Goal: Task Accomplishment & Management: Use online tool/utility

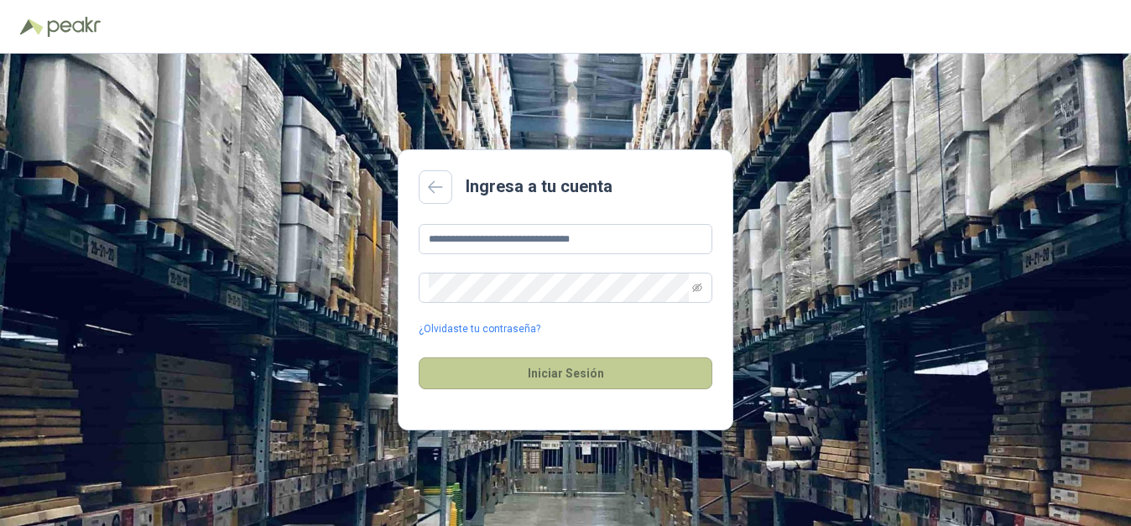
click at [557, 377] on button "Iniciar Sesión" at bounding box center [566, 373] width 294 height 32
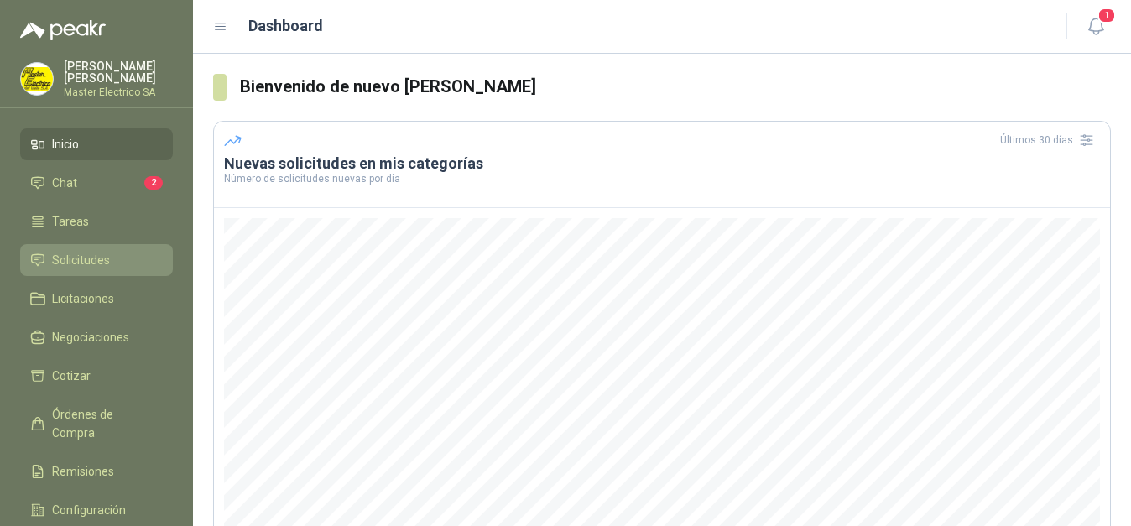
click at [80, 259] on span "Solicitudes" at bounding box center [81, 260] width 58 height 18
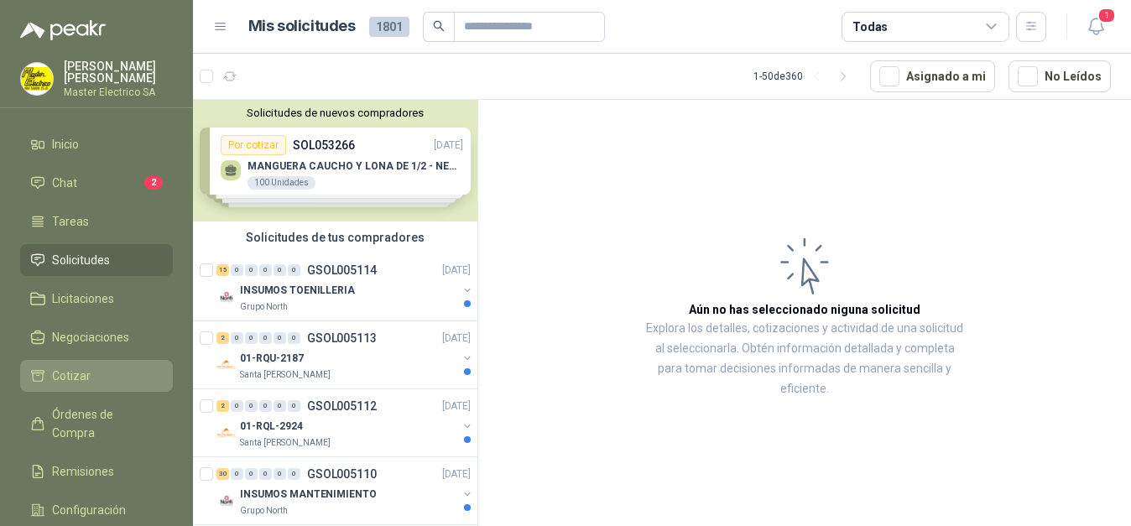
click at [63, 380] on span "Cotizar" at bounding box center [71, 376] width 39 height 18
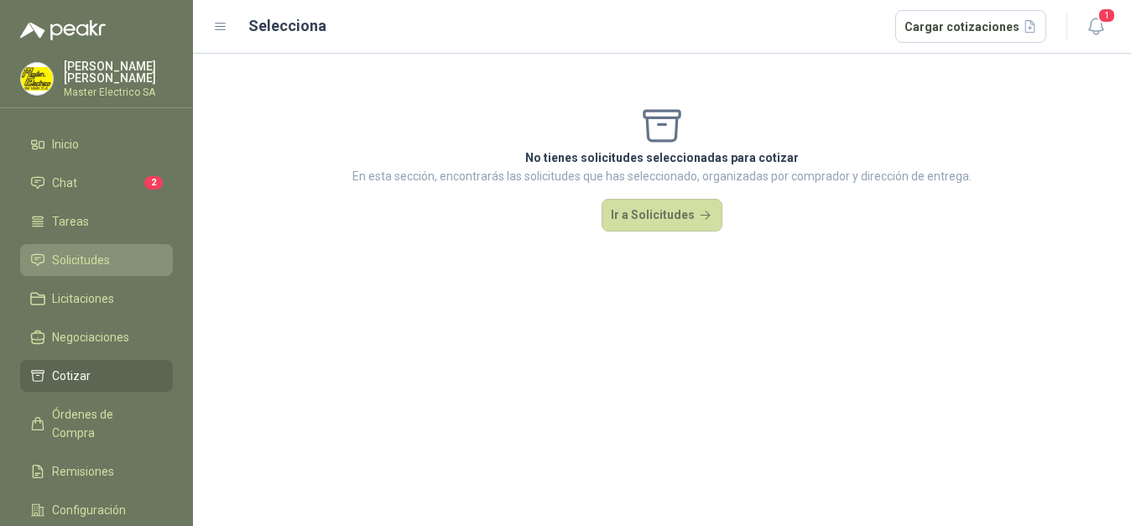
click at [80, 258] on span "Solicitudes" at bounding box center [81, 260] width 58 height 18
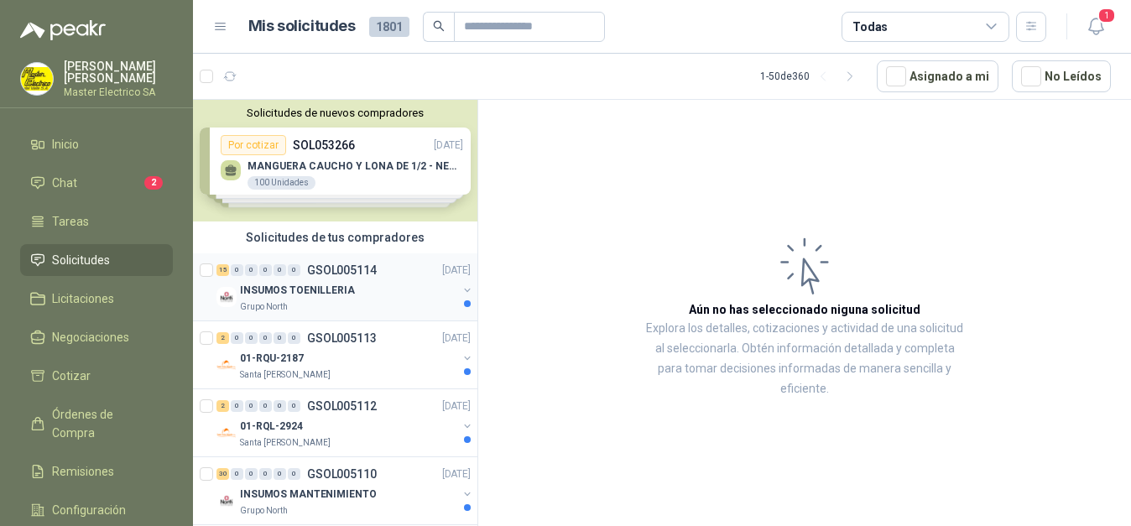
scroll to position [86, 0]
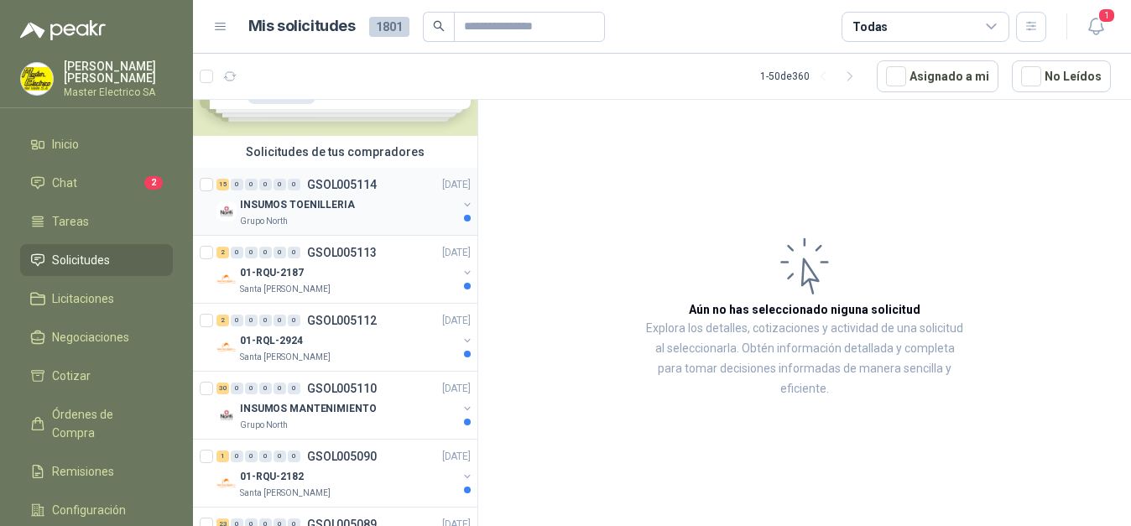
click at [298, 206] on p "INSUMOS TOENILLERIA" at bounding box center [297, 205] width 115 height 16
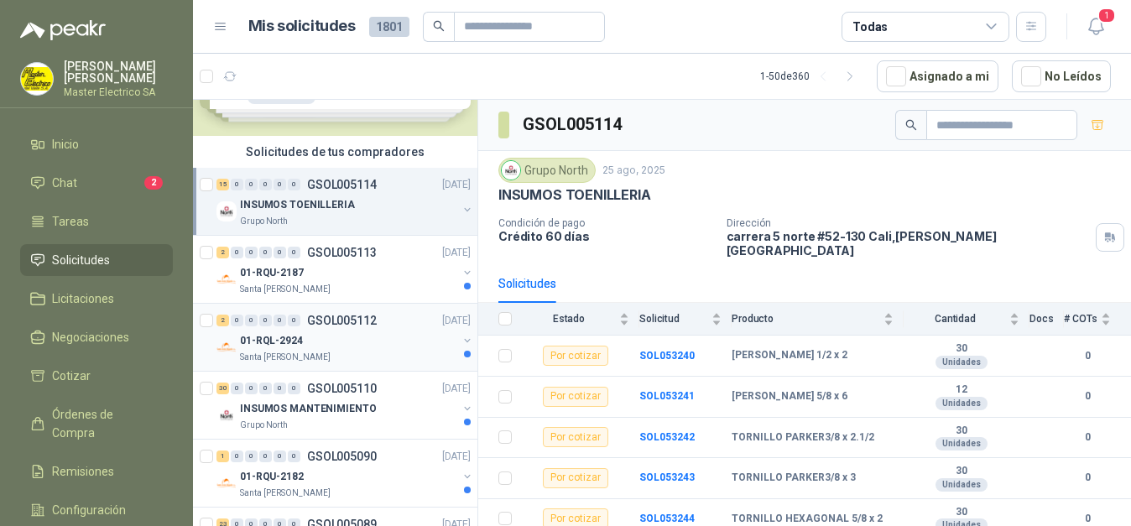
click at [283, 338] on p "01-RQL-2924" at bounding box center [271, 341] width 63 height 16
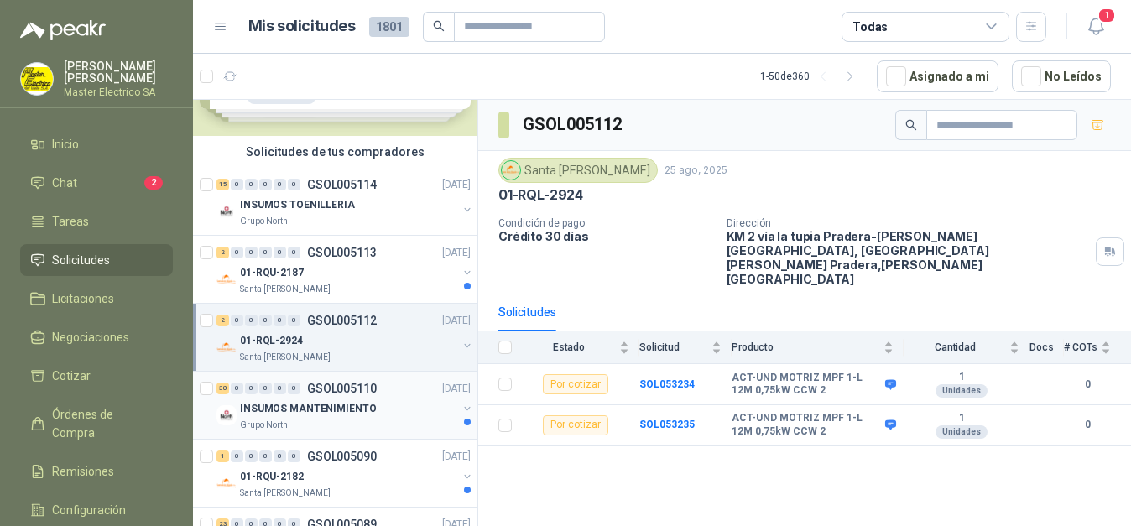
click at [274, 408] on p "INSUMOS MANTENIMIENTO" at bounding box center [308, 409] width 136 height 16
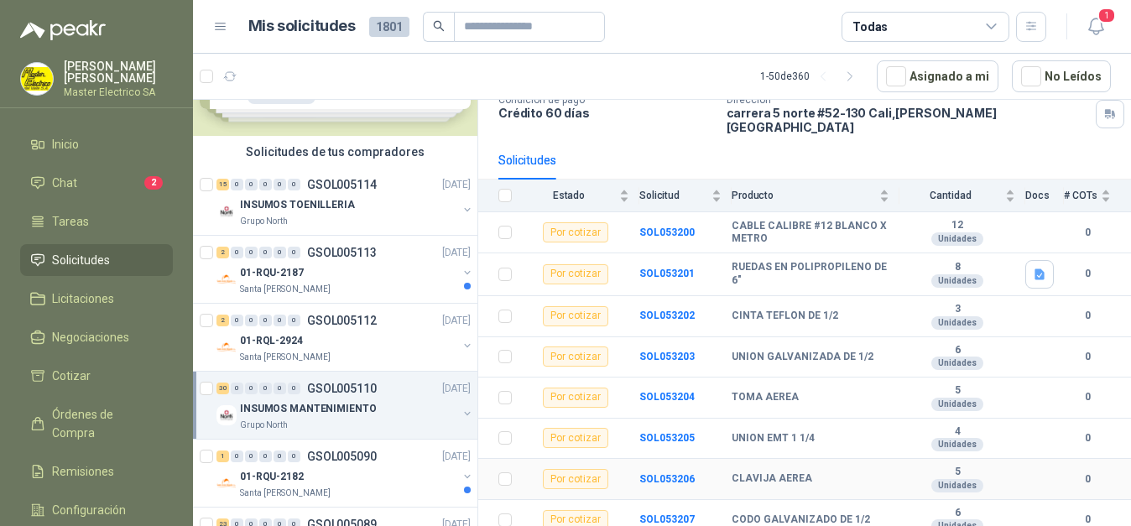
scroll to position [86, 0]
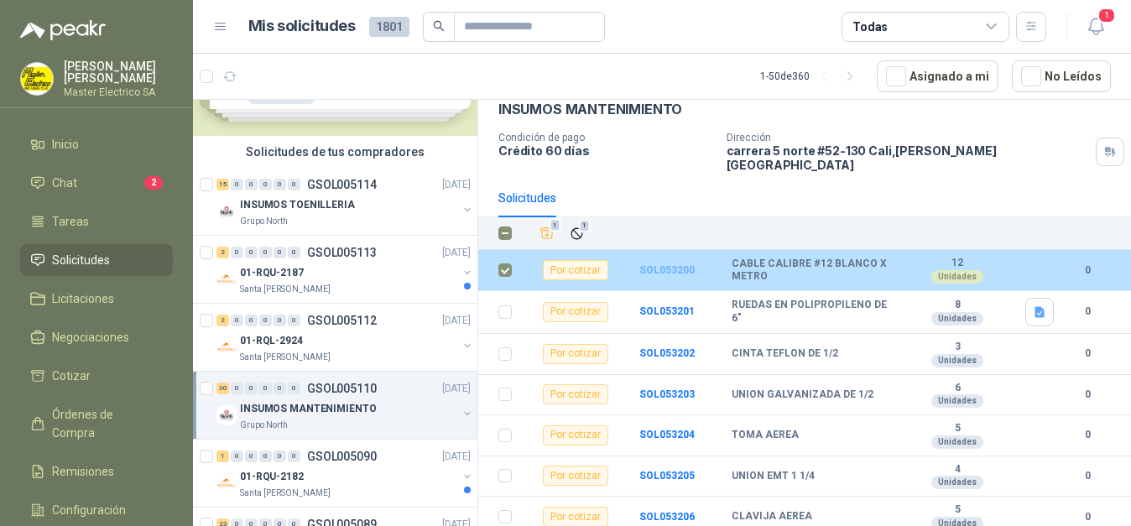
click at [664, 264] on b "SOL053200" at bounding box center [666, 270] width 55 height 12
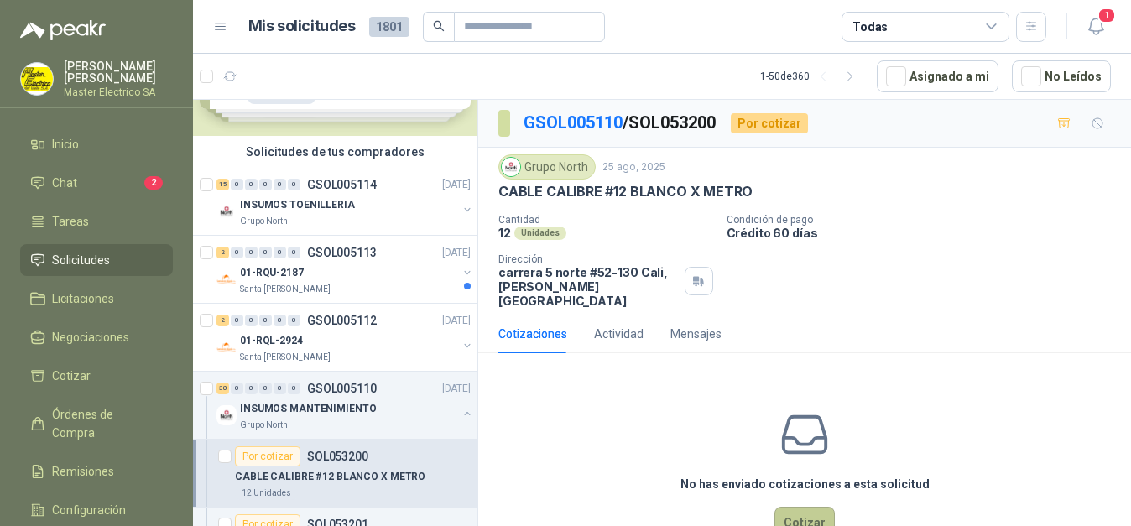
click at [796, 507] on button "Cotizar" at bounding box center [804, 523] width 60 height 32
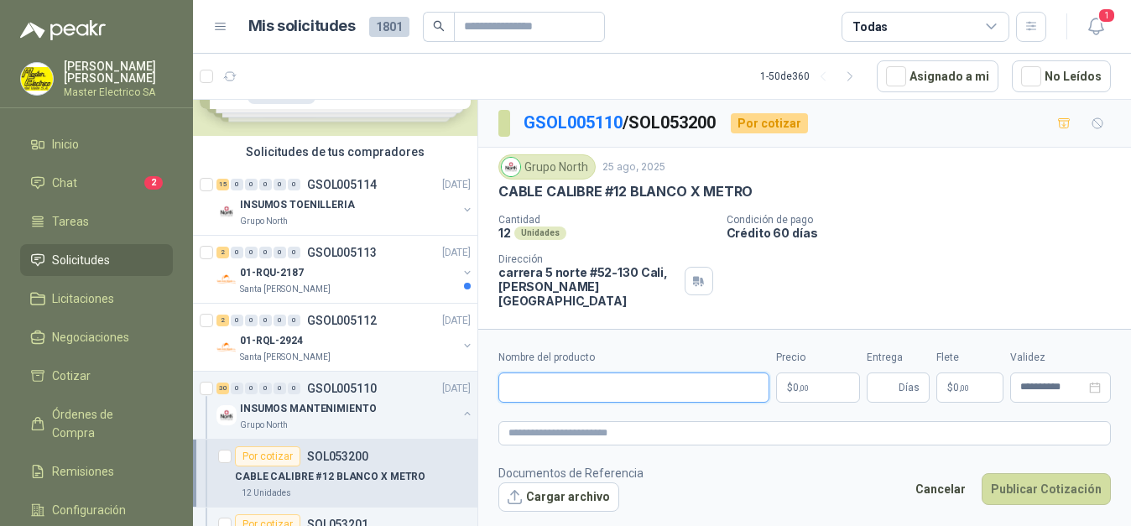
click at [682, 389] on input "Nombre del producto" at bounding box center [633, 387] width 271 height 30
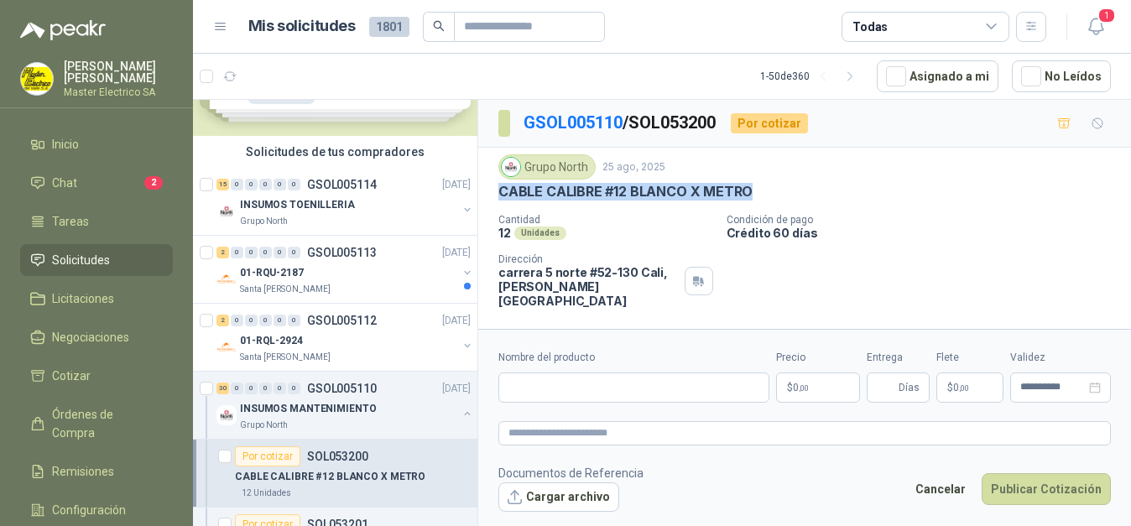
drag, startPoint x: 496, startPoint y: 195, endPoint x: 758, endPoint y: 194, distance: 262.5
click at [758, 194] on div "Grupo North [DATE] CABLE CALIBRE #12 BLANCO X METRO Cantidad 12 Unidades Condic…" at bounding box center [804, 231] width 653 height 167
copy p "CABLE CALIBRE #12 BLANCO X METRO"
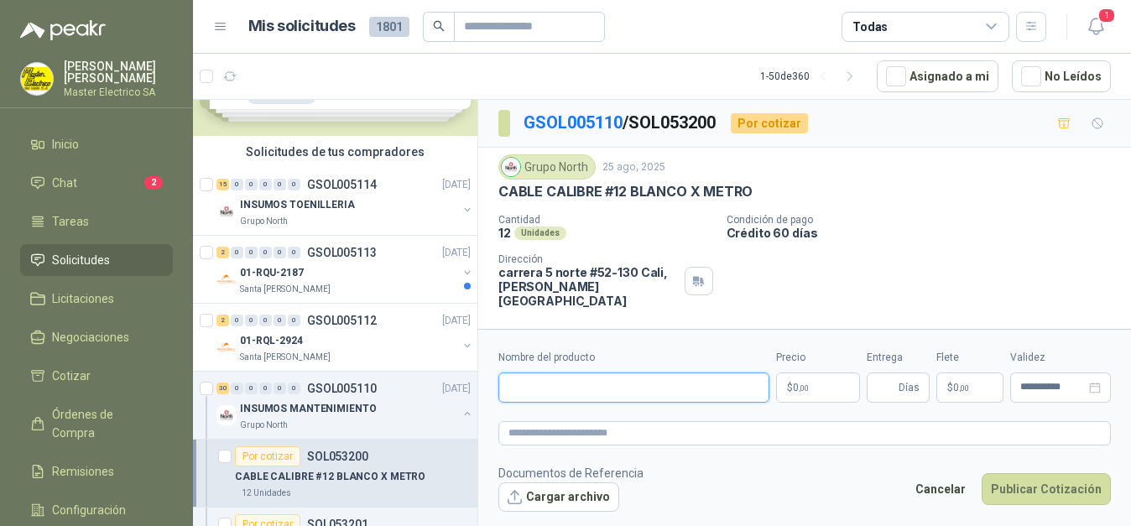
click at [593, 388] on input "Nombre del producto" at bounding box center [633, 387] width 271 height 30
paste input "**********"
type input "**********"
drag, startPoint x: 637, startPoint y: 121, endPoint x: 728, endPoint y: 122, distance: 90.6
click at [717, 122] on p "GSOL005110 / SOL053200" at bounding box center [620, 123] width 194 height 26
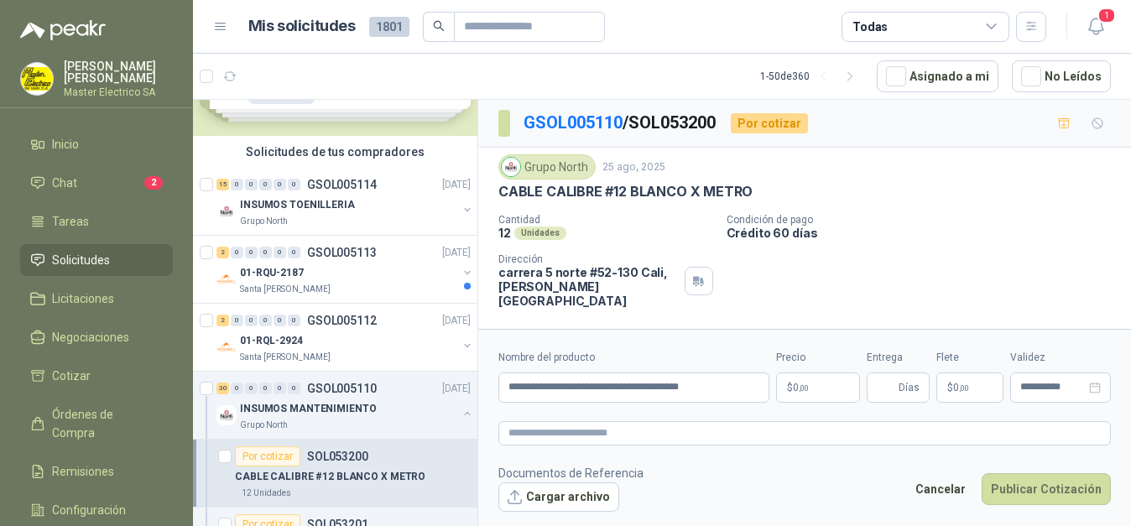
click at [832, 388] on p "$ 0 ,00" at bounding box center [818, 387] width 84 height 30
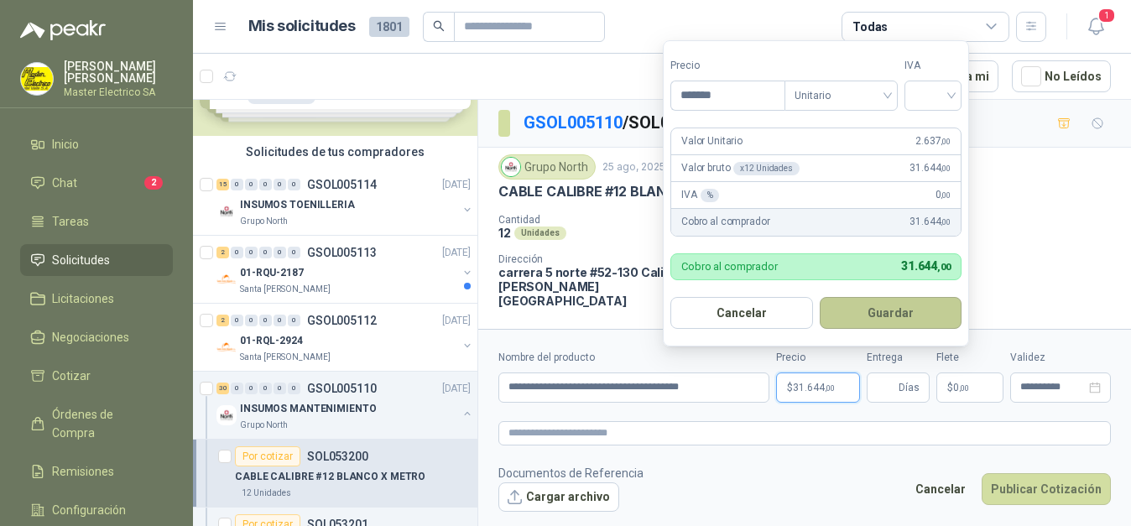
type input "*******"
click at [895, 312] on button "Guardar" at bounding box center [891, 313] width 143 height 32
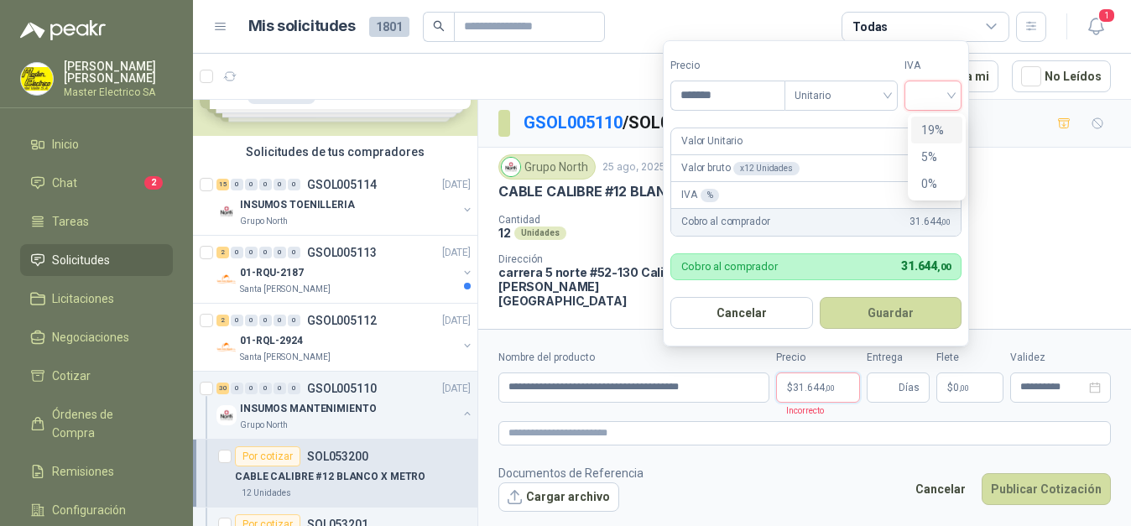
click at [944, 95] on input "search" at bounding box center [932, 93] width 37 height 25
click at [926, 133] on div "19%" at bounding box center [936, 130] width 31 height 18
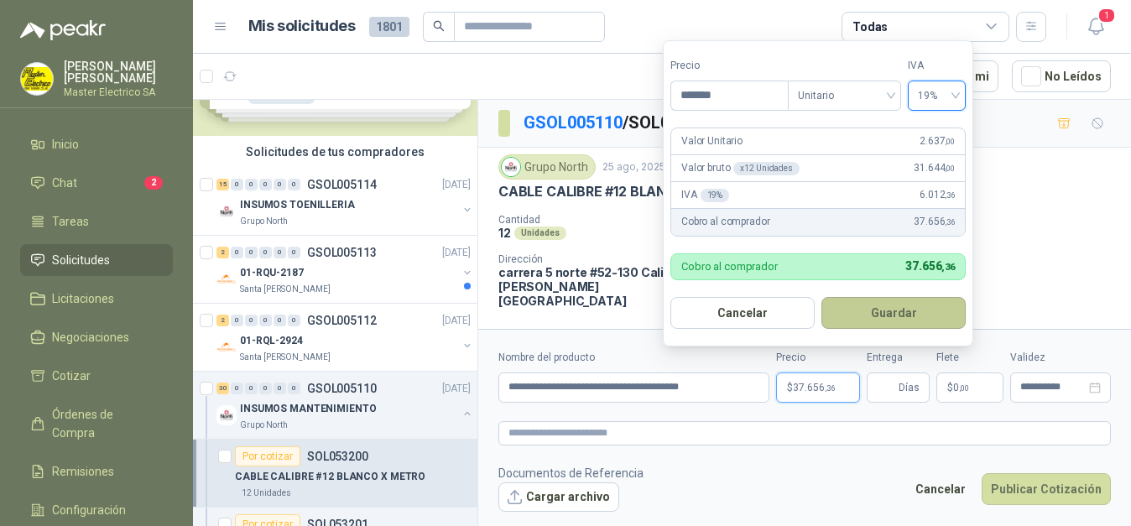
click at [865, 304] on button "Guardar" at bounding box center [893, 313] width 144 height 32
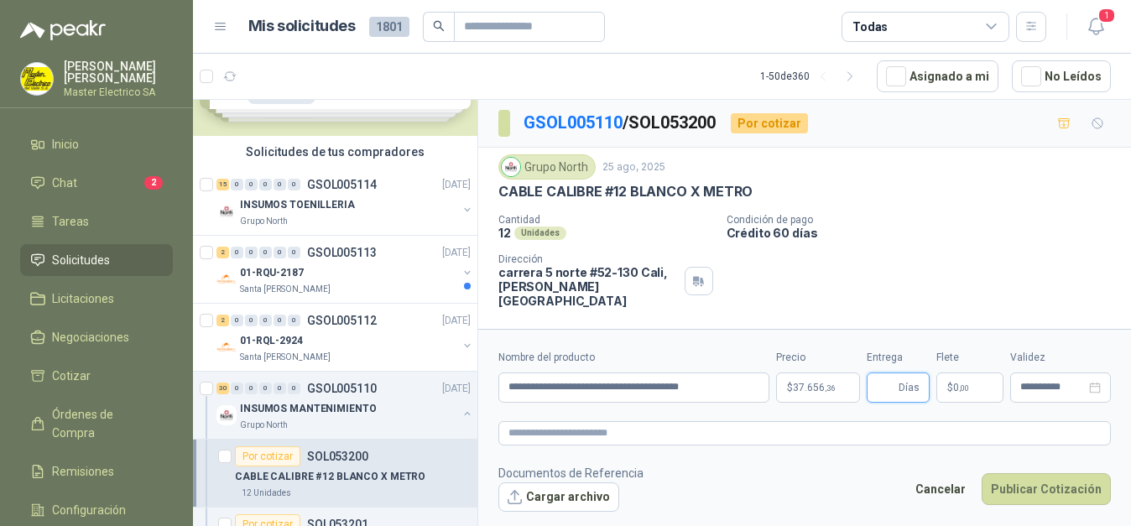
type input "*"
click at [1093, 390] on icon "close-circle" at bounding box center [1095, 388] width 12 height 12
click at [1093, 390] on div at bounding box center [1060, 388] width 81 height 12
type input "*"
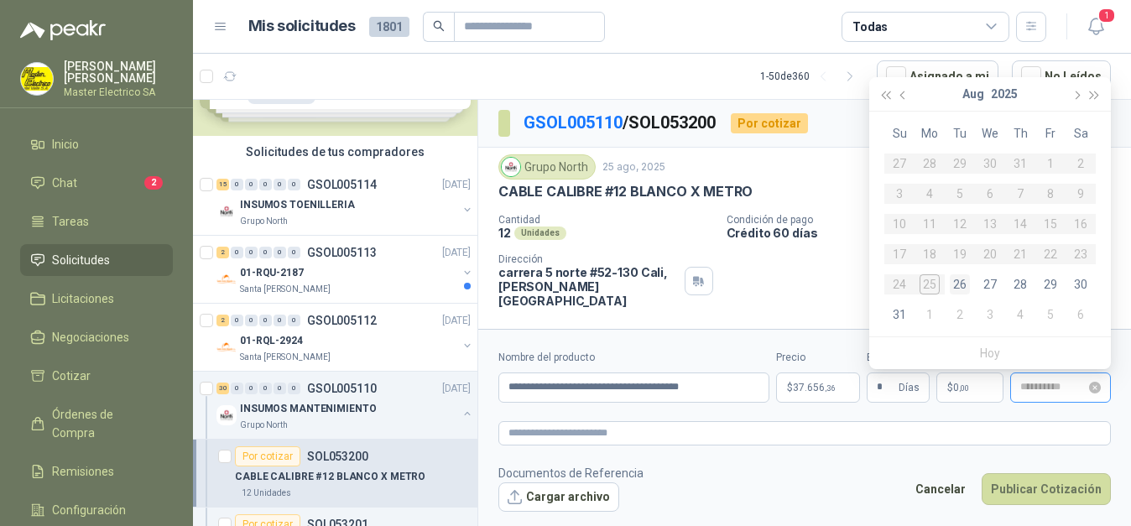
click at [961, 285] on div "26" at bounding box center [960, 284] width 20 height 20
type input "**********"
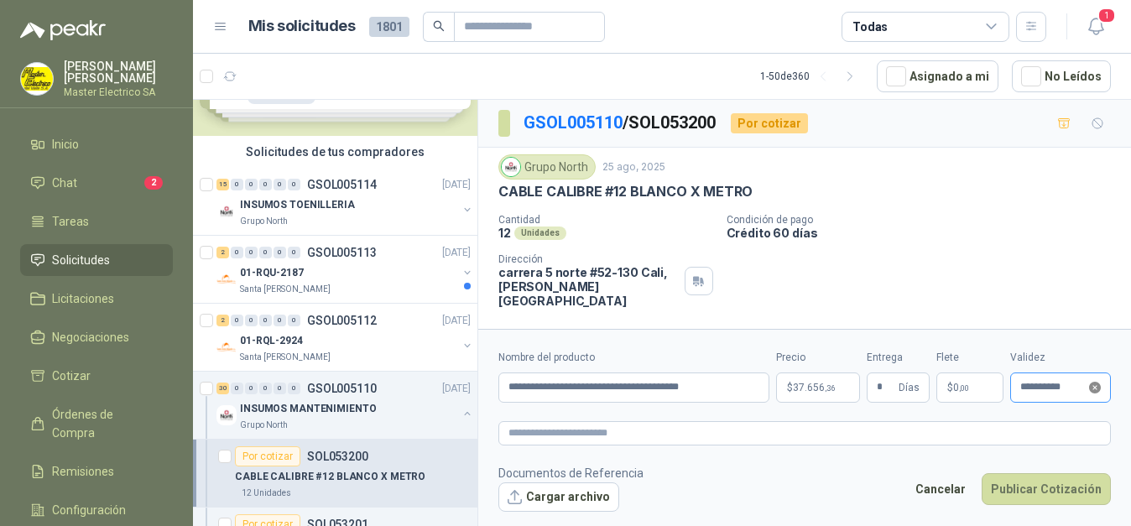
click at [1091, 388] on icon "close-circle" at bounding box center [1095, 388] width 12 height 12
type input "**********"
click at [586, 496] on button "Cargar archivo" at bounding box center [558, 497] width 121 height 30
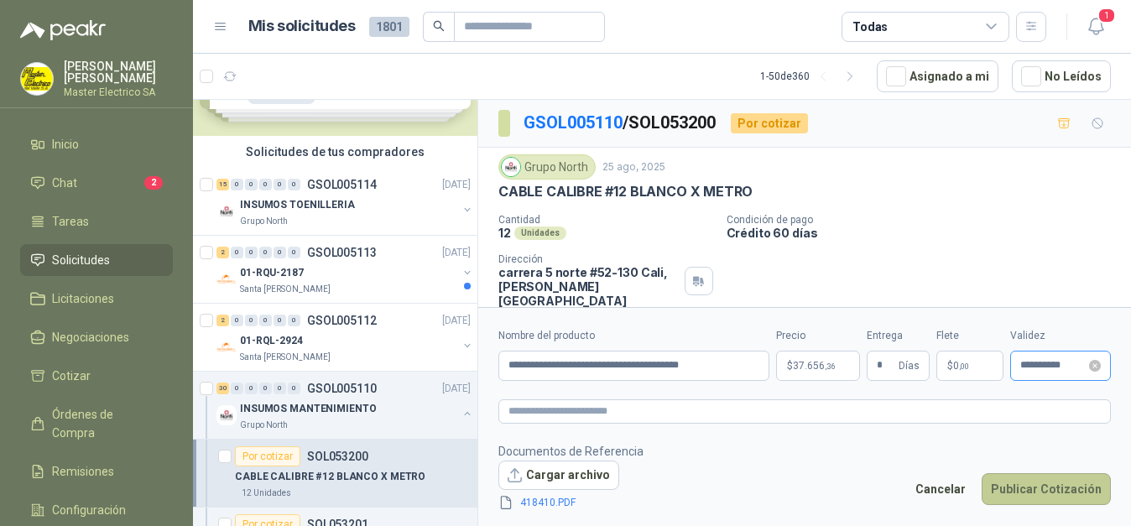
click at [1054, 492] on button "Publicar Cotización" at bounding box center [1045, 489] width 129 height 32
click at [1094, 365] on icon "close-circle" at bounding box center [1095, 366] width 12 height 12
click at [1094, 365] on div at bounding box center [1060, 366] width 81 height 12
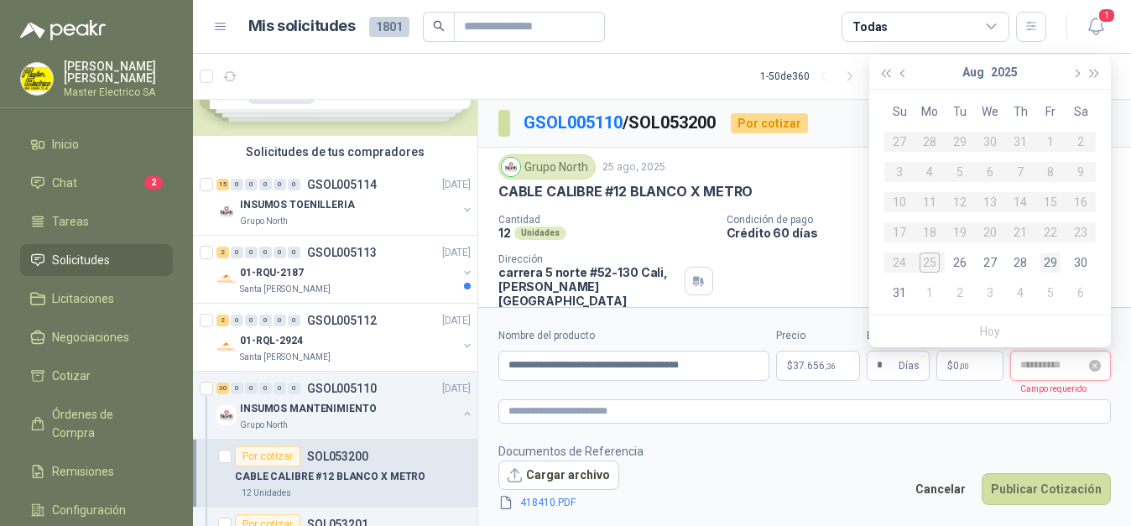
type input "**********"
click at [1048, 264] on div "29" at bounding box center [1050, 262] width 20 height 20
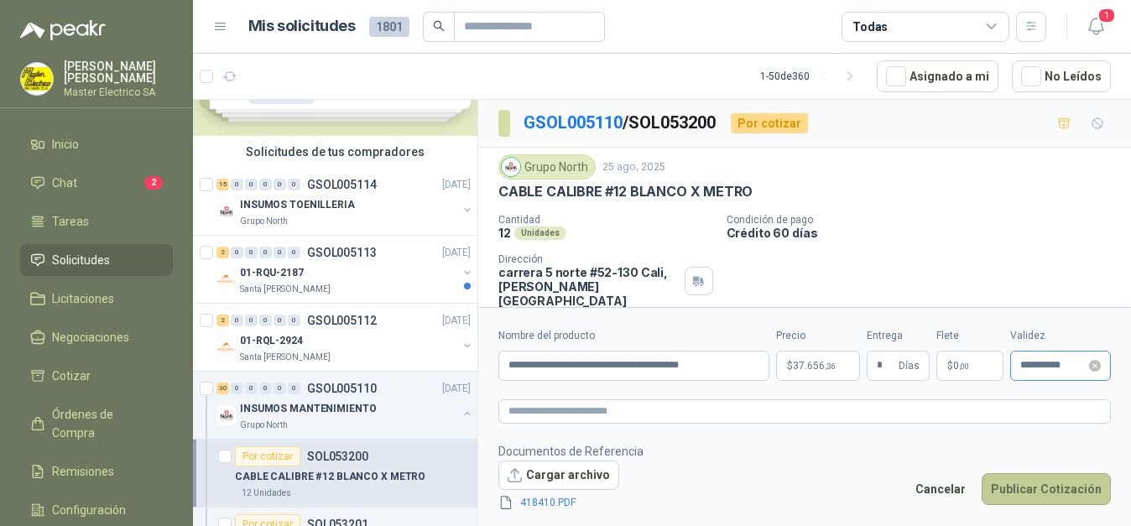
click at [1043, 486] on button "Publicar Cotización" at bounding box center [1045, 489] width 129 height 32
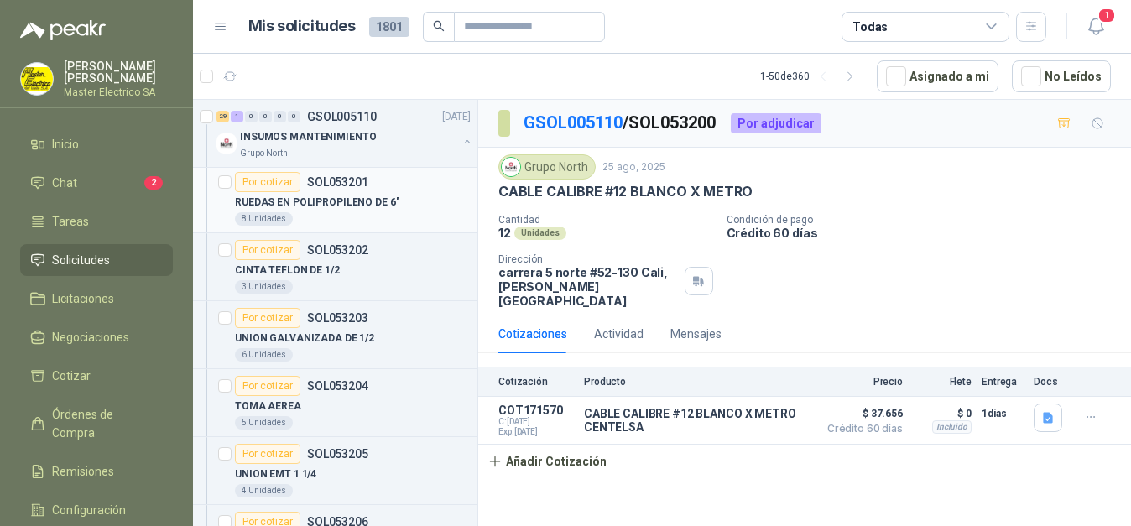
scroll to position [513, 0]
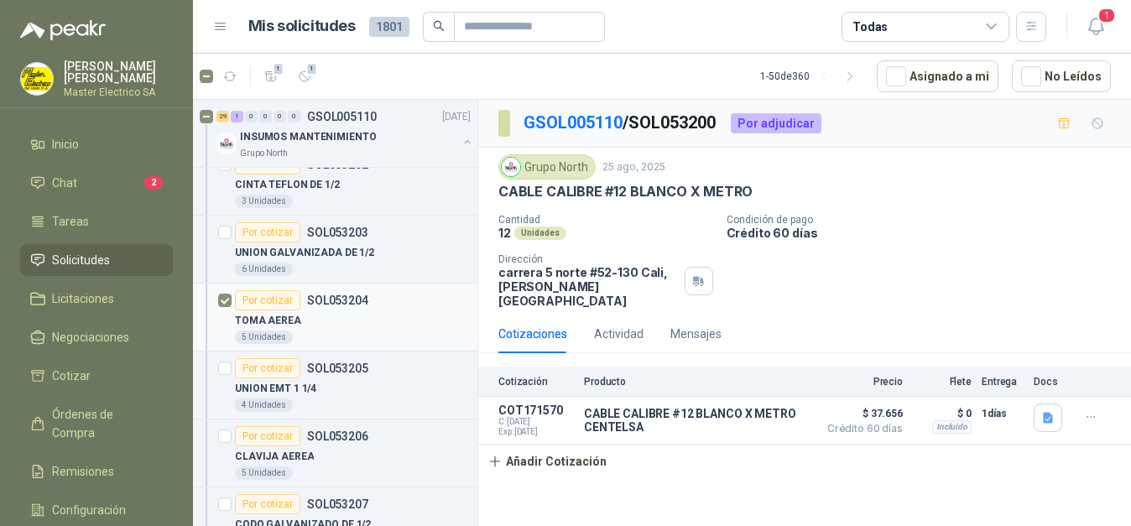
click at [255, 301] on div "Por cotizar" at bounding box center [267, 300] width 65 height 20
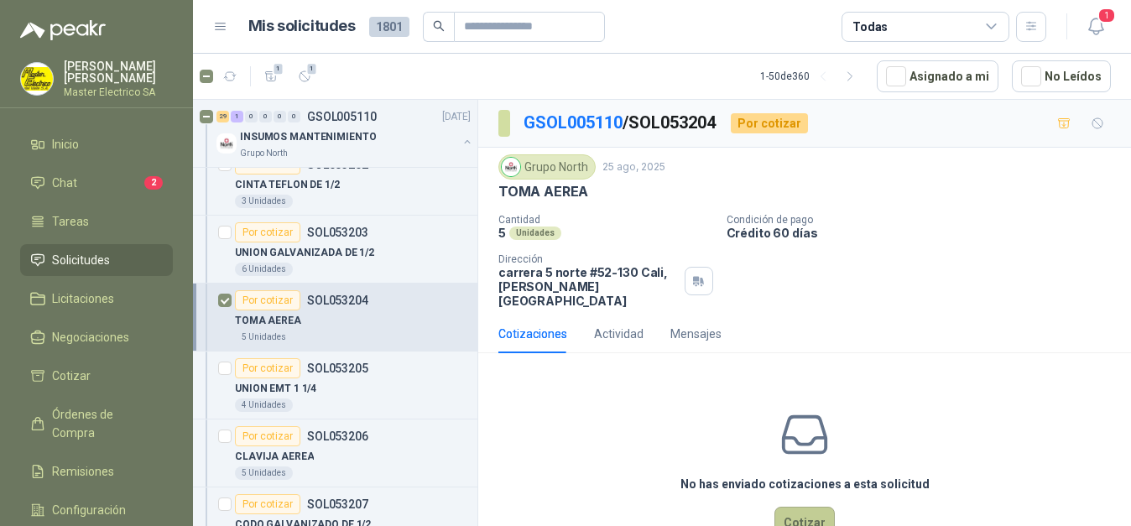
click at [808, 507] on button "Cotizar" at bounding box center [804, 523] width 60 height 32
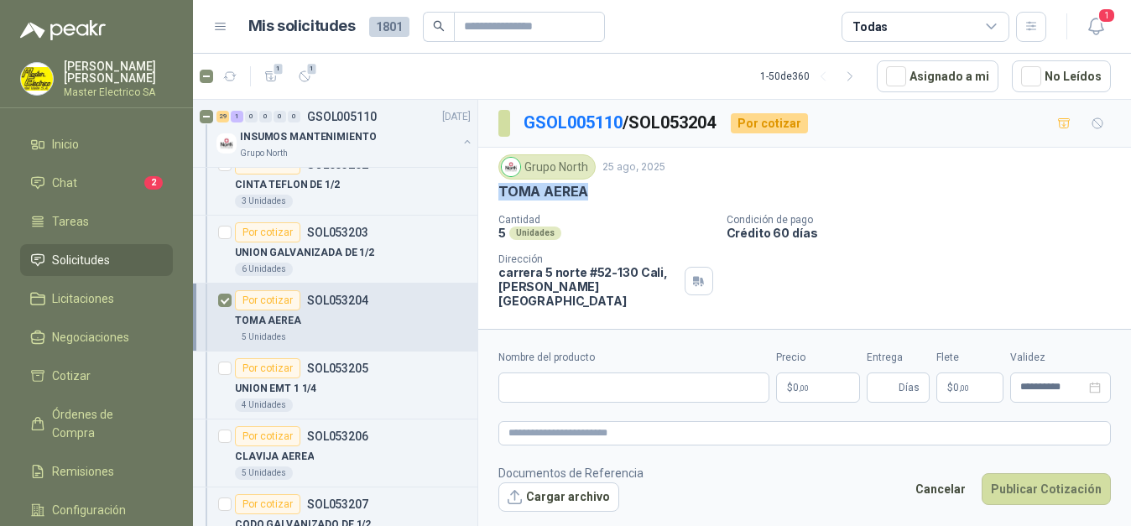
drag, startPoint x: 499, startPoint y: 191, endPoint x: 591, endPoint y: 188, distance: 92.3
click at [591, 188] on div "TOMA AEREA" at bounding box center [804, 192] width 612 height 18
copy p "TOMA AEREA"
click at [570, 387] on input "Nombre del producto" at bounding box center [633, 387] width 271 height 30
paste input "**********"
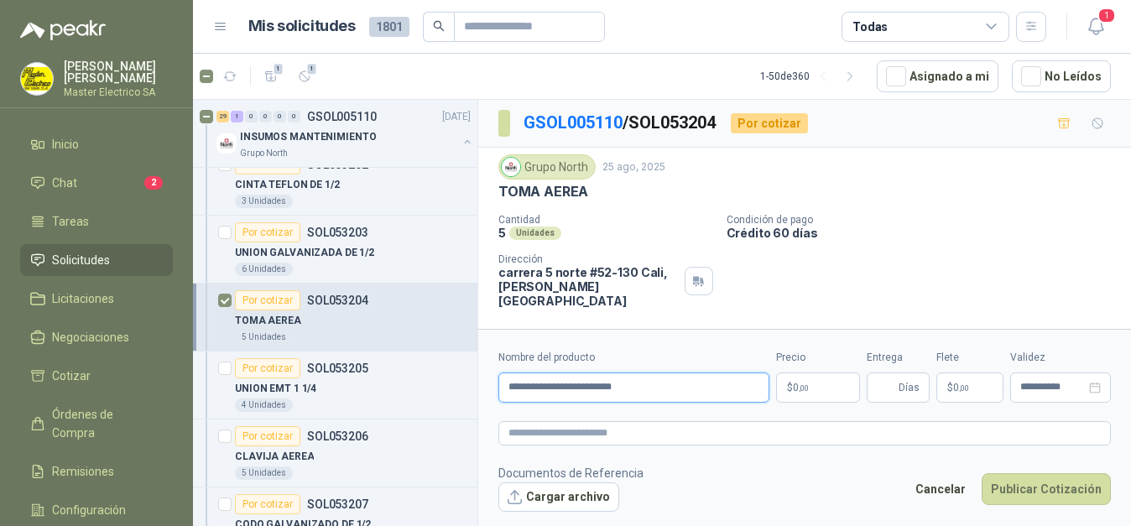
type input "**********"
drag, startPoint x: 636, startPoint y: 125, endPoint x: 727, endPoint y: 122, distance: 91.5
click at [717, 122] on p "GSOL005110 / SOL053204" at bounding box center [620, 123] width 194 height 26
click at [814, 388] on p "$ 0 ,00" at bounding box center [818, 387] width 84 height 30
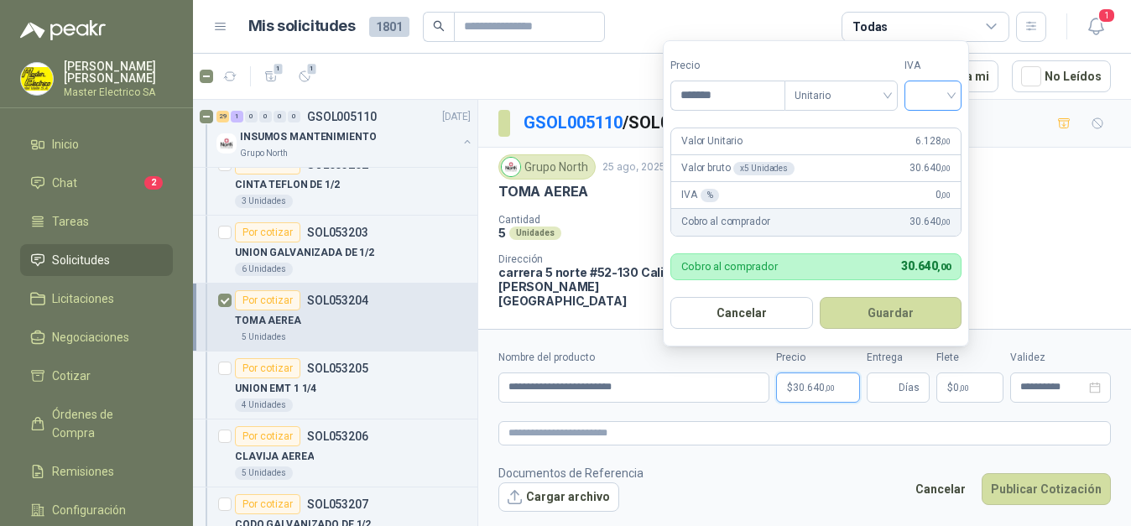
click at [955, 96] on div at bounding box center [932, 96] width 57 height 30
type input "*******"
click at [937, 134] on div "19%" at bounding box center [936, 130] width 31 height 18
click at [872, 310] on button "Guardar" at bounding box center [893, 313] width 144 height 32
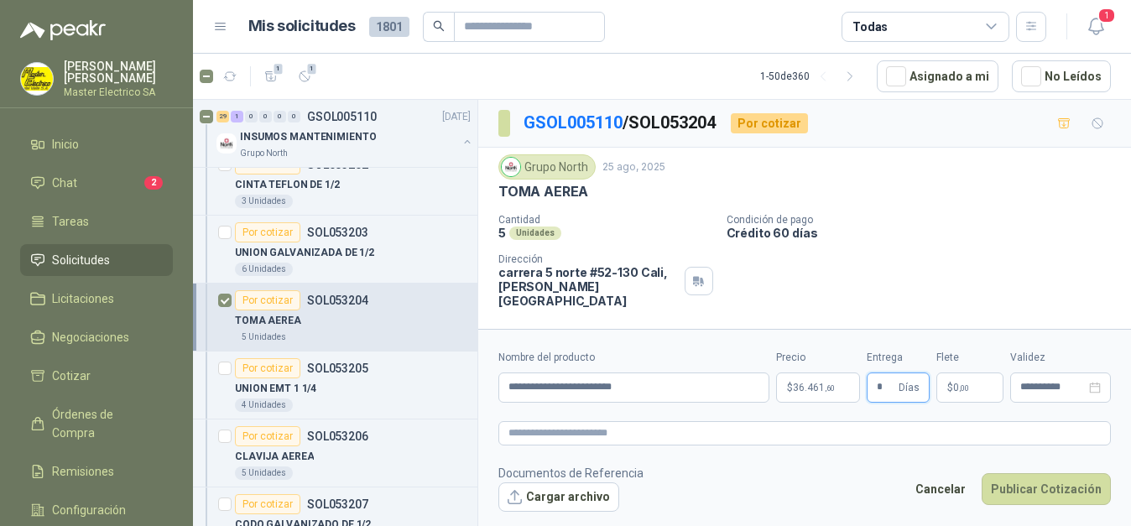
type input "*"
click at [589, 494] on button "Cargar archivo" at bounding box center [558, 497] width 121 height 30
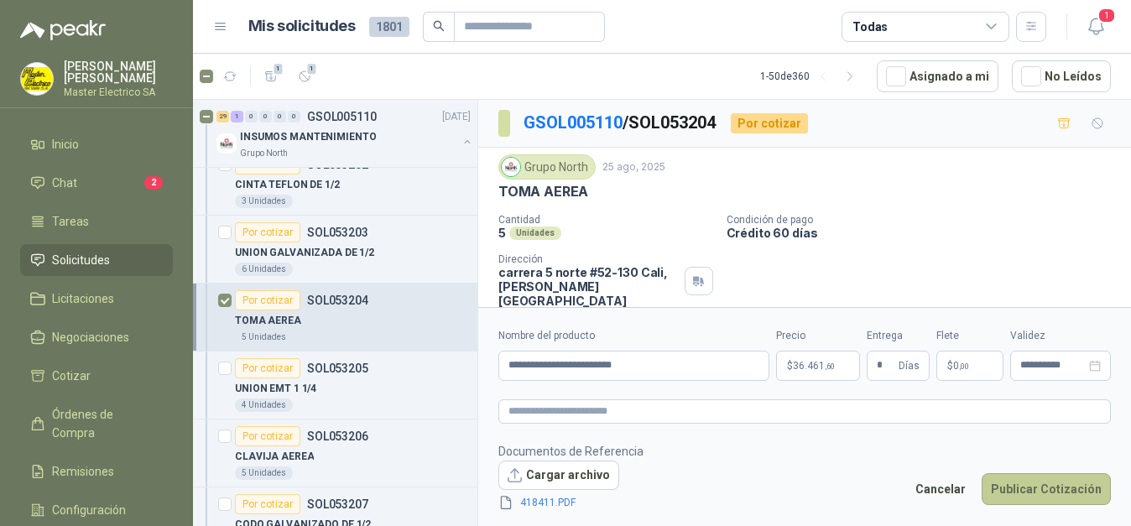
click at [1051, 483] on button "Publicar Cotización" at bounding box center [1045, 489] width 129 height 32
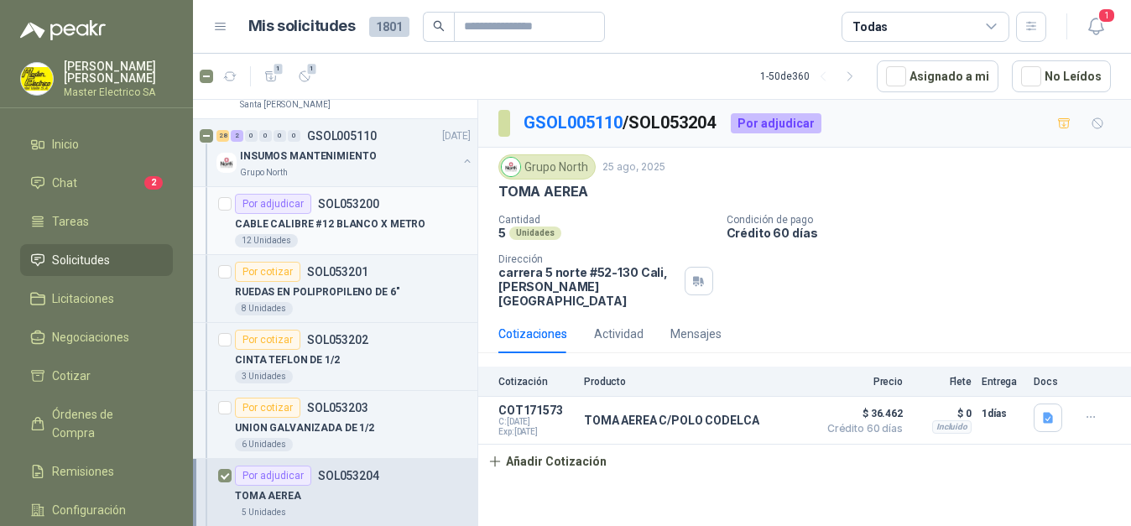
scroll to position [342, 0]
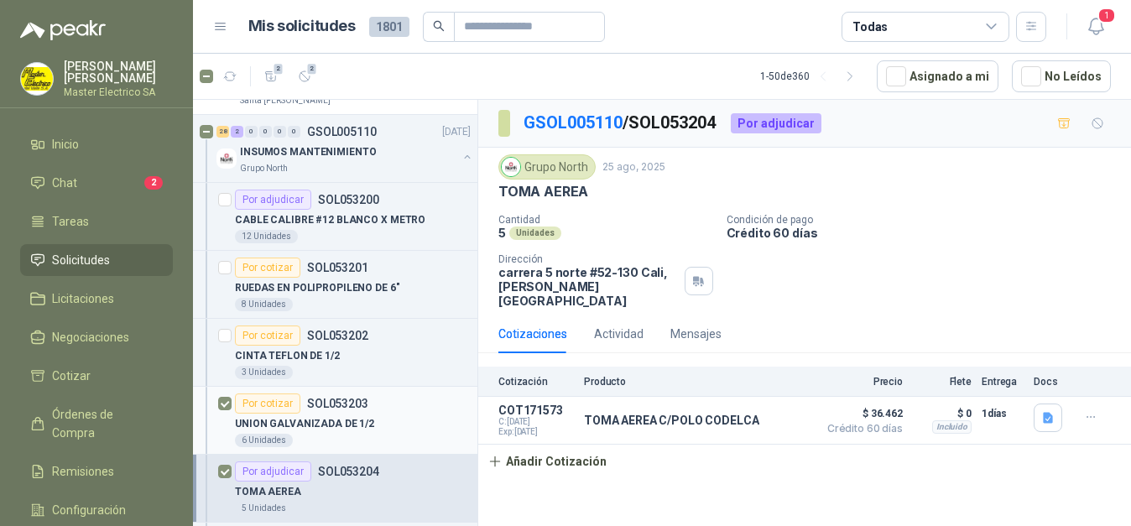
click at [273, 406] on div "Por cotizar" at bounding box center [267, 403] width 65 height 20
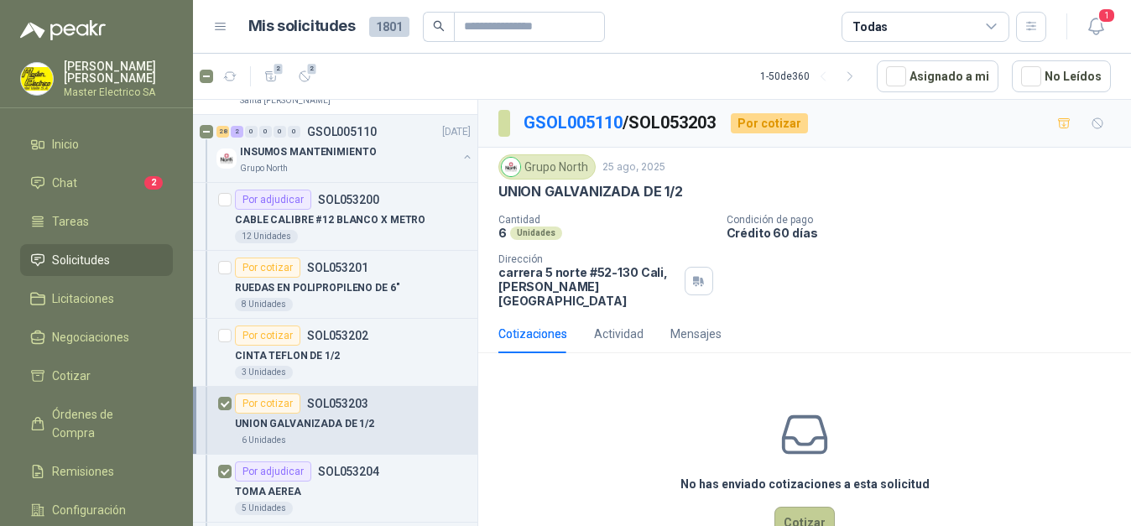
click at [799, 516] on button "Cotizar" at bounding box center [804, 523] width 60 height 32
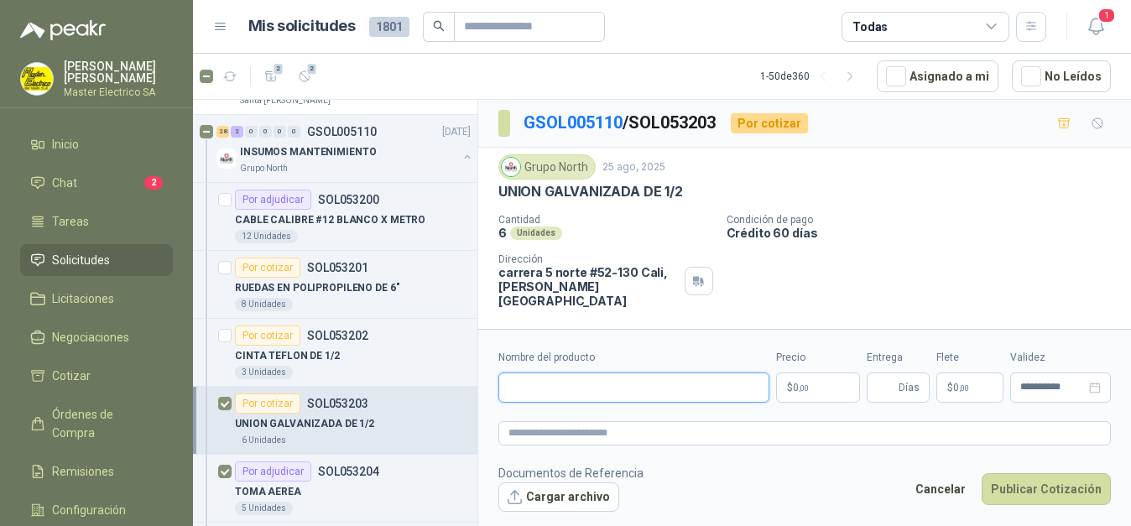
click at [644, 385] on input "Nombre del producto" at bounding box center [633, 387] width 271 height 30
drag, startPoint x: 503, startPoint y: 189, endPoint x: 674, endPoint y: 198, distance: 171.4
click at [684, 195] on div "Grupo North [DATE] UNION GALVANIZADA DE 1/2 Cantidad 6 Unidades Condición de pa…" at bounding box center [804, 231] width 653 height 167
copy p "UNION GALVANIZADA DE 1/2"
click at [594, 382] on input "Nombre del producto" at bounding box center [633, 387] width 271 height 30
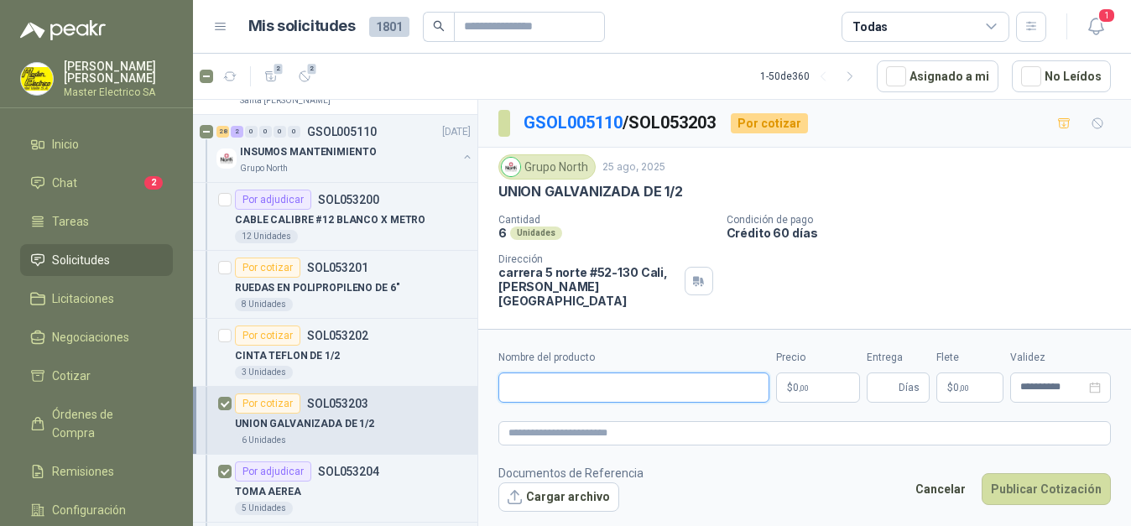
paste input "**********"
type input "**********"
click at [835, 386] on p "$ 0 ,00" at bounding box center [818, 387] width 84 height 30
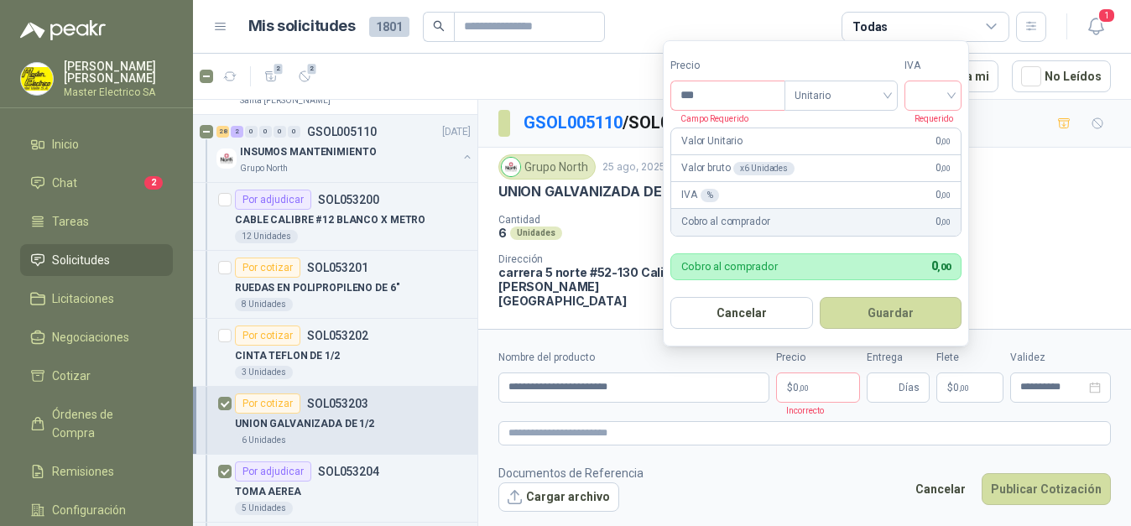
click at [1074, 219] on p "Condición de pago" at bounding box center [925, 220] width 398 height 12
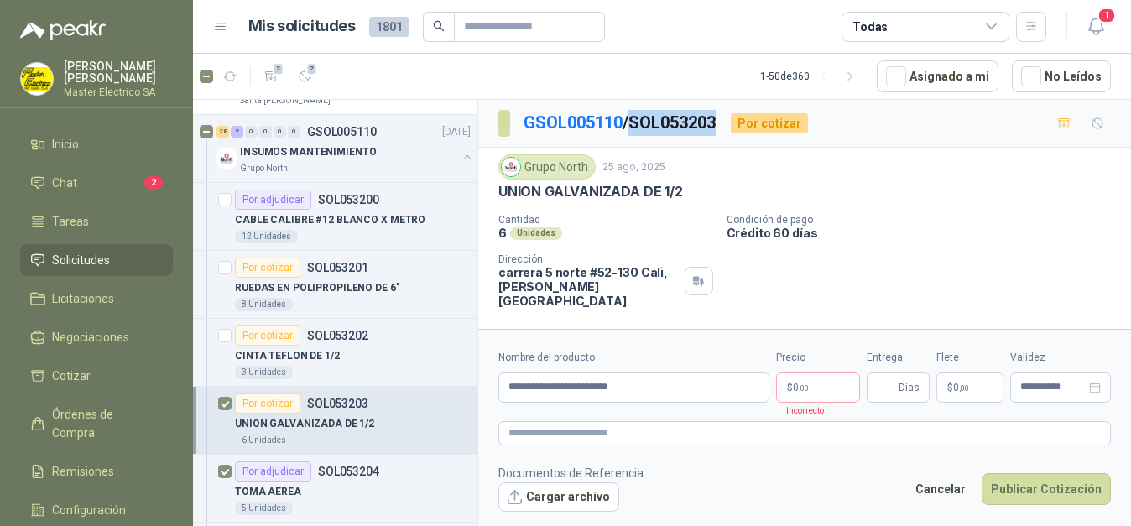
drag, startPoint x: 638, startPoint y: 124, endPoint x: 712, endPoint y: 123, distance: 73.8
click at [717, 125] on p "GSOL005110 / SOL053203" at bounding box center [620, 123] width 194 height 26
copy p "SOL053203"
click at [815, 386] on p "$ 0 ,00" at bounding box center [818, 387] width 84 height 30
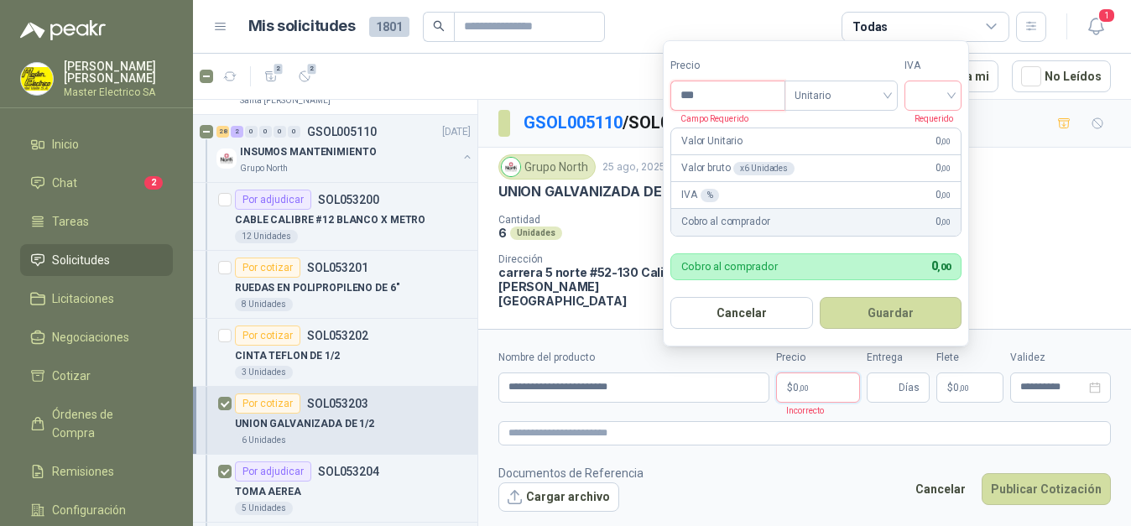
click at [724, 99] on input "***" at bounding box center [727, 95] width 113 height 29
click at [958, 89] on div at bounding box center [932, 96] width 57 height 30
type input "*****"
click at [928, 130] on div "19%" at bounding box center [936, 130] width 31 height 18
click at [898, 309] on button "Guardar" at bounding box center [893, 313] width 144 height 32
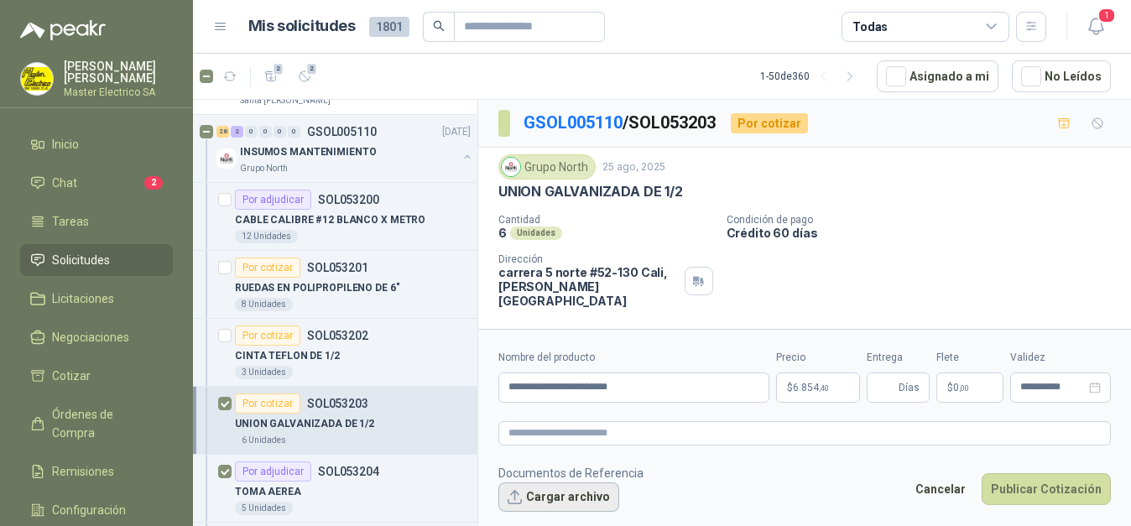
click at [574, 498] on button "Cargar archivo" at bounding box center [558, 497] width 121 height 30
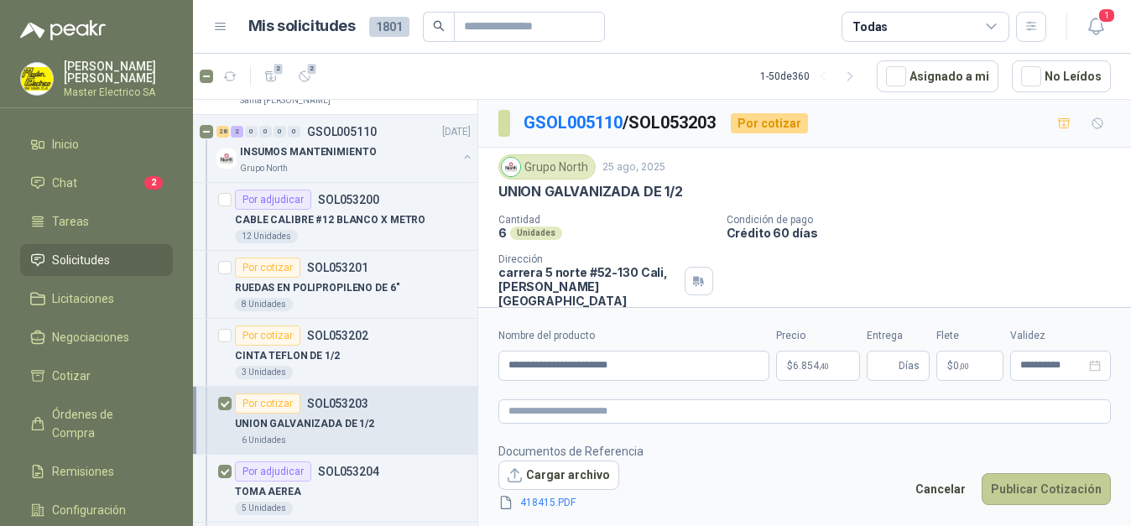
click at [1021, 485] on button "Publicar Cotización" at bounding box center [1045, 489] width 129 height 32
type input "*"
click at [1056, 482] on button "Publicar Cotización" at bounding box center [1045, 489] width 129 height 32
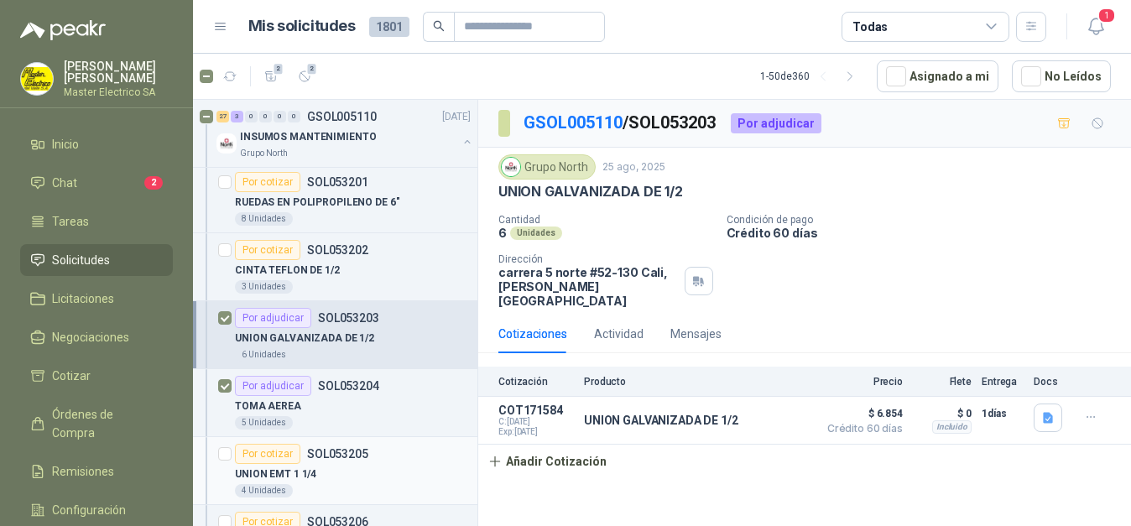
scroll to position [513, 0]
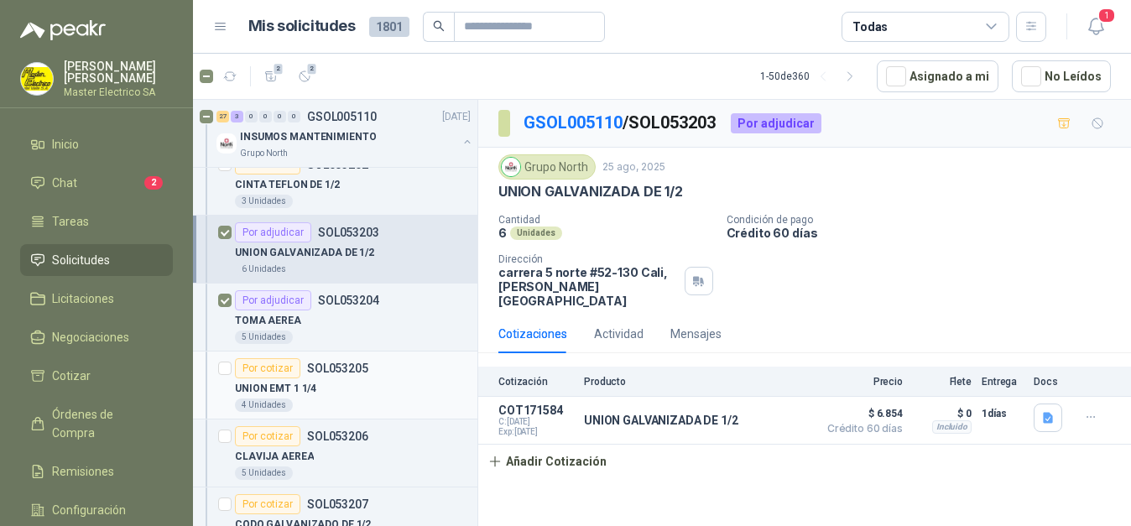
click at [226, 375] on div at bounding box center [224, 385] width 13 height 54
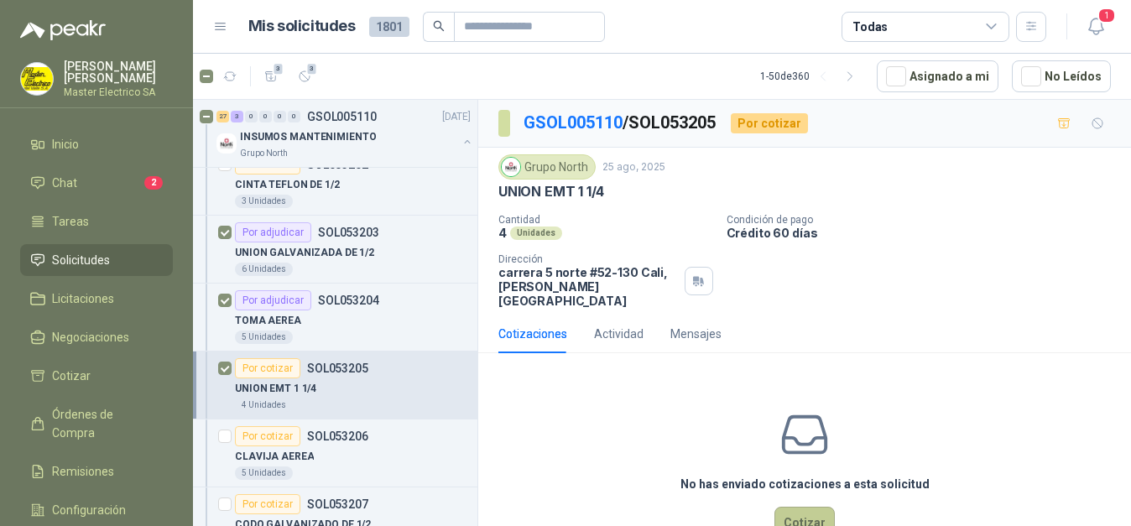
click at [806, 513] on button "Cotizar" at bounding box center [804, 523] width 60 height 32
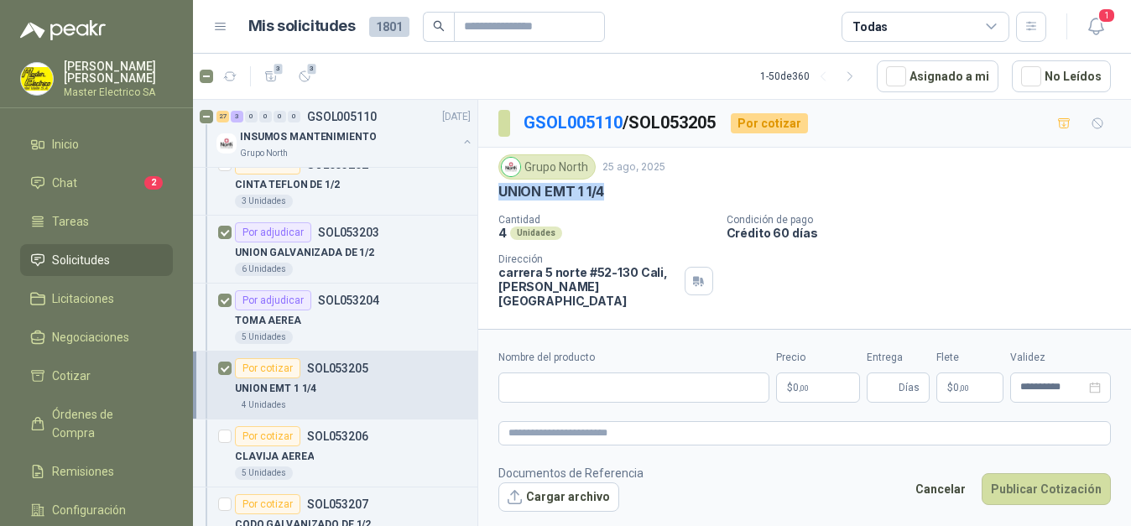
drag, startPoint x: 498, startPoint y: 192, endPoint x: 585, endPoint y: 195, distance: 86.4
click at [606, 187] on div "UNION EMT 1 1/4" at bounding box center [804, 192] width 612 height 18
copy p "UNION EMT 1 1/4"
click at [585, 397] on input "Nombre del producto" at bounding box center [633, 387] width 271 height 30
paste input "**********"
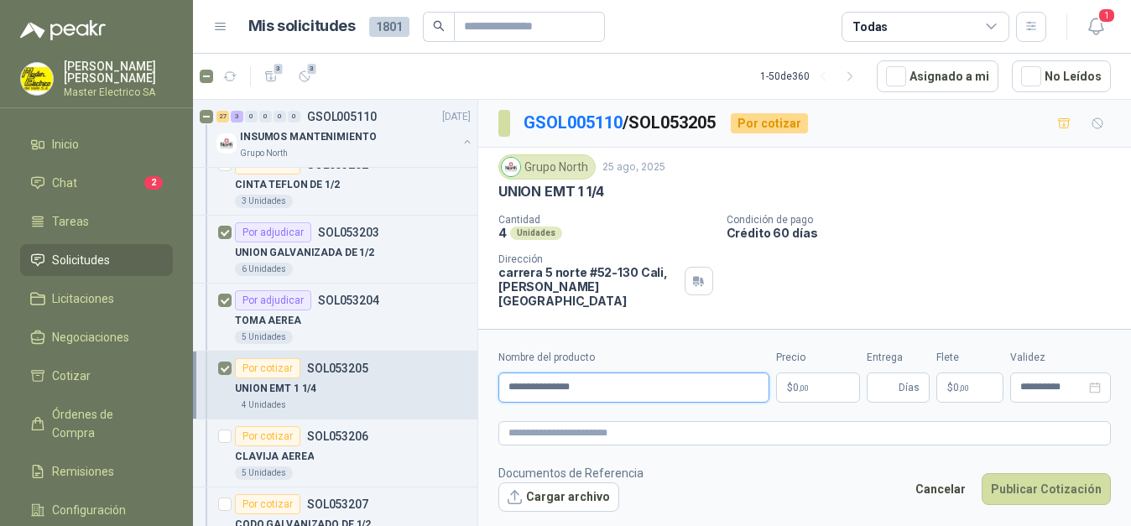
type input "**********"
drag, startPoint x: 638, startPoint y: 125, endPoint x: 726, endPoint y: 120, distance: 87.4
click at [717, 120] on p "GSOL005110 / SOL053205" at bounding box center [620, 123] width 194 height 26
copy p "SOL053205"
click at [827, 387] on p "$ 0 ,00" at bounding box center [818, 387] width 84 height 30
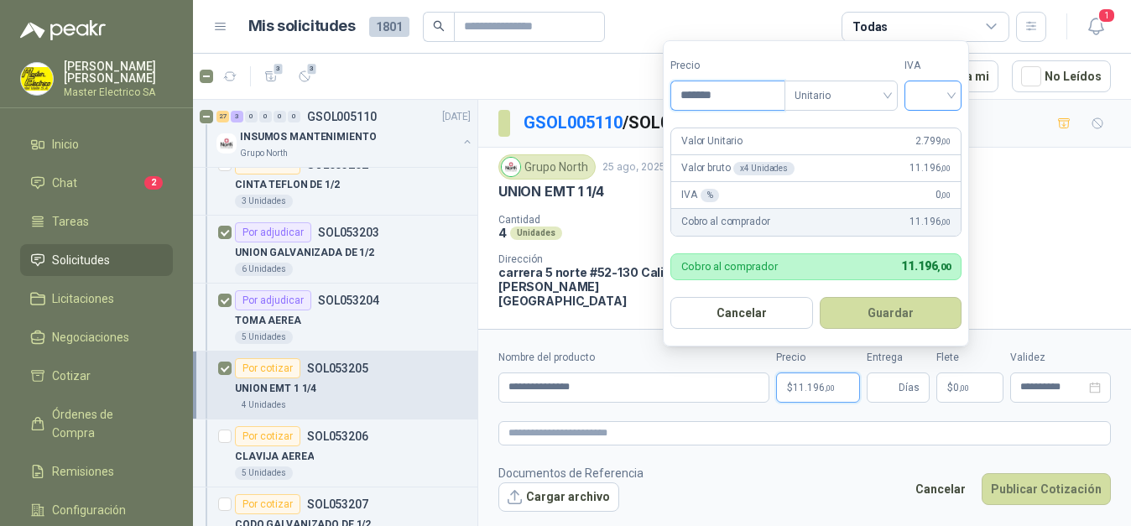
type input "*******"
click at [951, 93] on input "search" at bounding box center [932, 93] width 37 height 25
click at [928, 127] on div "19%" at bounding box center [936, 130] width 31 height 18
click at [906, 314] on button "Guardar" at bounding box center [893, 313] width 144 height 32
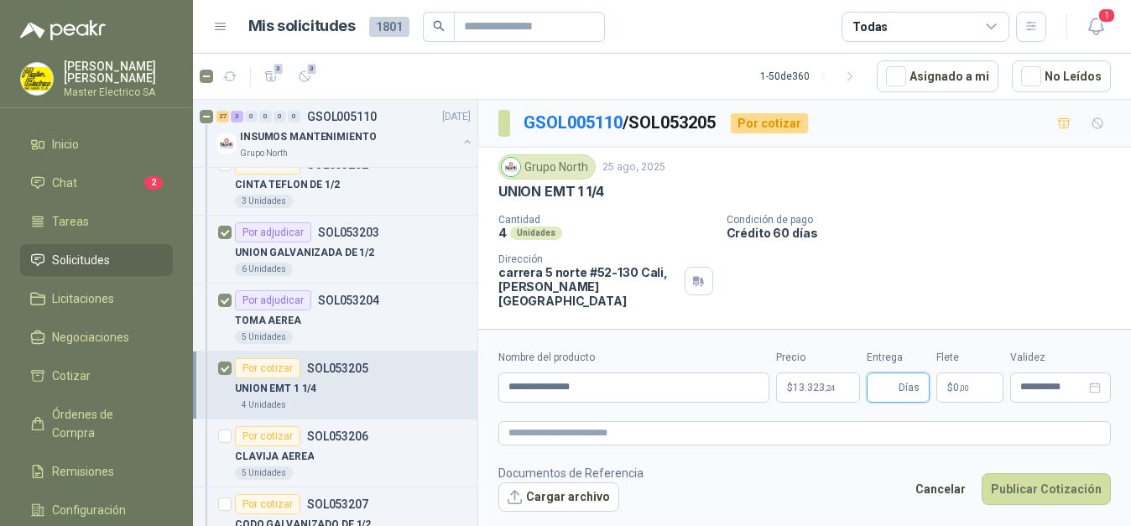
click at [893, 393] on input "Entrega" at bounding box center [886, 387] width 18 height 29
type input "*"
click at [565, 495] on button "Cargar archivo" at bounding box center [558, 497] width 121 height 30
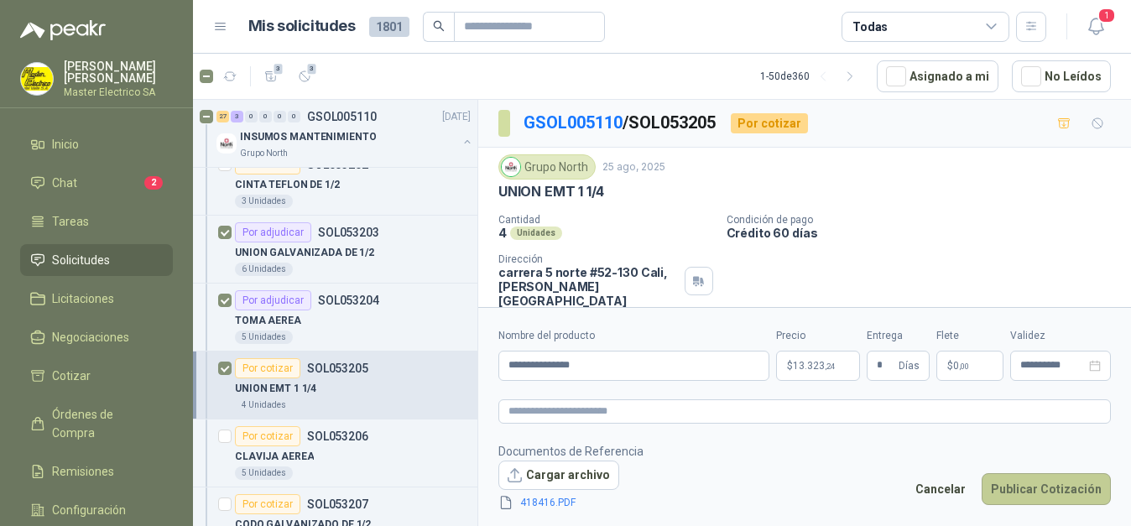
click at [1033, 492] on button "Publicar Cotización" at bounding box center [1045, 489] width 129 height 32
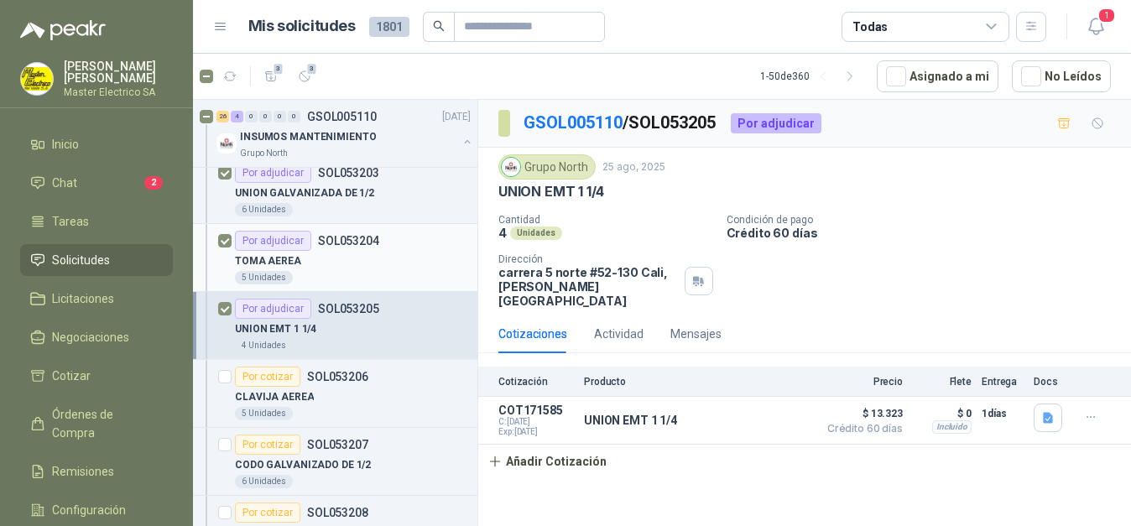
scroll to position [599, 0]
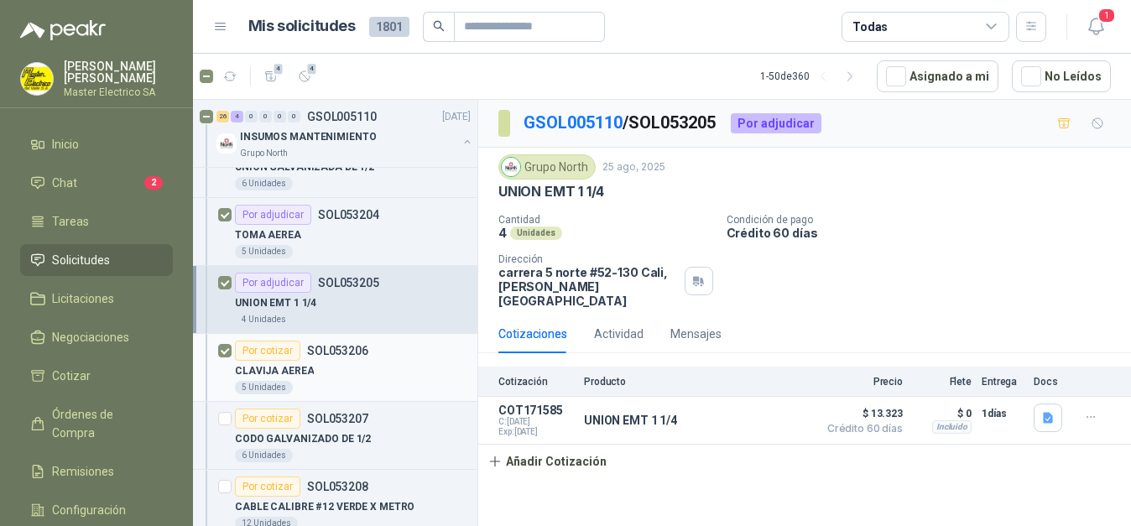
click at [272, 352] on div "Por cotizar" at bounding box center [267, 351] width 65 height 20
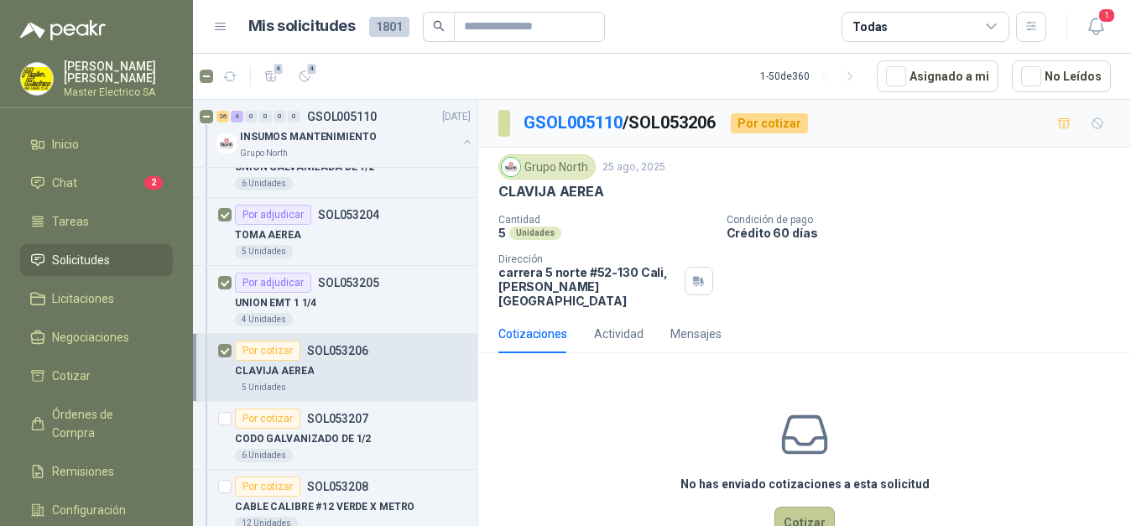
click at [821, 507] on button "Cotizar" at bounding box center [804, 523] width 60 height 32
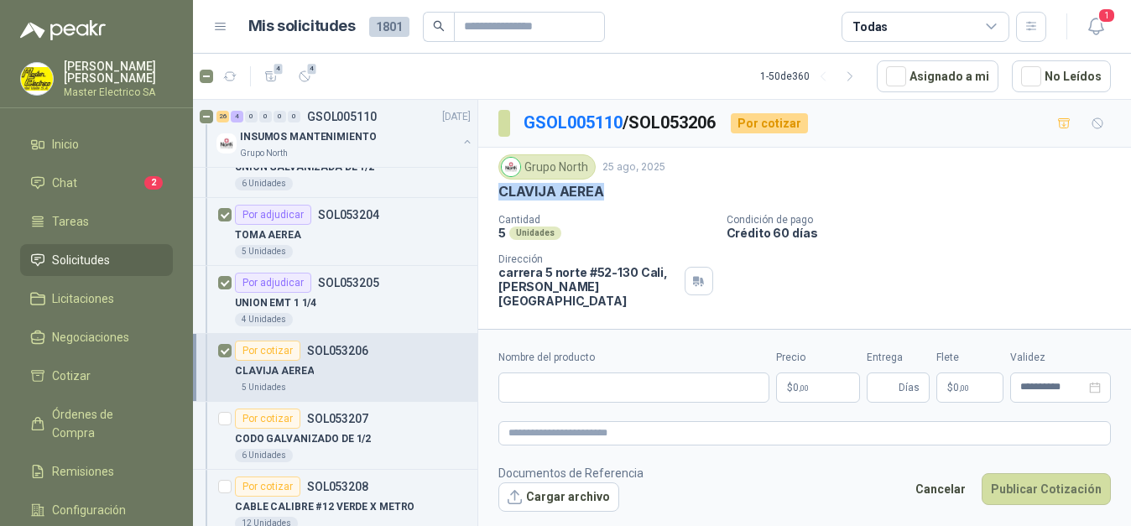
drag, startPoint x: 496, startPoint y: 193, endPoint x: 604, endPoint y: 195, distance: 108.2
click at [604, 195] on div "Grupo North [DATE] CLAVIJA AEREA Cantidad 5 Unidades Condición de pago Crédito …" at bounding box center [804, 231] width 653 height 167
copy p "CLAVIJA AEREA"
click at [573, 390] on input "Nombre del producto" at bounding box center [633, 387] width 271 height 30
paste input "**********"
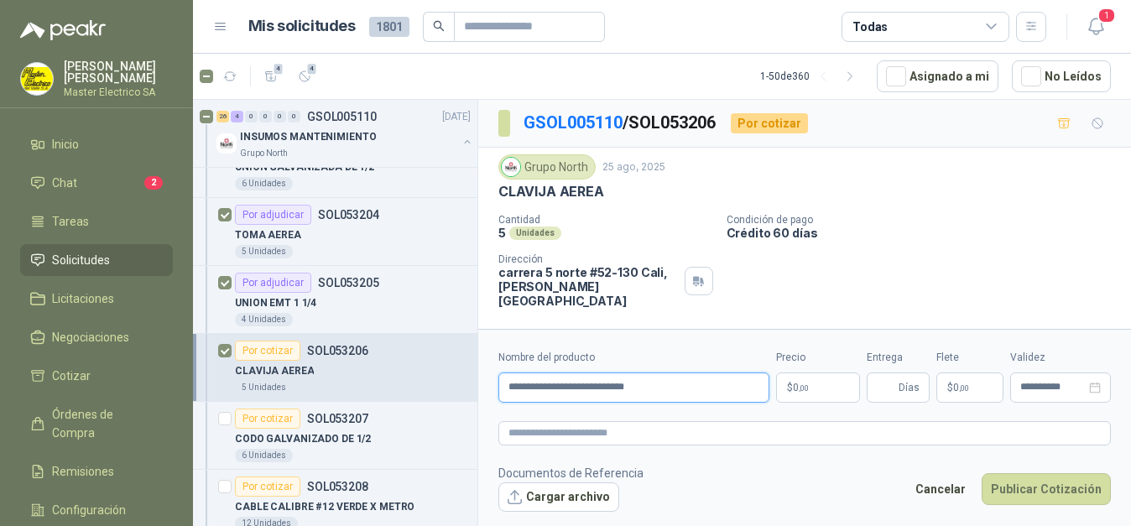
type input "**********"
drag, startPoint x: 641, startPoint y: 123, endPoint x: 726, endPoint y: 123, distance: 84.7
click at [717, 123] on p "GSOL005110 / SOL053206" at bounding box center [620, 123] width 194 height 26
copy p "SOL053206"
click at [813, 391] on p "$ 0 ,00" at bounding box center [818, 387] width 84 height 30
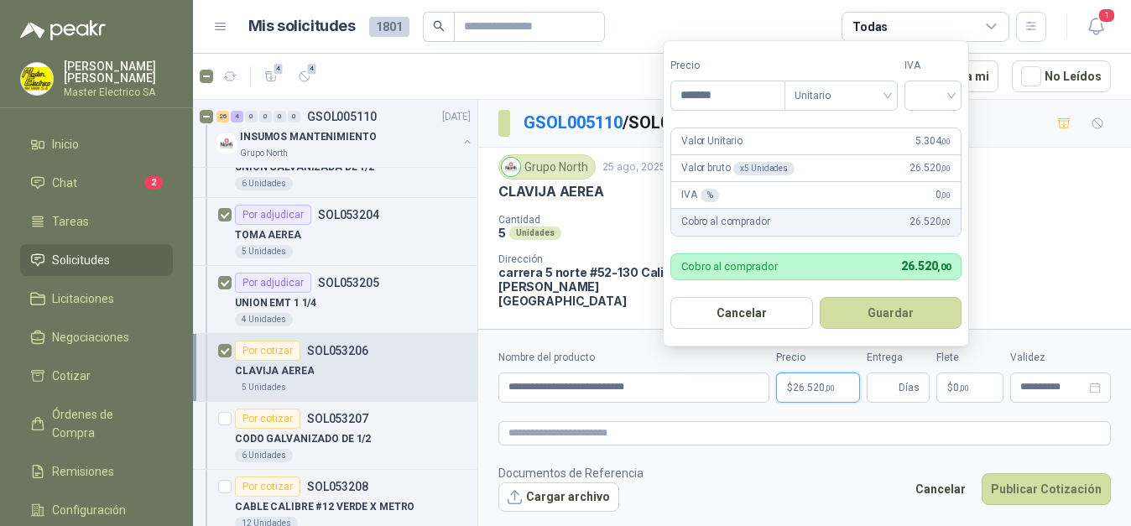
type input "*******"
click at [958, 96] on div at bounding box center [932, 96] width 57 height 30
click at [936, 127] on div "19%" at bounding box center [936, 130] width 31 height 18
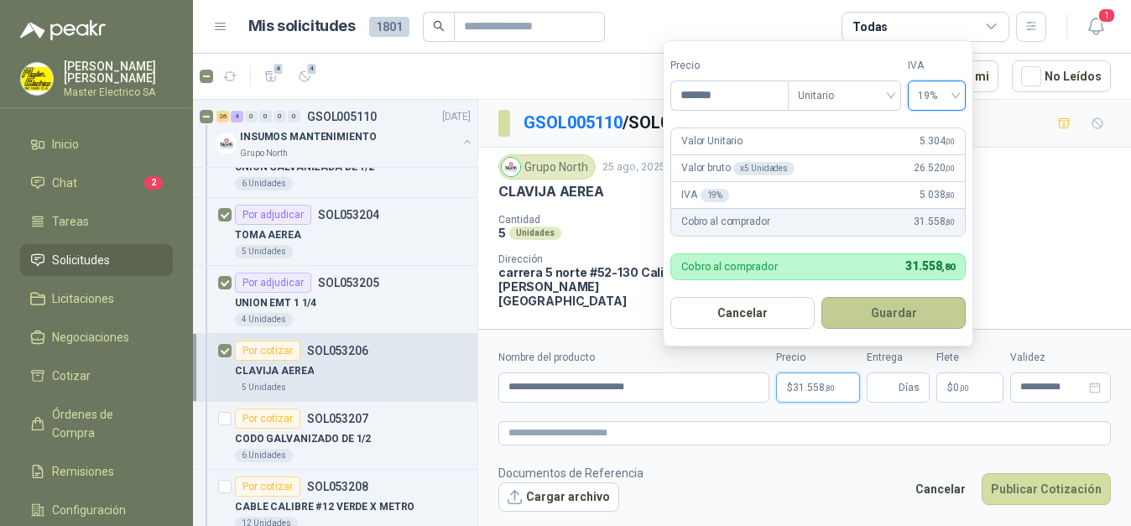
click at [882, 317] on button "Guardar" at bounding box center [893, 313] width 144 height 32
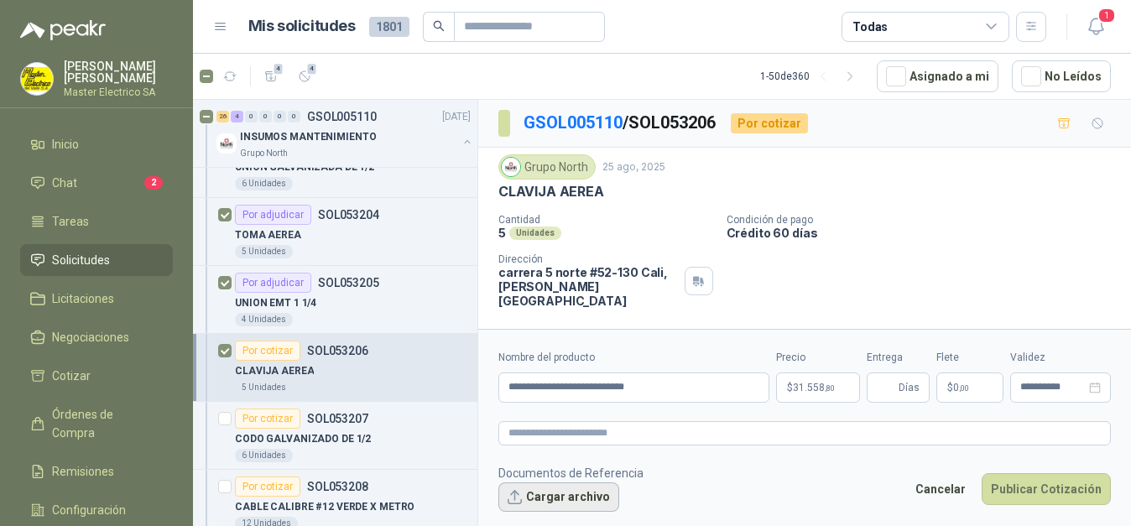
click at [571, 496] on button "Cargar archivo" at bounding box center [558, 497] width 121 height 30
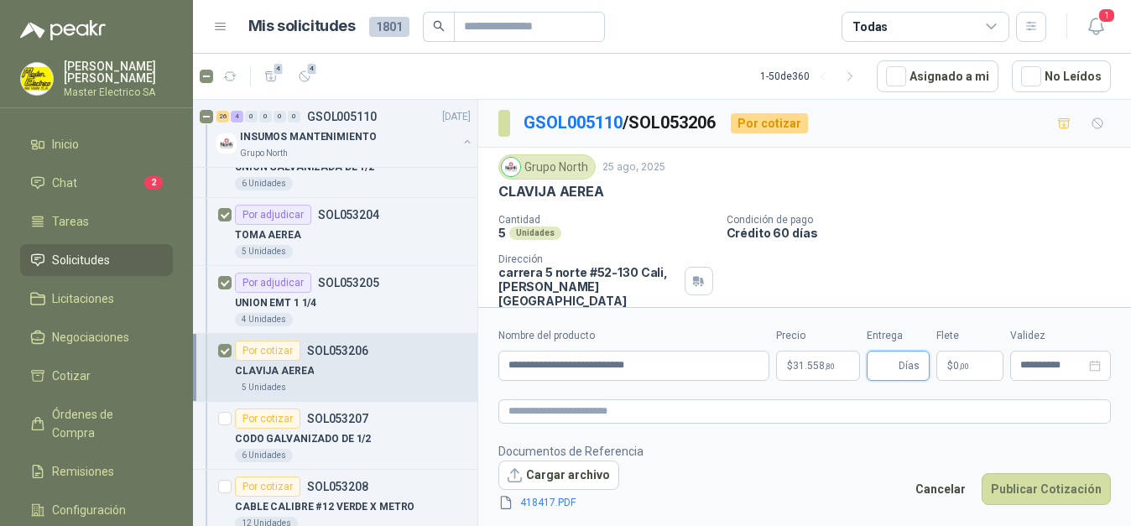
click at [895, 369] on input "Entrega" at bounding box center [886, 365] width 18 height 29
type input "*"
click at [1049, 486] on button "Publicar Cotización" at bounding box center [1045, 489] width 129 height 32
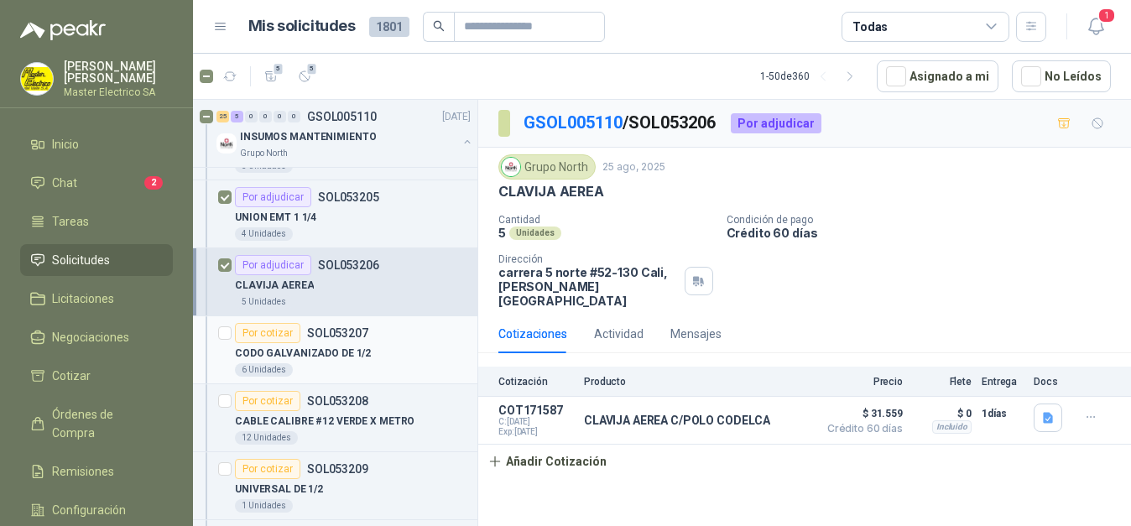
scroll to position [770, 0]
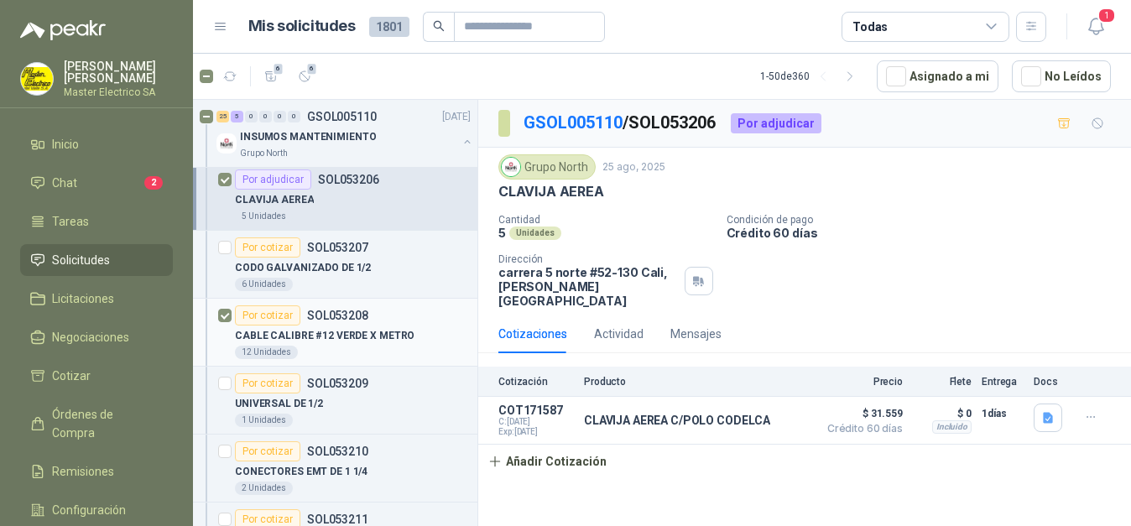
click at [274, 317] on div "Por cotizar" at bounding box center [267, 315] width 65 height 20
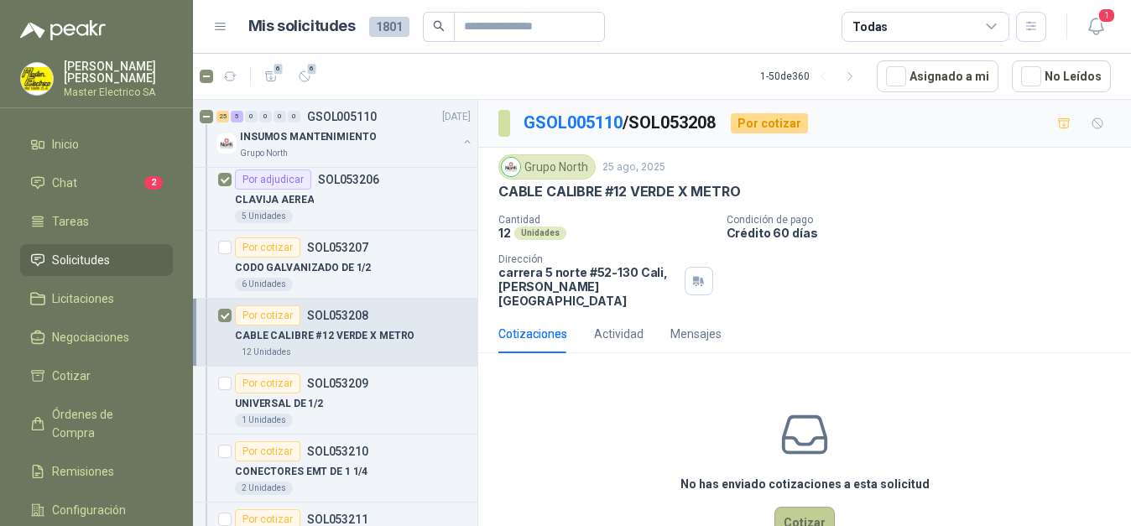
click at [795, 509] on button "Cotizar" at bounding box center [804, 523] width 60 height 32
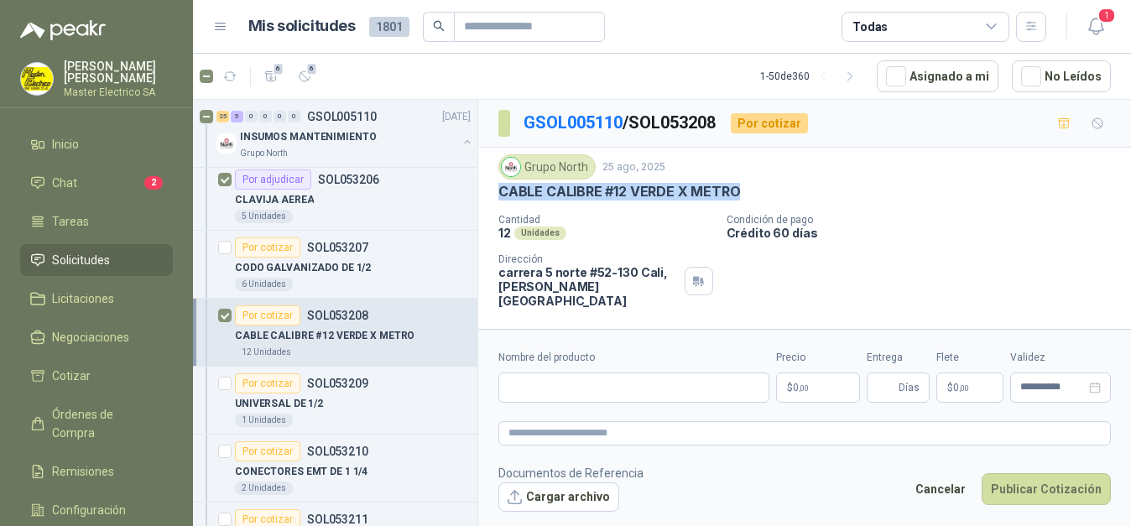
drag, startPoint x: 497, startPoint y: 190, endPoint x: 749, endPoint y: 195, distance: 251.7
click at [749, 195] on div "Grupo North [DATE] CABLE CALIBRE #12 VERDE X METRO Cantidad 12 Unidades Condici…" at bounding box center [804, 231] width 653 height 167
copy p "CABLE CALIBRE #12 VERDE X METRO"
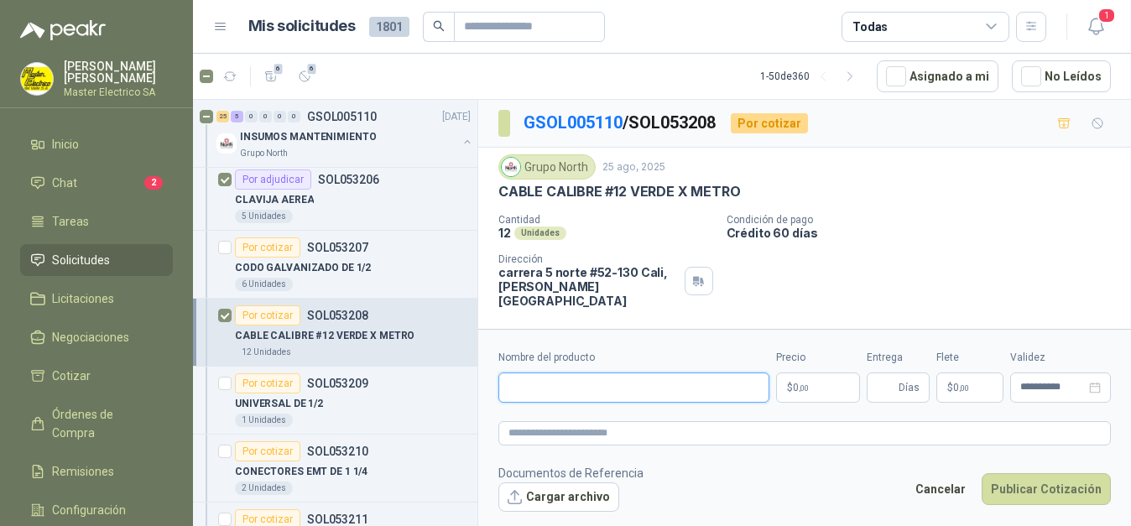
click at [561, 381] on input "Nombre del producto" at bounding box center [633, 387] width 271 height 30
paste input "**********"
type input "**********"
click at [829, 385] on p "$ 0 ,00" at bounding box center [818, 387] width 84 height 30
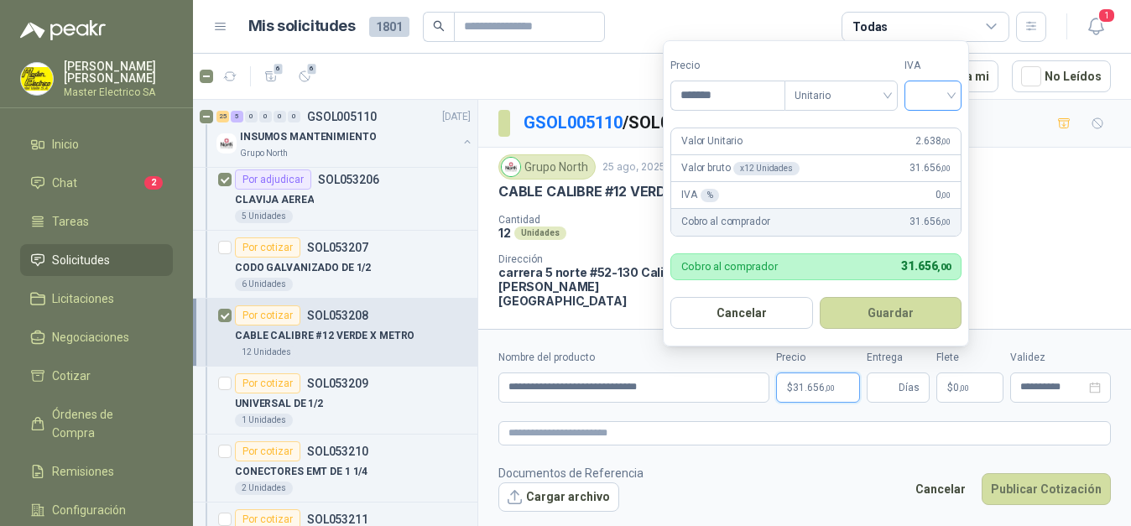
click at [956, 98] on div at bounding box center [932, 96] width 57 height 30
type input "*******"
click at [942, 133] on div "19%" at bounding box center [936, 130] width 31 height 18
click at [923, 310] on button "Guardar" at bounding box center [893, 313] width 144 height 32
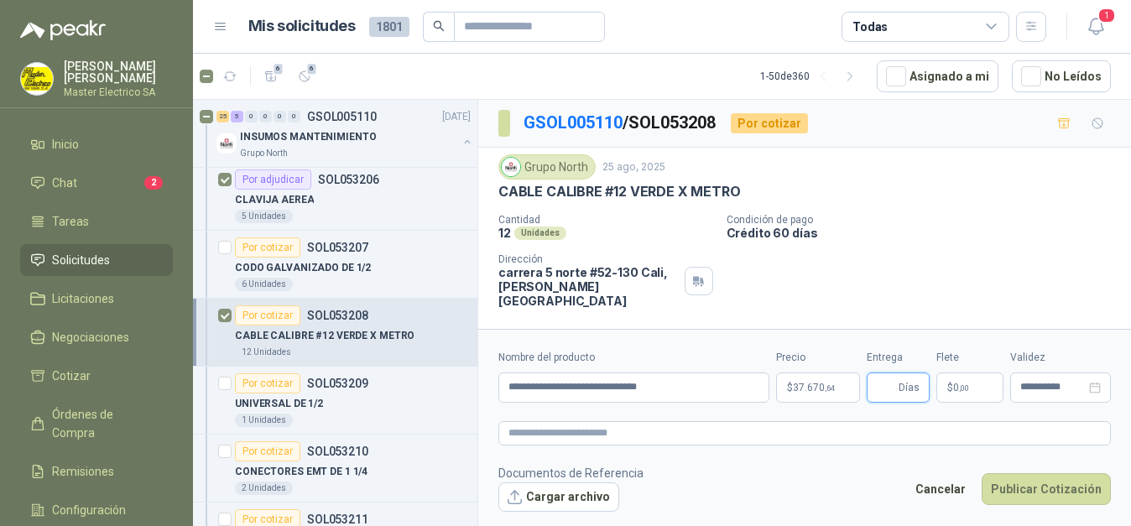
click at [883, 384] on input "Entrega" at bounding box center [886, 387] width 18 height 29
type input "*"
click at [578, 495] on button "Cargar archivo" at bounding box center [558, 497] width 121 height 30
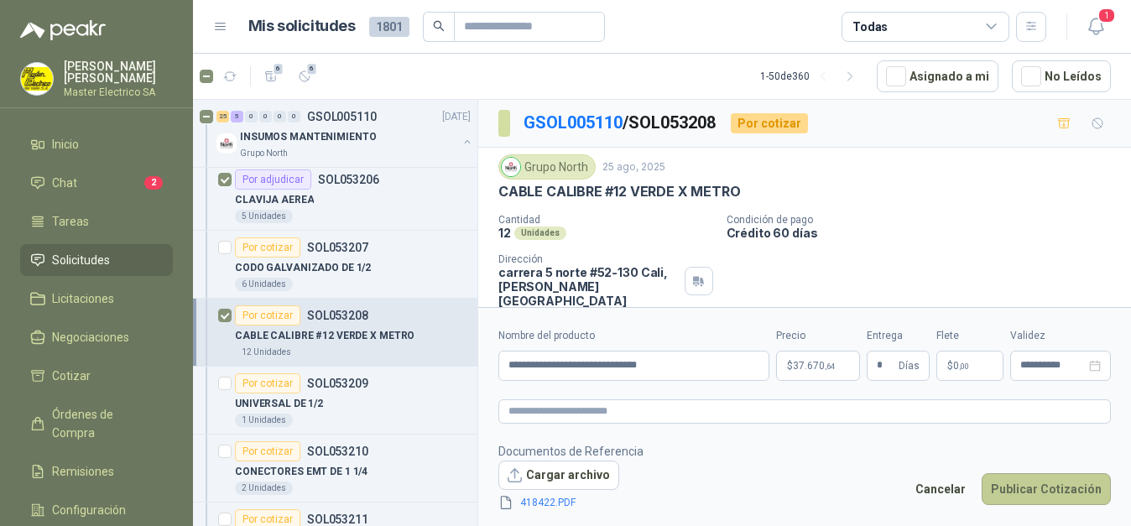
click at [1055, 484] on button "Publicar Cotización" at bounding box center [1045, 489] width 129 height 32
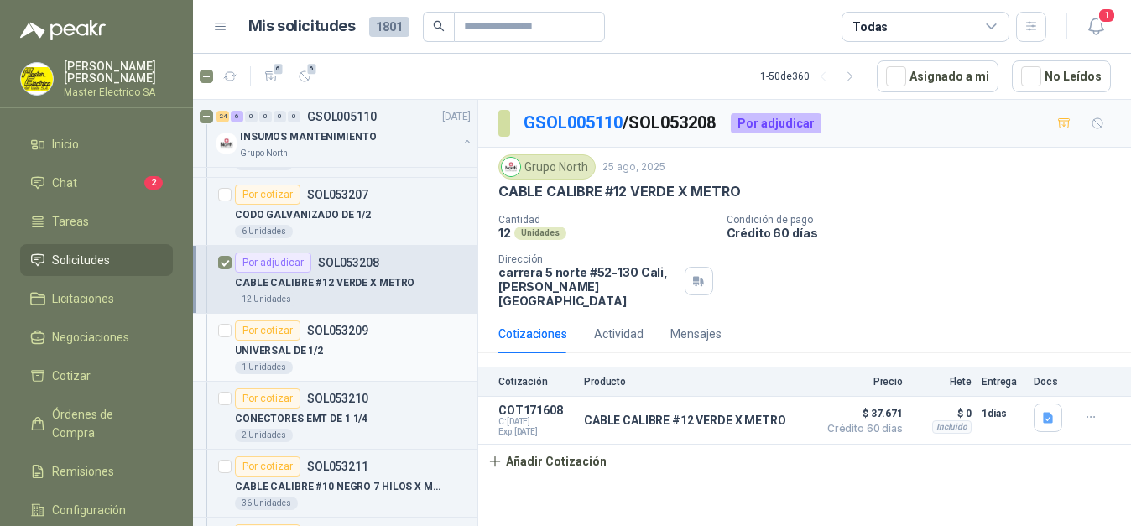
scroll to position [856, 0]
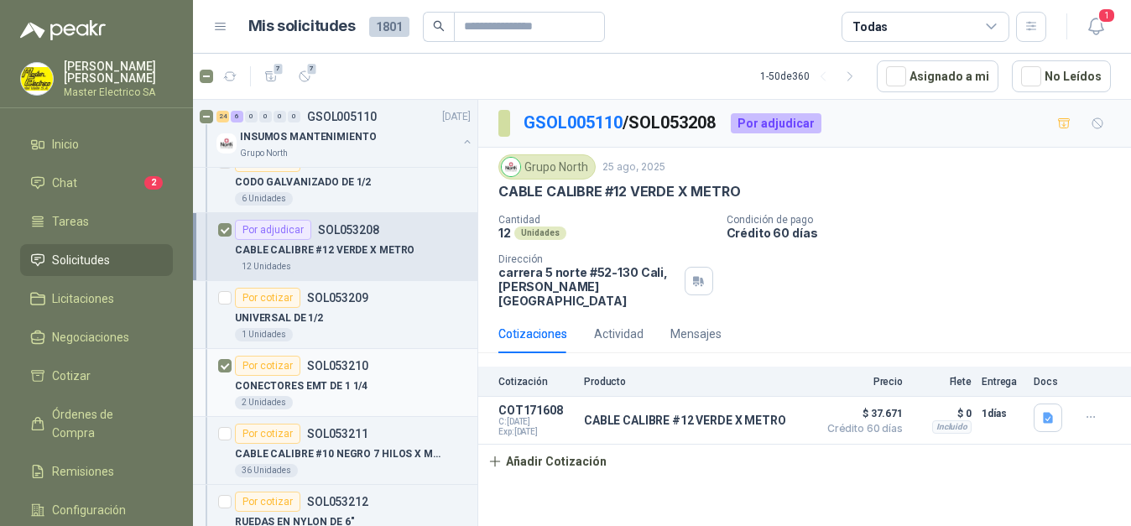
click at [270, 362] on div "Por cotizar" at bounding box center [267, 366] width 65 height 20
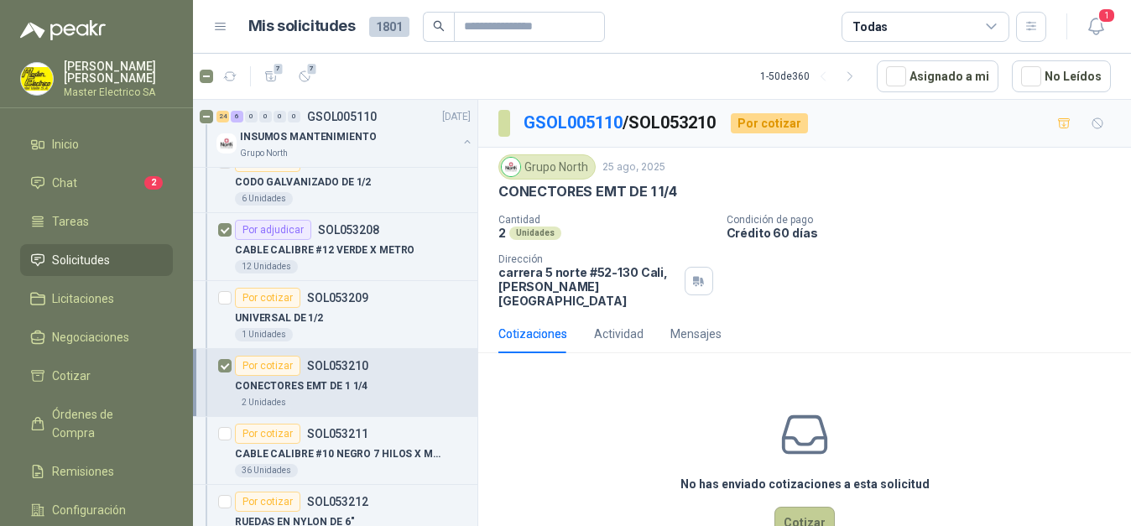
click at [804, 507] on button "Cotizar" at bounding box center [804, 523] width 60 height 32
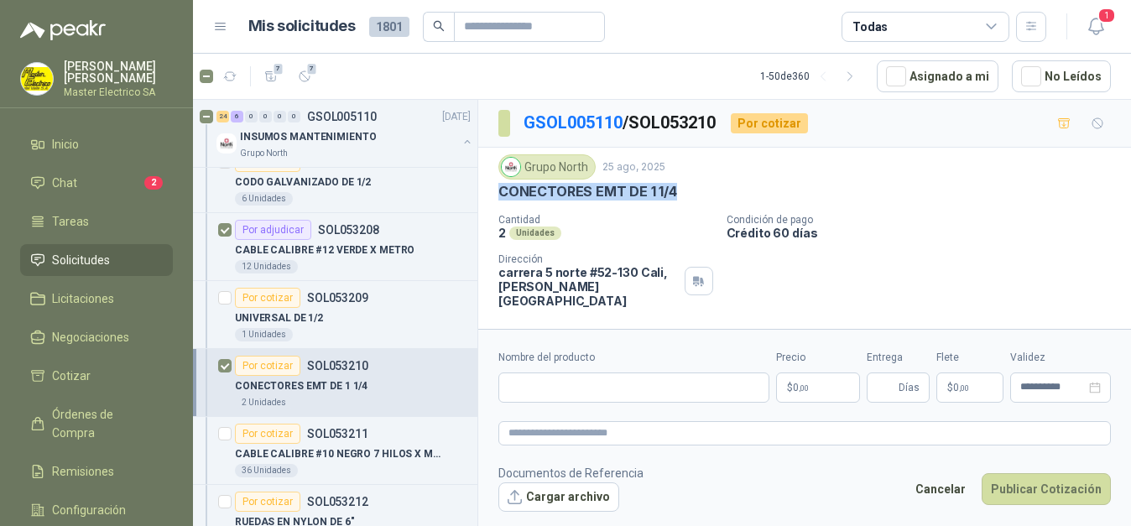
drag, startPoint x: 497, startPoint y: 192, endPoint x: 689, endPoint y: 193, distance: 192.9
click at [689, 193] on div "Grupo North [DATE] CONECTORES EMT DE 1 1/4 Cantidad 2 Unidades Condición de pag…" at bounding box center [804, 231] width 653 height 167
copy p "CONECTORES EMT DE 1 1/4"
click at [644, 388] on input "Nombre del producto" at bounding box center [633, 387] width 271 height 30
paste input "**********"
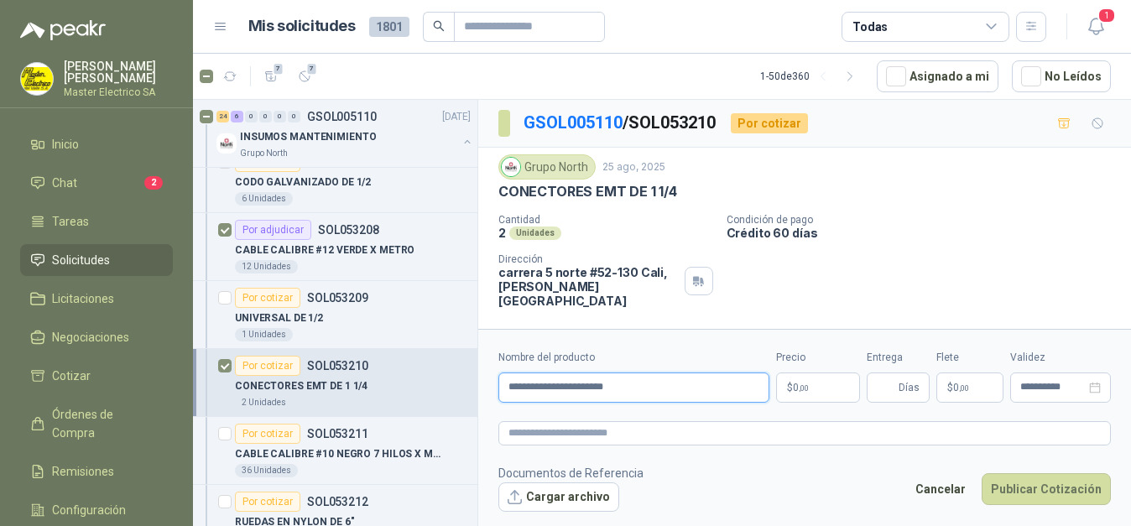
type input "**********"
click at [823, 386] on p "$ 0 ,00" at bounding box center [818, 387] width 84 height 30
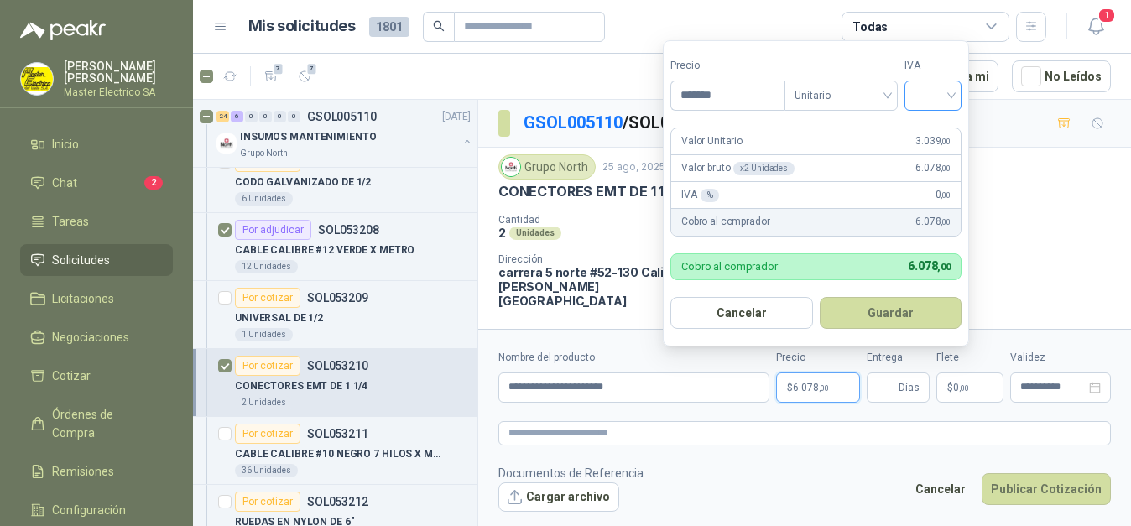
click at [955, 90] on div at bounding box center [932, 96] width 57 height 30
type input "*******"
click at [934, 129] on div "19%" at bounding box center [936, 130] width 31 height 18
click at [894, 308] on button "Guardar" at bounding box center [893, 313] width 144 height 32
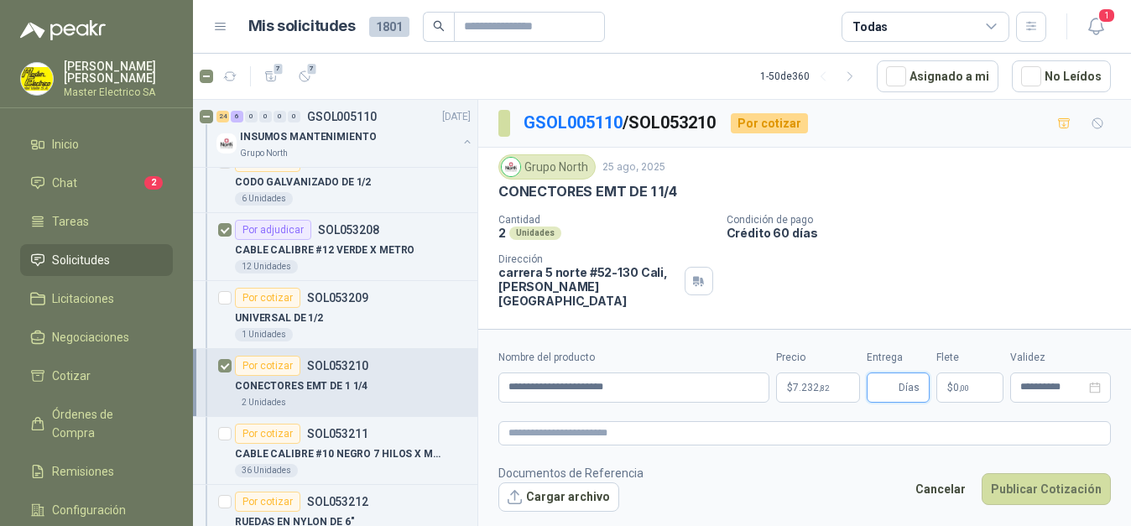
click at [885, 382] on input "Entrega" at bounding box center [886, 387] width 18 height 29
type input "*"
click at [549, 498] on button "Cargar archivo" at bounding box center [558, 497] width 121 height 30
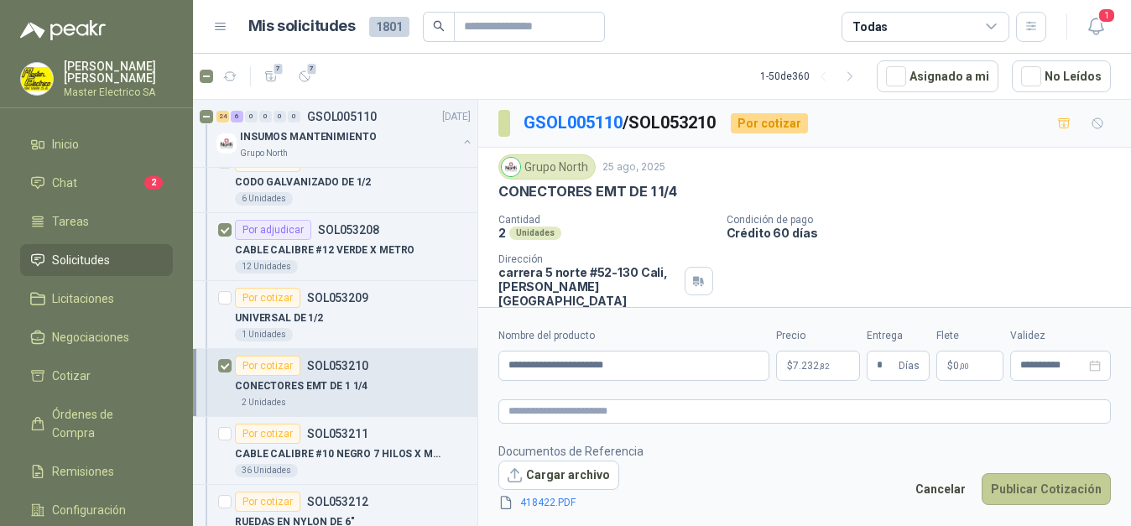
click at [1030, 488] on button "Publicar Cotización" at bounding box center [1045, 489] width 129 height 32
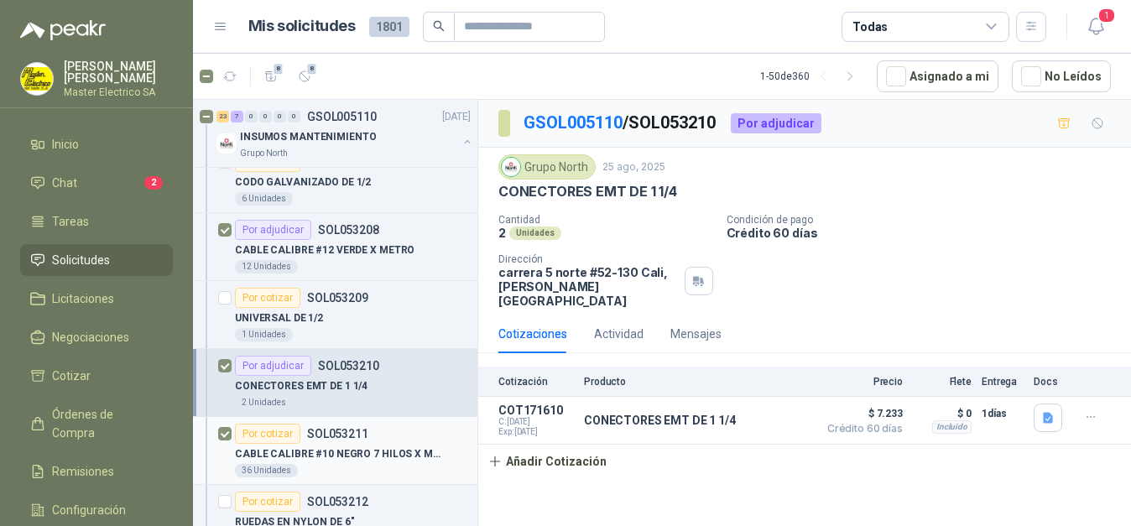
click at [262, 434] on div "Por cotizar" at bounding box center [267, 434] width 65 height 20
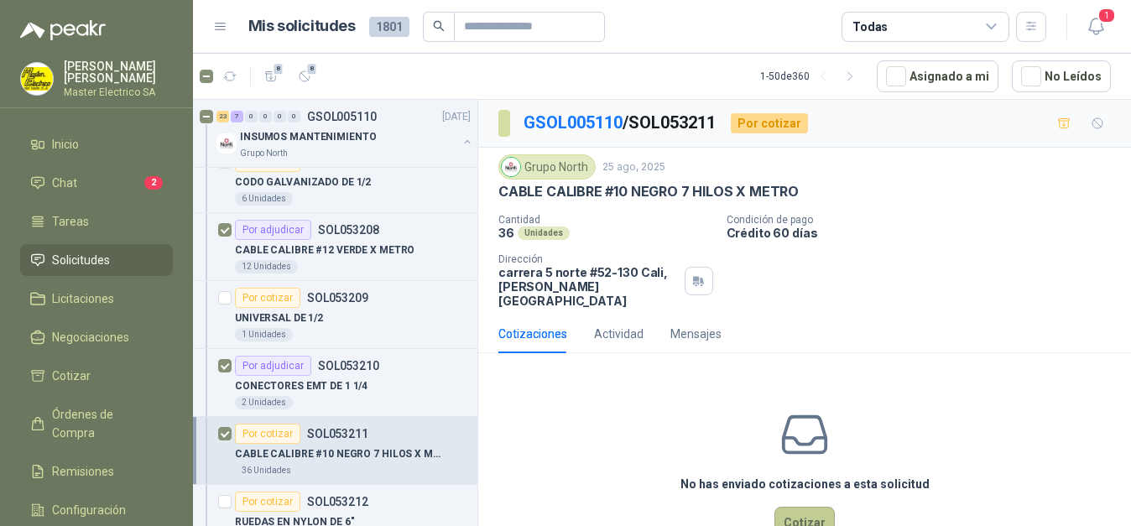
click at [799, 511] on button "Cotizar" at bounding box center [804, 523] width 60 height 32
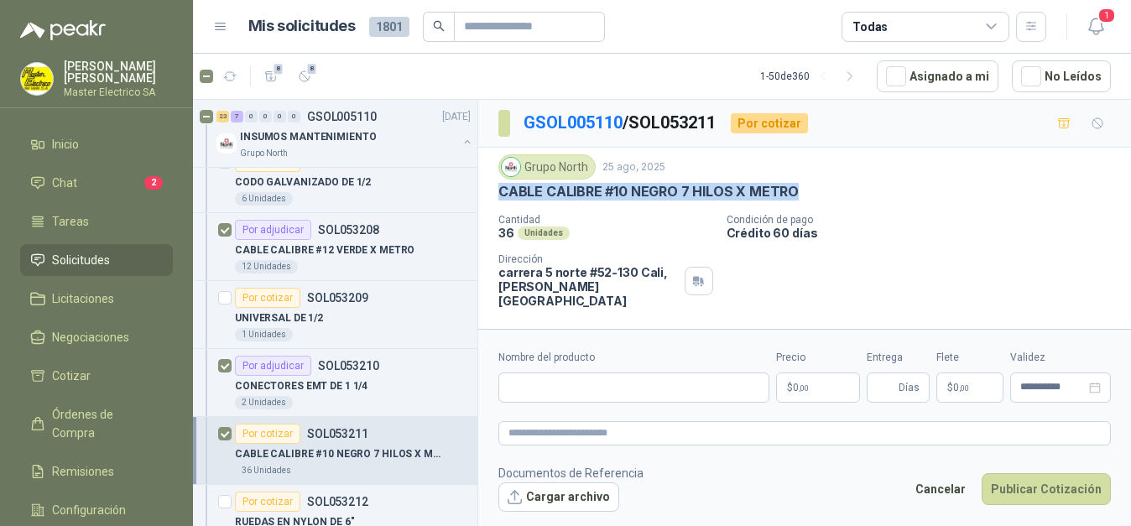
drag, startPoint x: 495, startPoint y: 193, endPoint x: 775, endPoint y: 190, distance: 280.2
click at [831, 192] on div "Grupo North [DATE] CABLE CALIBRE #10 NEGRO 7 HILOS X METRO Cantidad 36 Unidades…" at bounding box center [804, 231] width 653 height 167
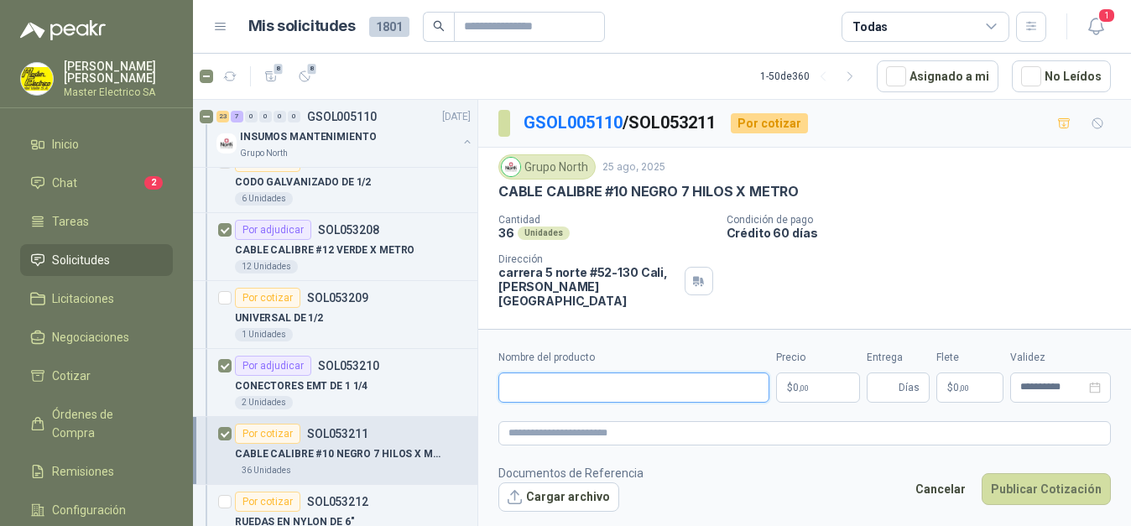
click at [594, 388] on input "Nombre del producto" at bounding box center [633, 387] width 271 height 30
paste input "**********"
type input "**********"
click at [829, 392] on p "$ 0 ,00" at bounding box center [818, 387] width 84 height 30
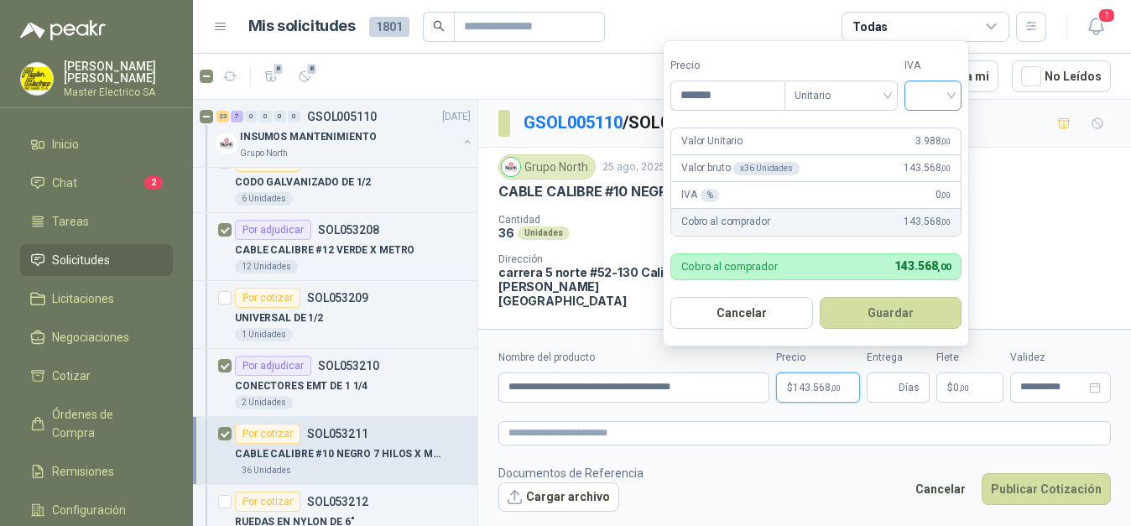
type input "*******"
click at [951, 96] on input "search" at bounding box center [932, 93] width 37 height 25
click at [931, 129] on div "19%" at bounding box center [936, 130] width 31 height 18
click at [877, 315] on button "Guardar" at bounding box center [893, 313] width 144 height 32
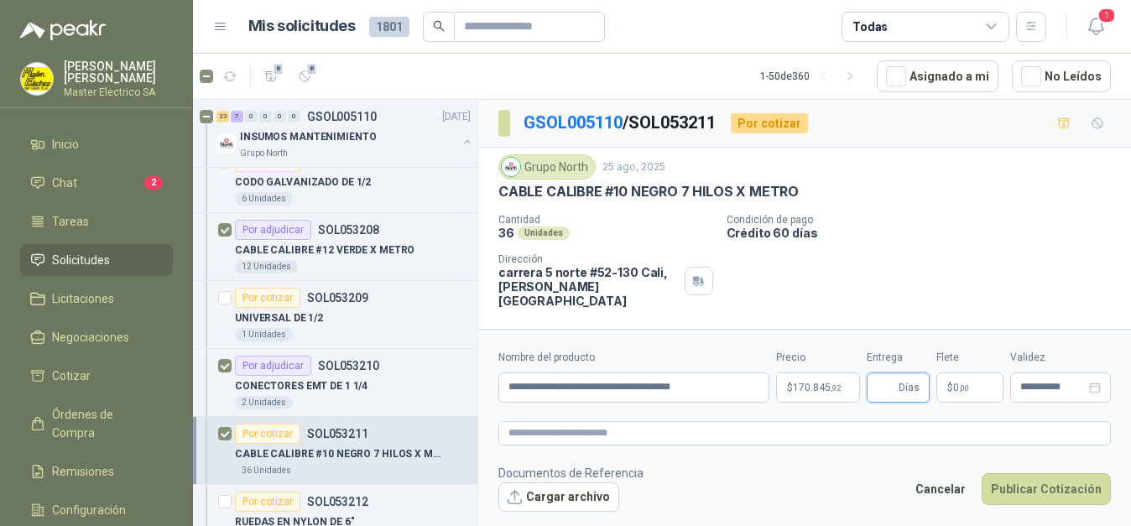
click at [887, 388] on input "Entrega" at bounding box center [886, 387] width 18 height 29
type input "*"
click at [584, 501] on button "Cargar archivo" at bounding box center [558, 497] width 121 height 30
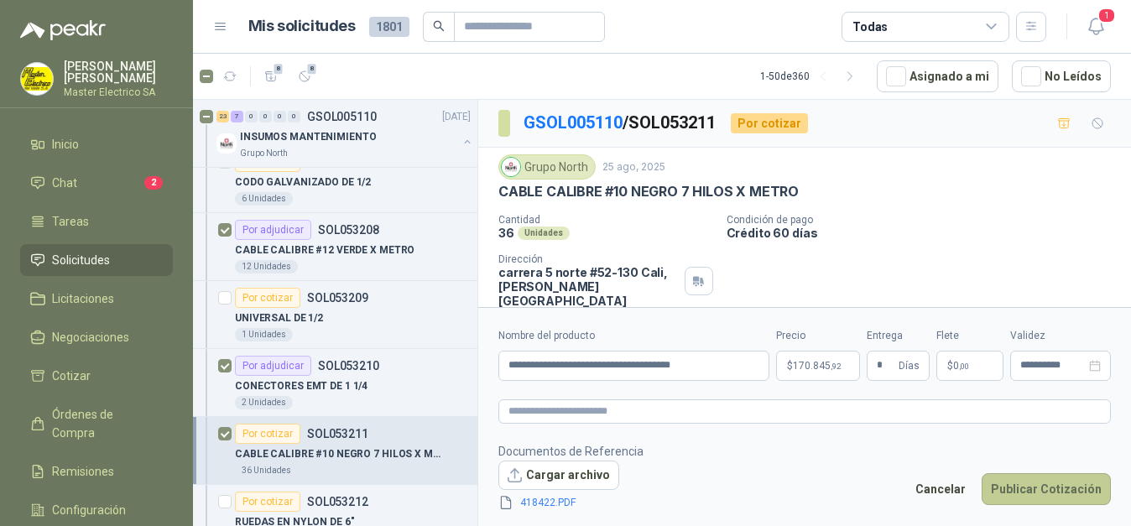
click at [1054, 487] on button "Publicar Cotización" at bounding box center [1045, 489] width 129 height 32
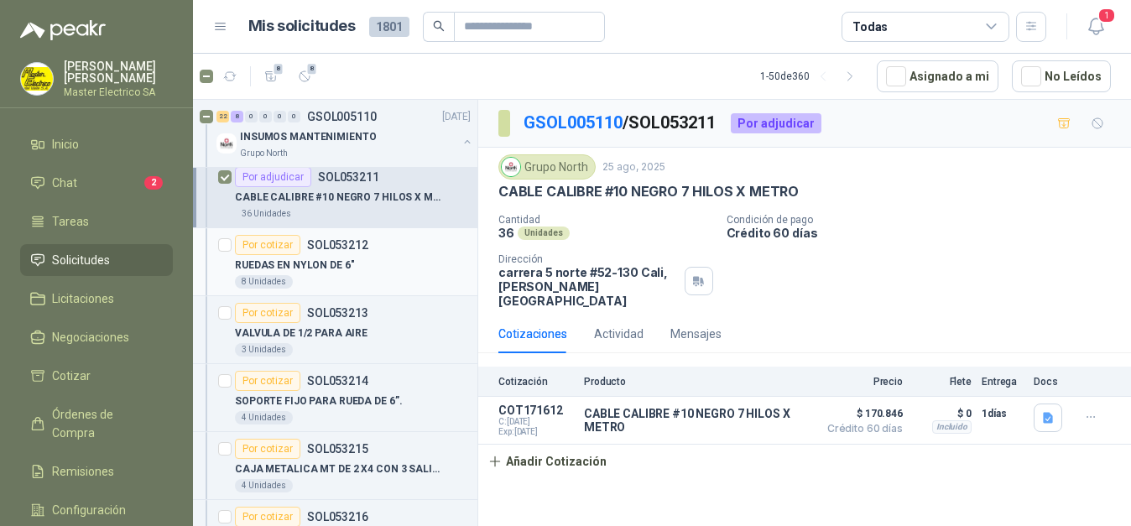
scroll to position [1198, 0]
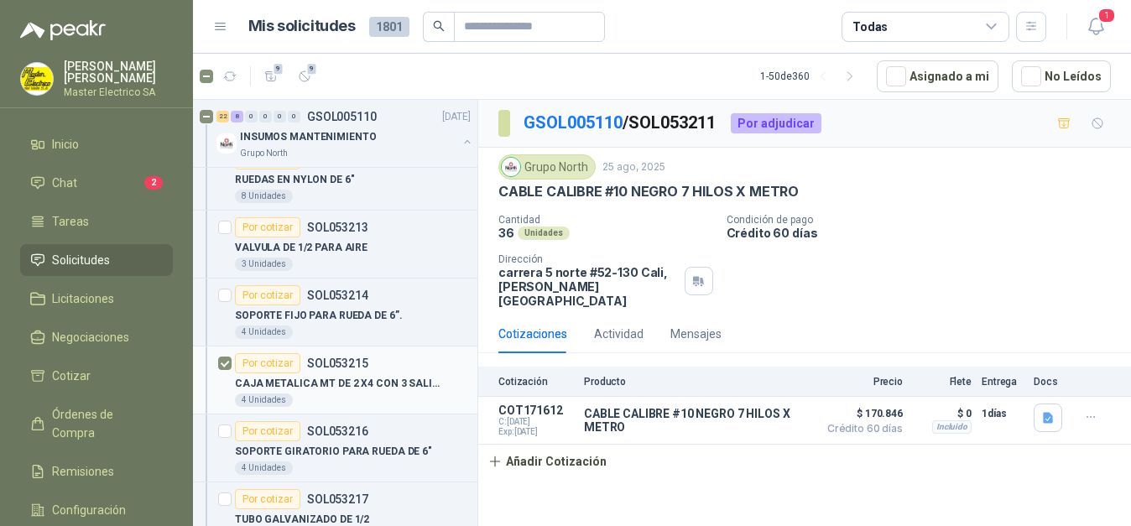
click at [274, 362] on div "Por cotizar" at bounding box center [267, 363] width 65 height 20
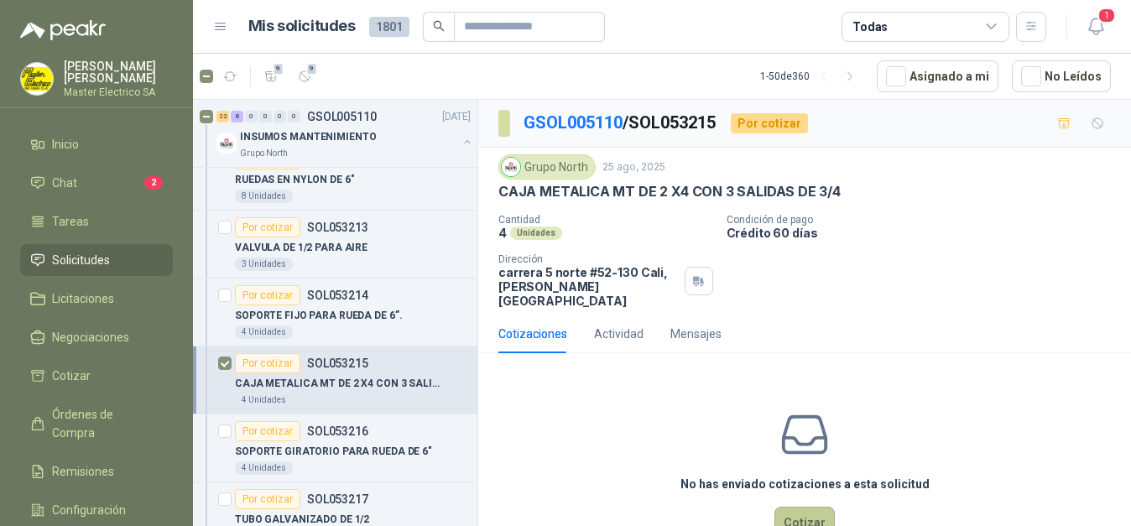
click at [809, 507] on button "Cotizar" at bounding box center [804, 523] width 60 height 32
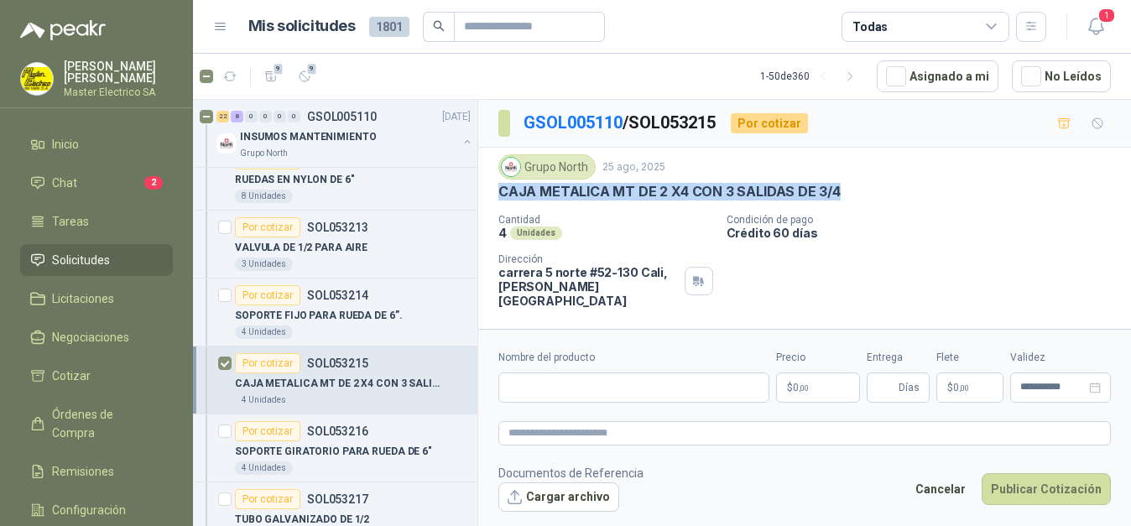
drag, startPoint x: 497, startPoint y: 191, endPoint x: 851, endPoint y: 187, distance: 354.0
click at [851, 187] on div "Grupo North [DATE] CAJA METALICA MT DE 2 X4 CON 3 SALIDAS DE 3/4 Cantidad 4 Uni…" at bounding box center [804, 231] width 653 height 167
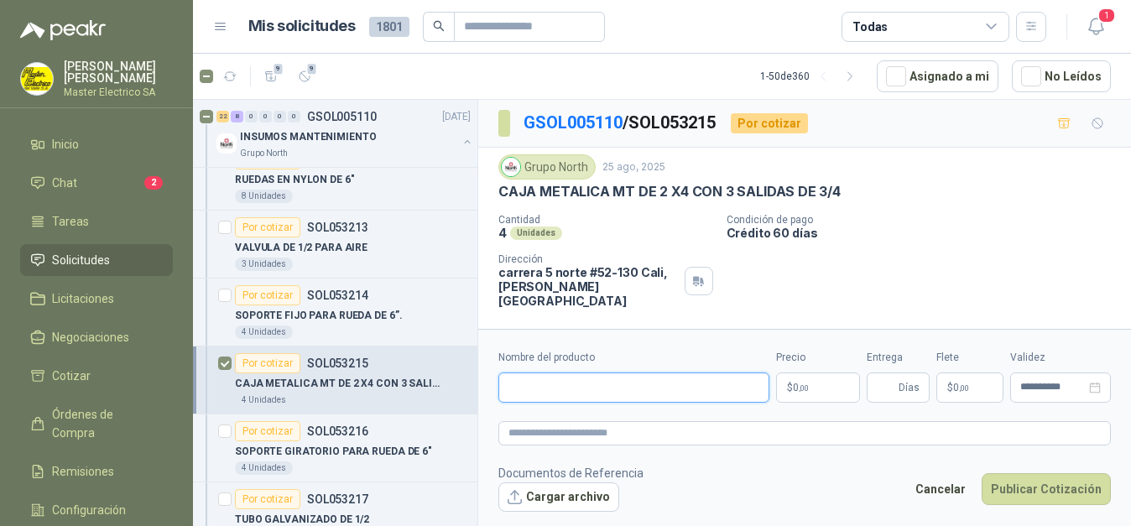
click at [649, 386] on input "Nombre del producto" at bounding box center [633, 387] width 271 height 30
paste input "**********"
type input "**********"
click at [808, 388] on span ",00" at bounding box center [804, 387] width 10 height 9
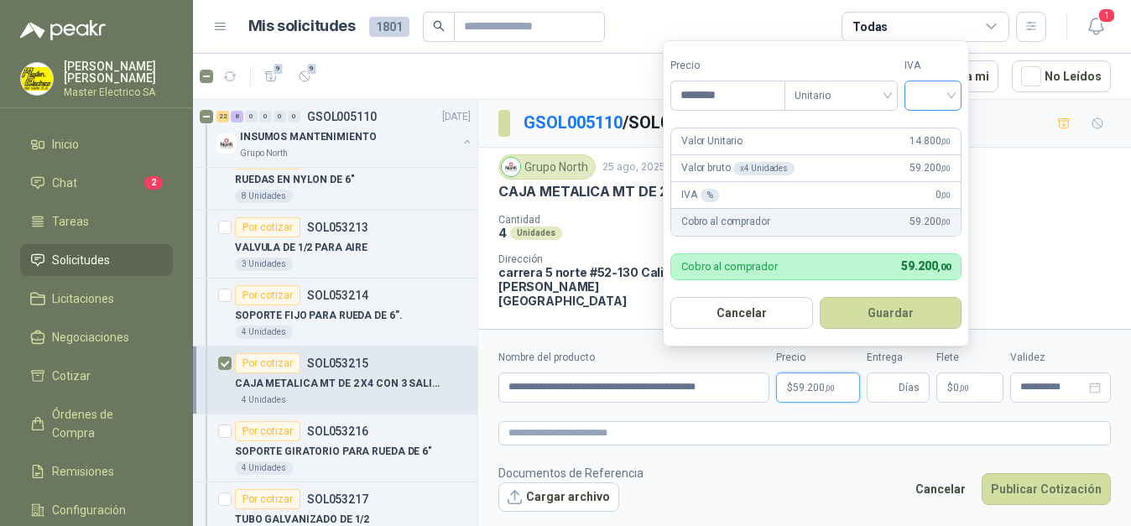
click at [955, 90] on div at bounding box center [932, 96] width 57 height 30
type input "********"
click at [935, 132] on div "19%" at bounding box center [936, 130] width 31 height 18
click at [915, 310] on button "Guardar" at bounding box center [893, 313] width 144 height 32
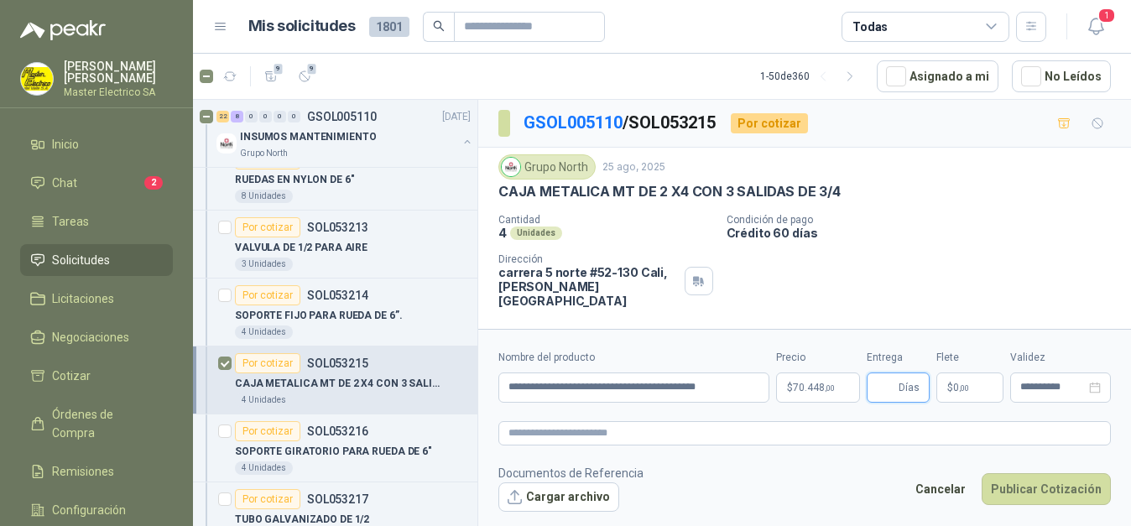
click at [879, 380] on input "Entrega" at bounding box center [886, 387] width 18 height 29
type input "*"
click at [1053, 491] on button "Publicar Cotización" at bounding box center [1045, 489] width 129 height 32
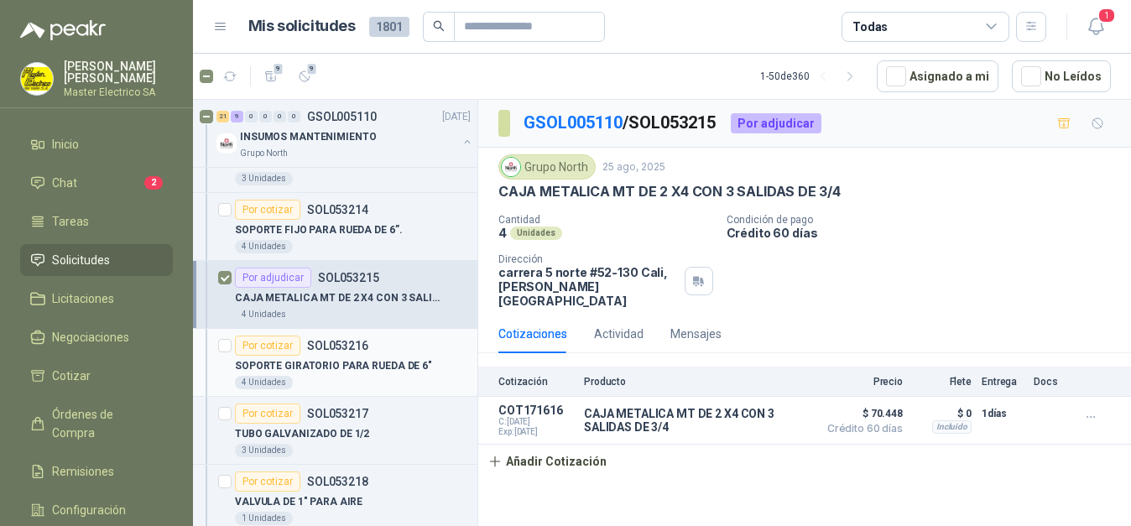
scroll to position [1369, 0]
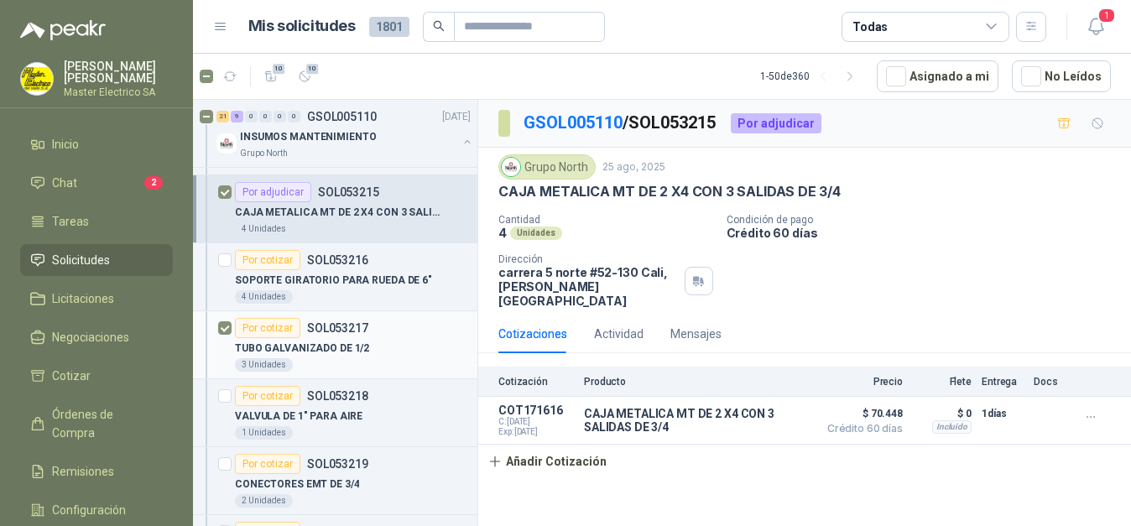
click at [263, 329] on div "Por cotizar" at bounding box center [267, 328] width 65 height 20
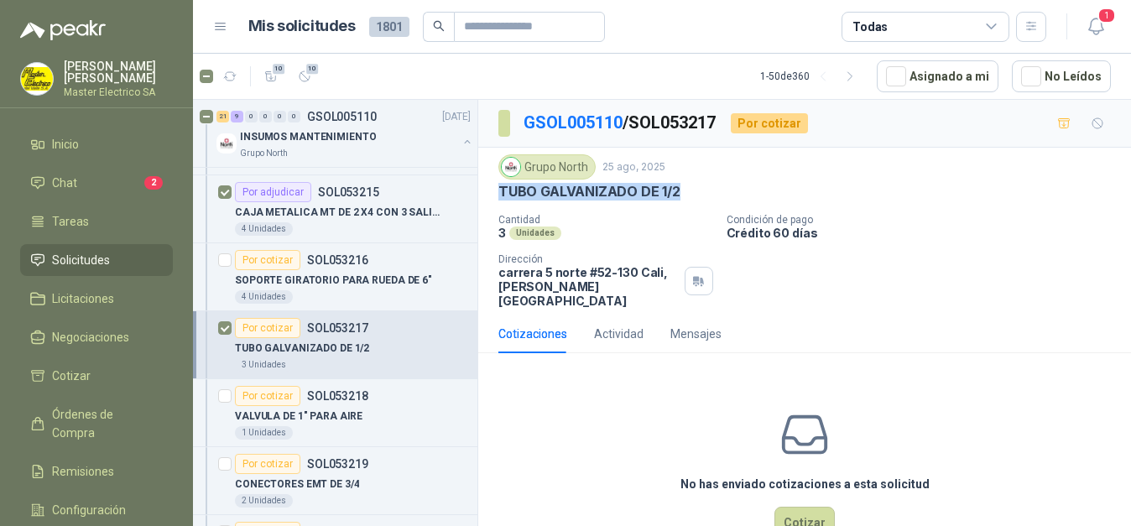
drag, startPoint x: 494, startPoint y: 193, endPoint x: 676, endPoint y: 199, distance: 182.1
click at [699, 194] on div "Grupo North [DATE] TUBO GALVANIZADO DE 1/2 Cantidad 3 Unidades Condición de pag…" at bounding box center [804, 231] width 653 height 167
click at [811, 509] on button "Cotizar" at bounding box center [804, 523] width 60 height 32
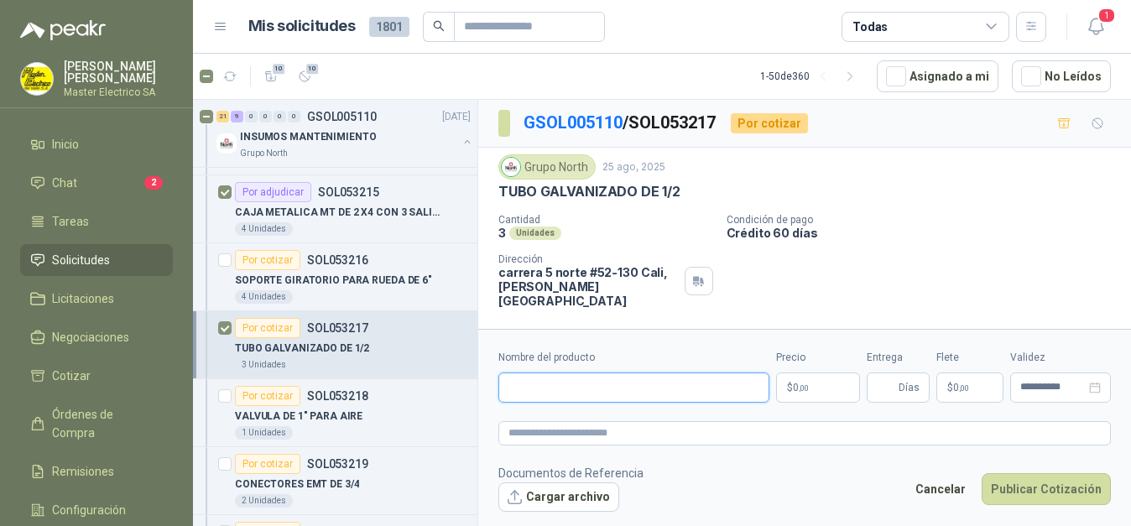
click at [594, 384] on input "Nombre del producto" at bounding box center [633, 387] width 271 height 30
paste input "**********"
type input "**********"
click at [831, 383] on p "$ 0 ,00" at bounding box center [818, 387] width 84 height 30
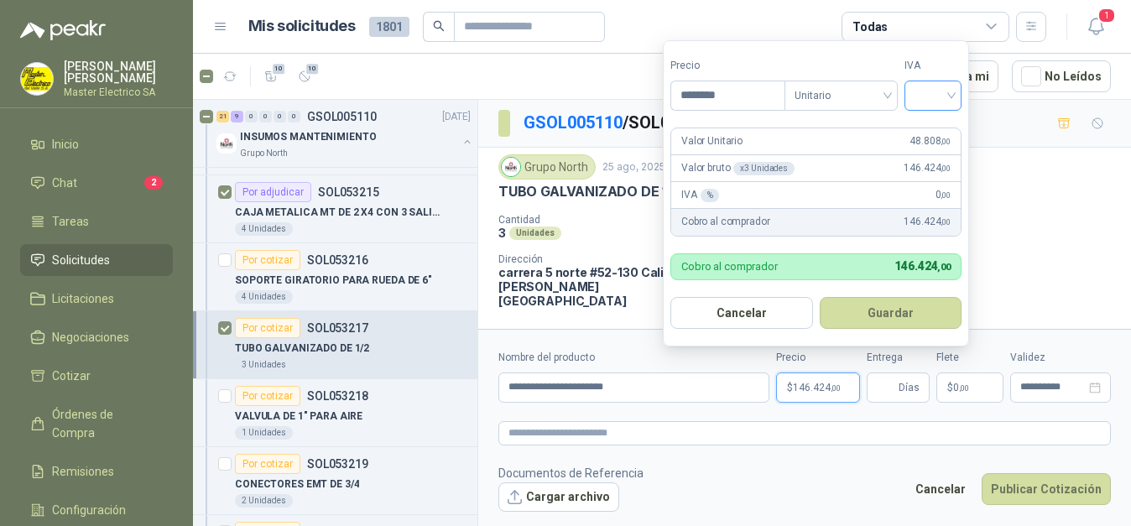
type input "********"
click at [951, 100] on input "search" at bounding box center [932, 93] width 37 height 25
click at [939, 131] on div "19%" at bounding box center [936, 130] width 31 height 18
click at [884, 313] on button "Guardar" at bounding box center [893, 313] width 144 height 32
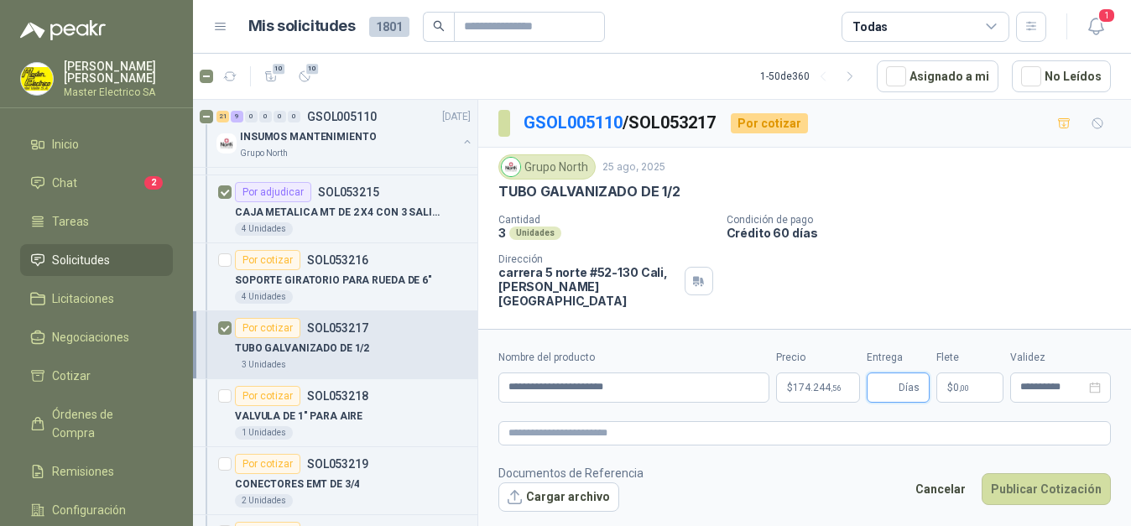
click at [887, 386] on input "Entrega" at bounding box center [886, 387] width 18 height 29
type input "*"
click at [574, 491] on button "Cargar archivo" at bounding box center [558, 497] width 121 height 30
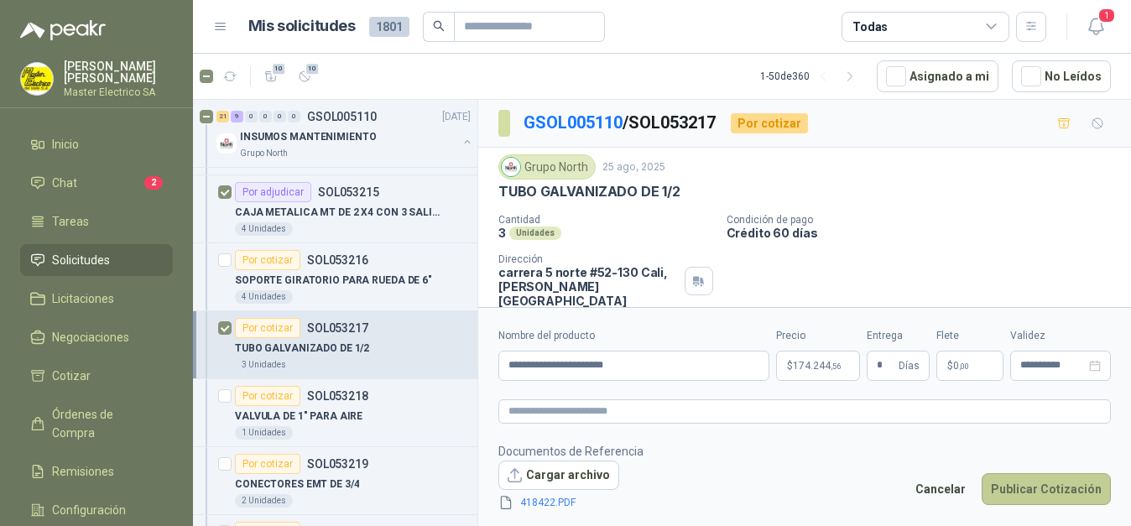
click at [1055, 486] on button "Publicar Cotización" at bounding box center [1045, 489] width 129 height 32
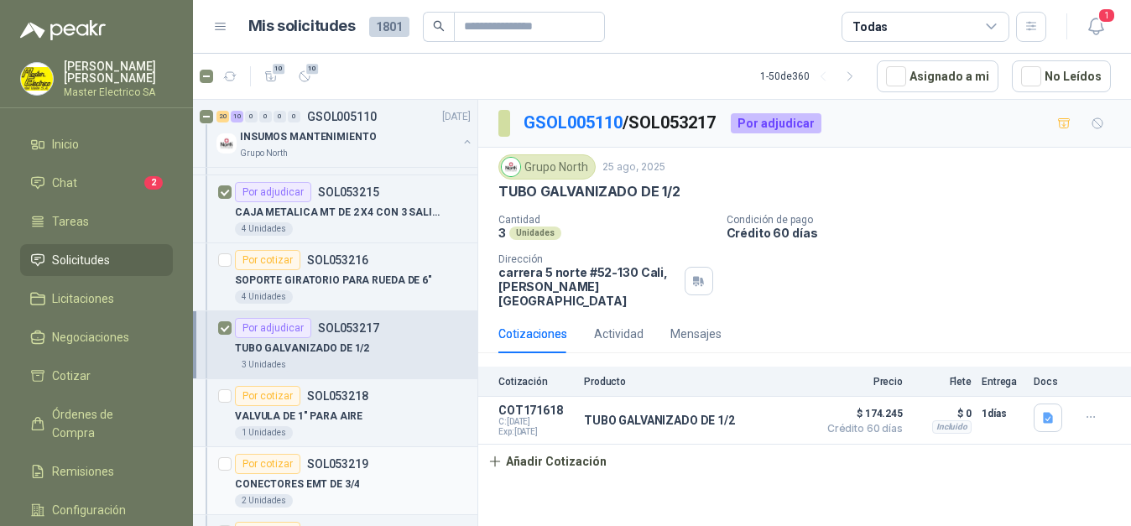
scroll to position [1454, 0]
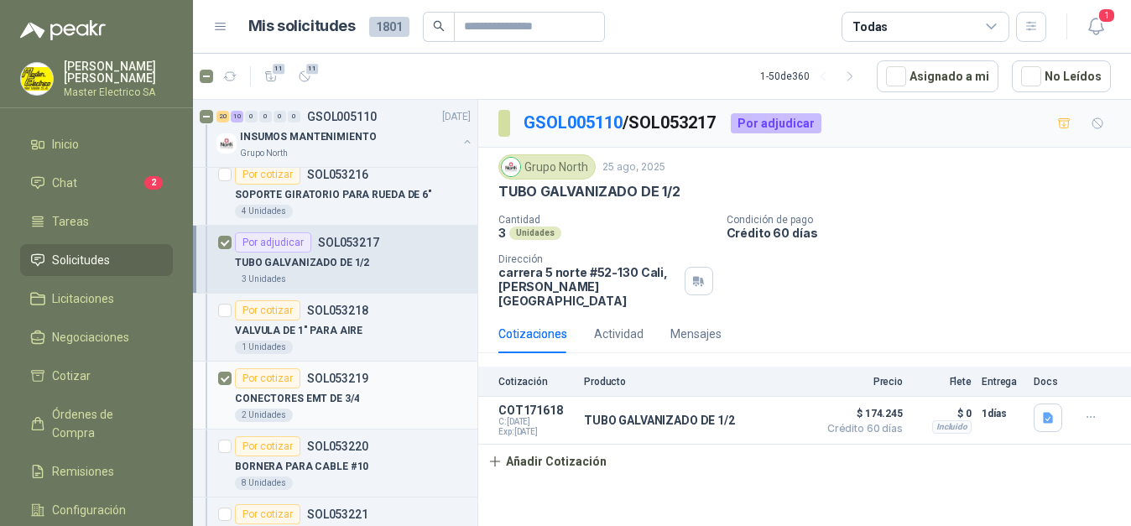
click at [265, 377] on div "Por cotizar" at bounding box center [267, 378] width 65 height 20
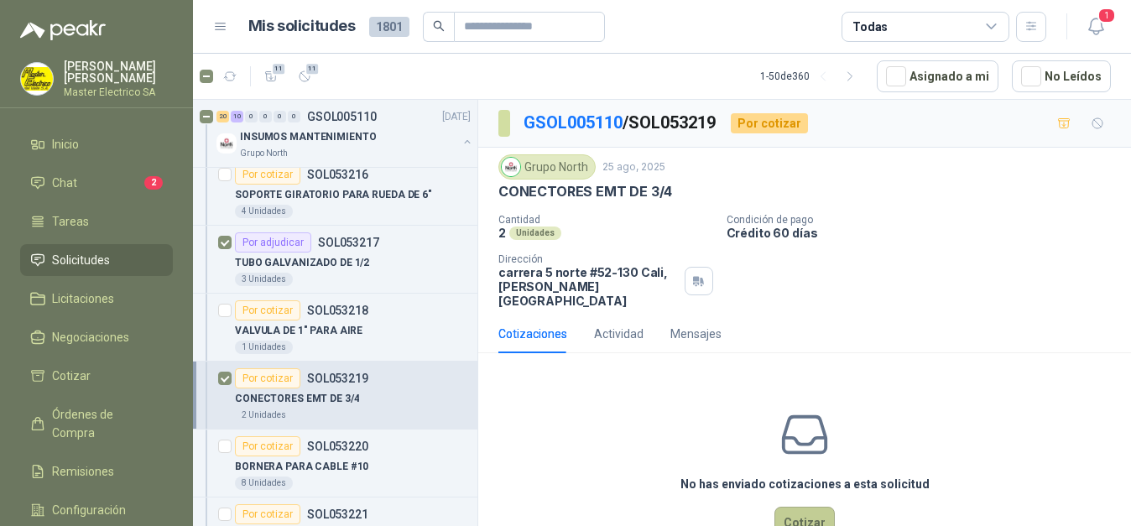
click at [804, 510] on button "Cotizar" at bounding box center [804, 523] width 60 height 32
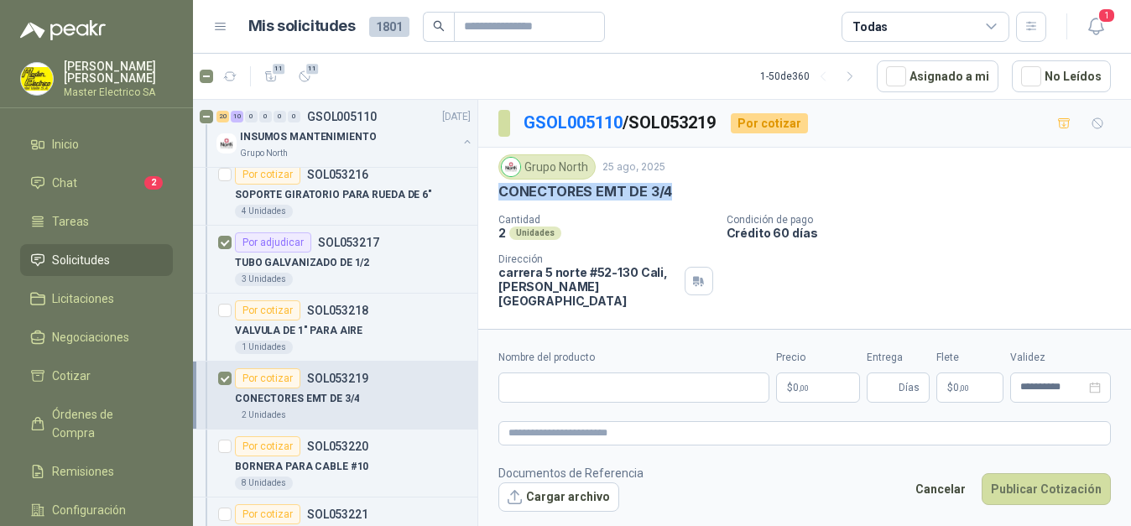
drag, startPoint x: 498, startPoint y: 194, endPoint x: 682, endPoint y: 194, distance: 183.7
click at [682, 194] on div "CONECTORES EMT DE 3/4" at bounding box center [804, 192] width 612 height 18
click at [608, 393] on input "Nombre del producto" at bounding box center [633, 387] width 271 height 30
paste input "**********"
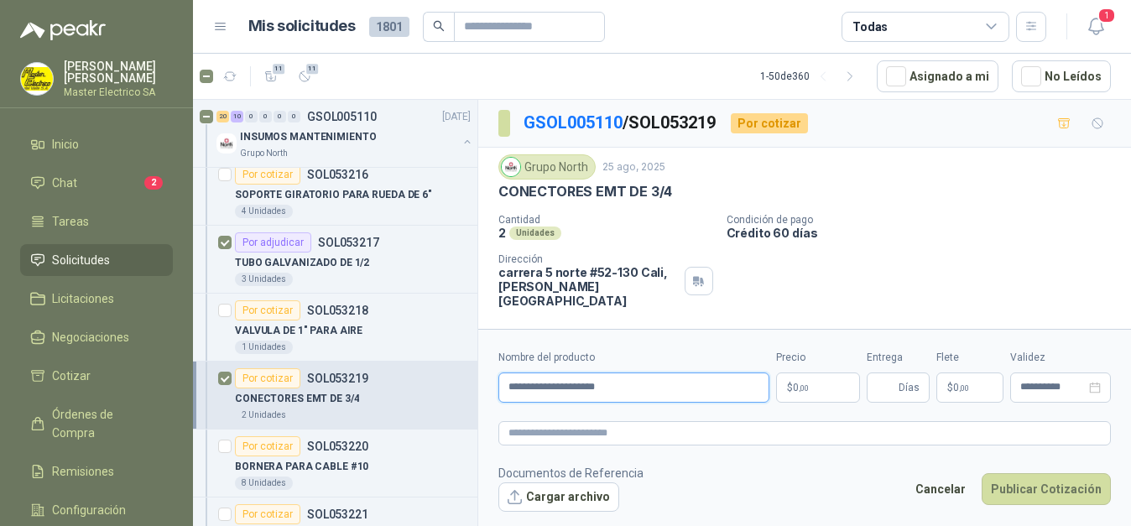
type input "**********"
click at [815, 389] on p "$ 0 ,00" at bounding box center [818, 387] width 84 height 30
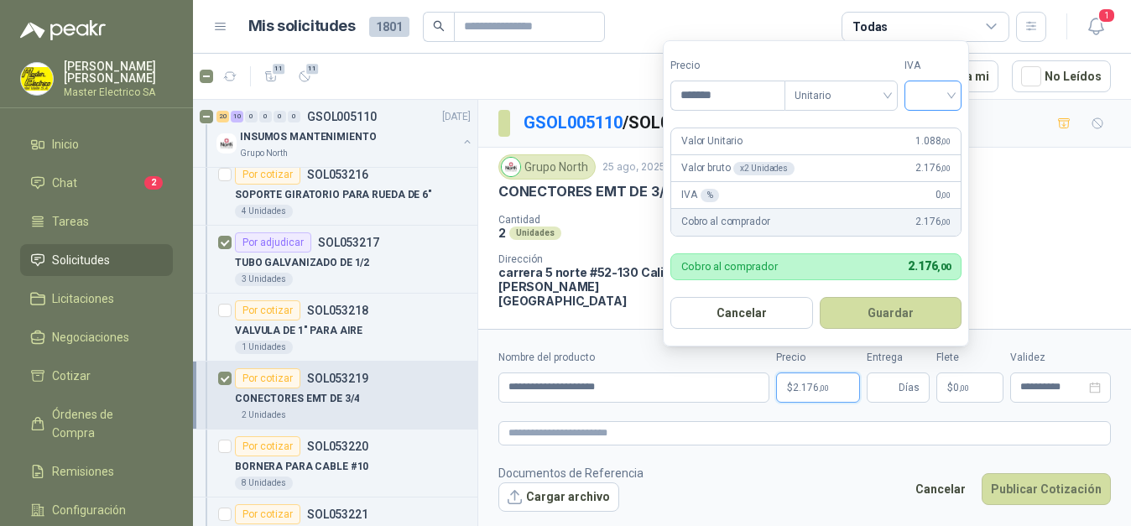
click at [955, 89] on div at bounding box center [932, 96] width 57 height 30
type input "*******"
click at [939, 132] on div "19%" at bounding box center [936, 130] width 31 height 18
click at [914, 315] on button "Guardar" at bounding box center [893, 313] width 144 height 32
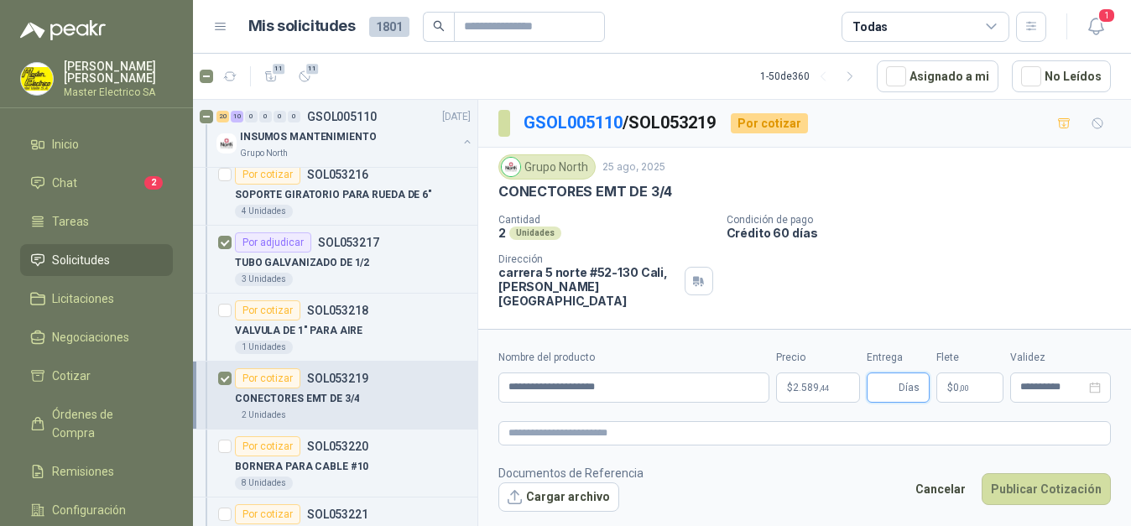
click at [892, 387] on input "Entrega" at bounding box center [886, 387] width 18 height 29
type input "*"
click at [579, 498] on button "Cargar archivo" at bounding box center [558, 497] width 121 height 30
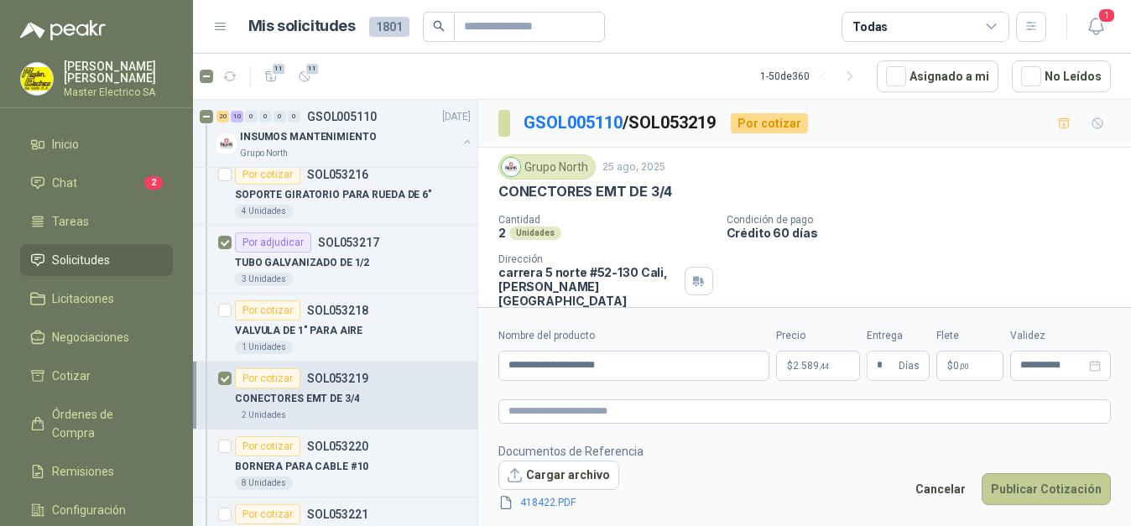
click at [1015, 491] on button "Publicar Cotización" at bounding box center [1045, 489] width 129 height 32
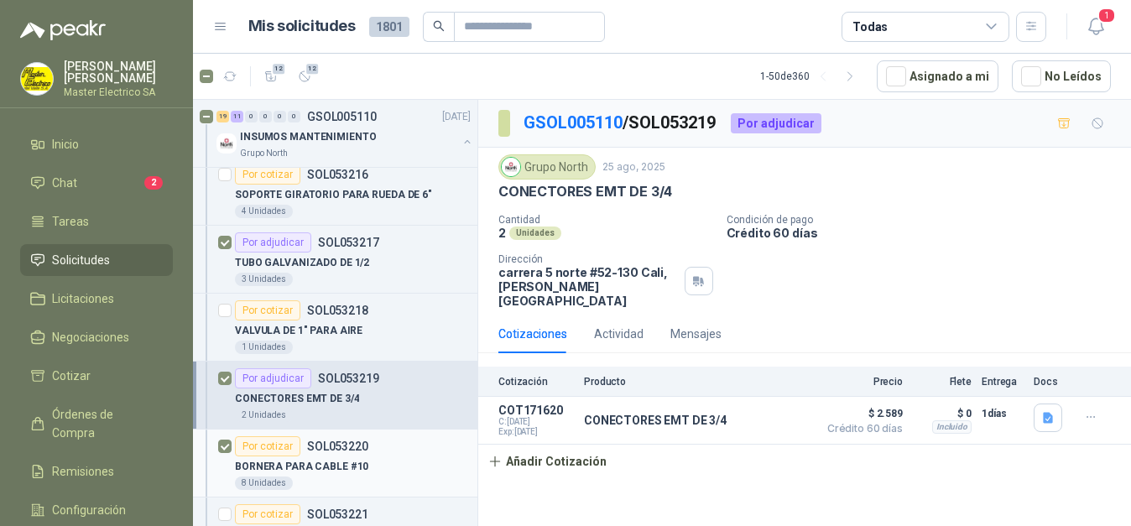
click at [260, 446] on div "Por cotizar" at bounding box center [267, 446] width 65 height 20
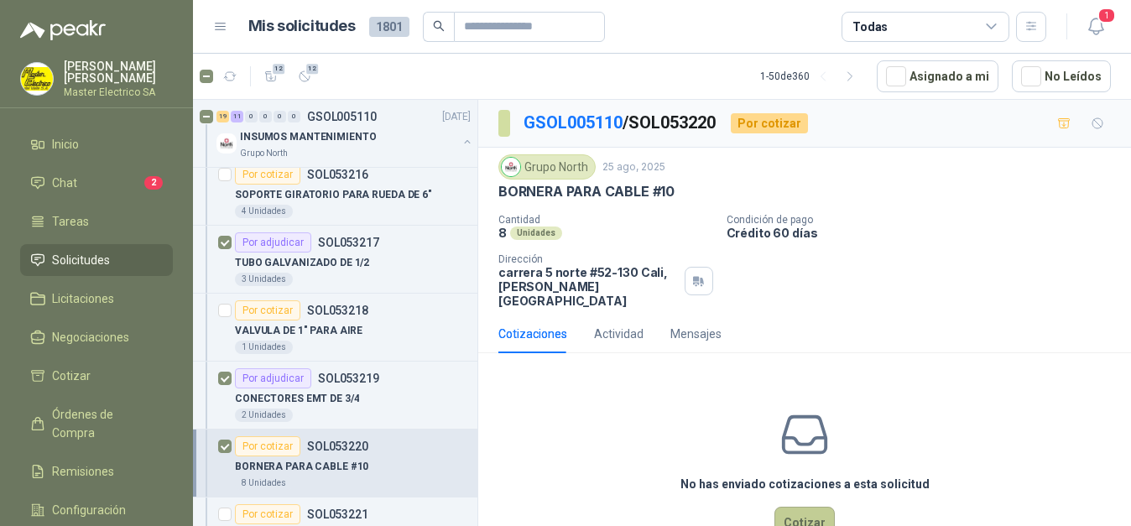
click at [814, 513] on button "Cotizar" at bounding box center [804, 523] width 60 height 32
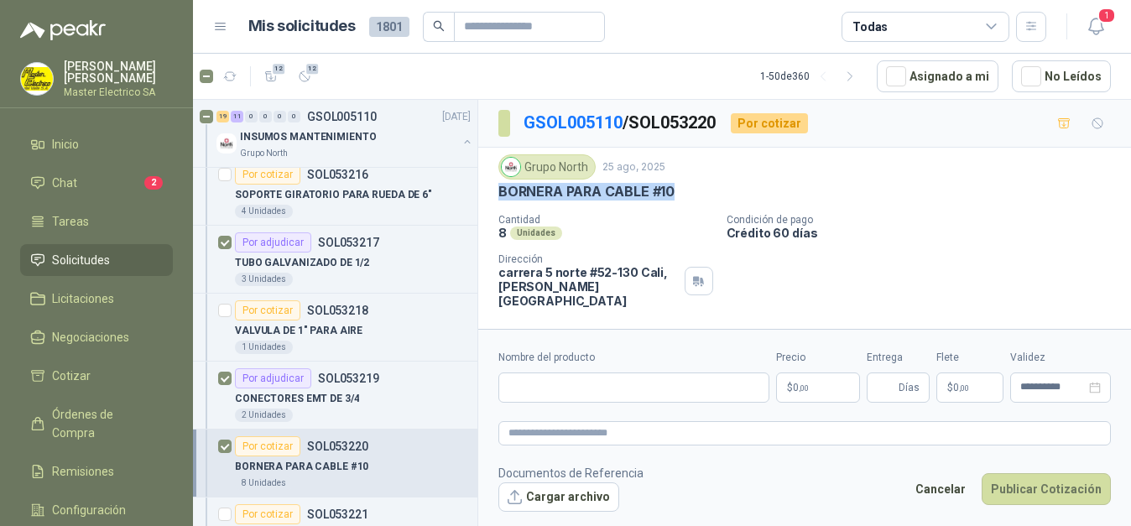
drag, startPoint x: 495, startPoint y: 192, endPoint x: 692, endPoint y: 195, distance: 197.1
click at [692, 195] on div "Grupo North [DATE] BORNERA PARA CABLE #10 Cantidad 8 Unidades Condición de pago…" at bounding box center [804, 231] width 653 height 167
click at [608, 382] on input "Nombre del producto" at bounding box center [633, 387] width 271 height 30
paste input "**********"
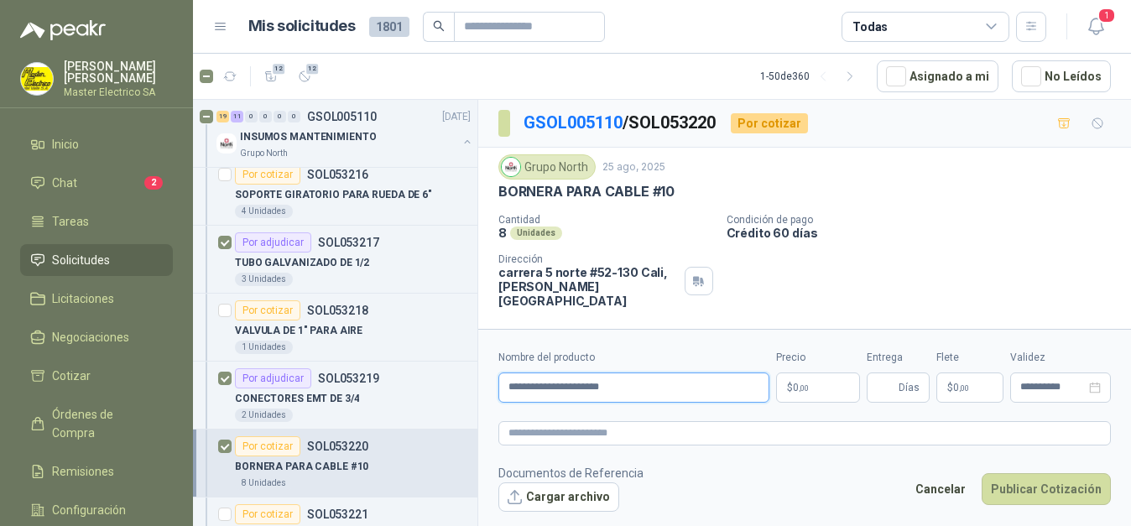
type input "**********"
click at [804, 385] on span ",00" at bounding box center [804, 387] width 10 height 9
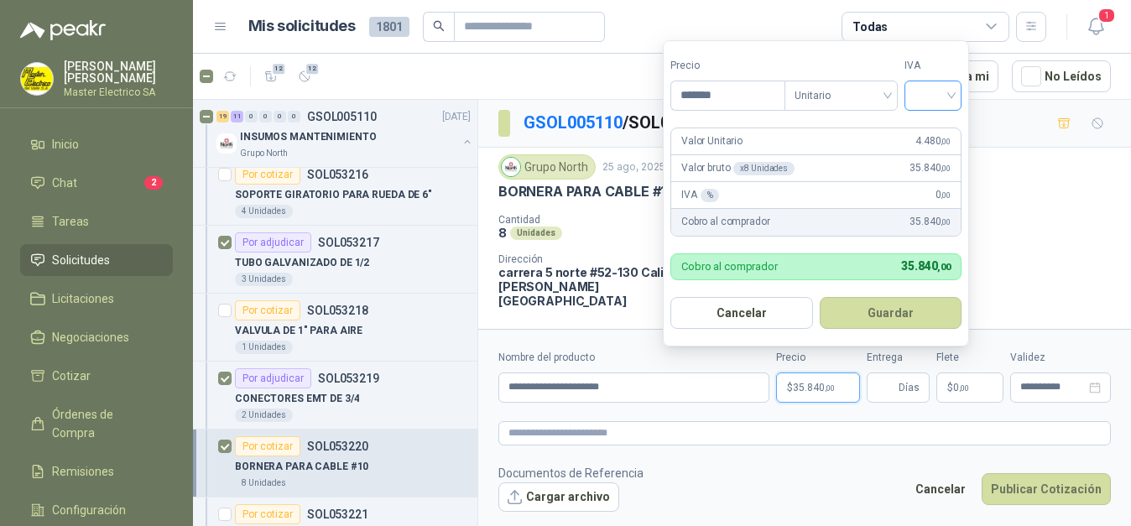
type input "*******"
click at [951, 92] on input "search" at bounding box center [932, 93] width 37 height 25
click at [937, 126] on div "19%" at bounding box center [936, 130] width 31 height 18
click at [912, 314] on button "Guardar" at bounding box center [893, 313] width 144 height 32
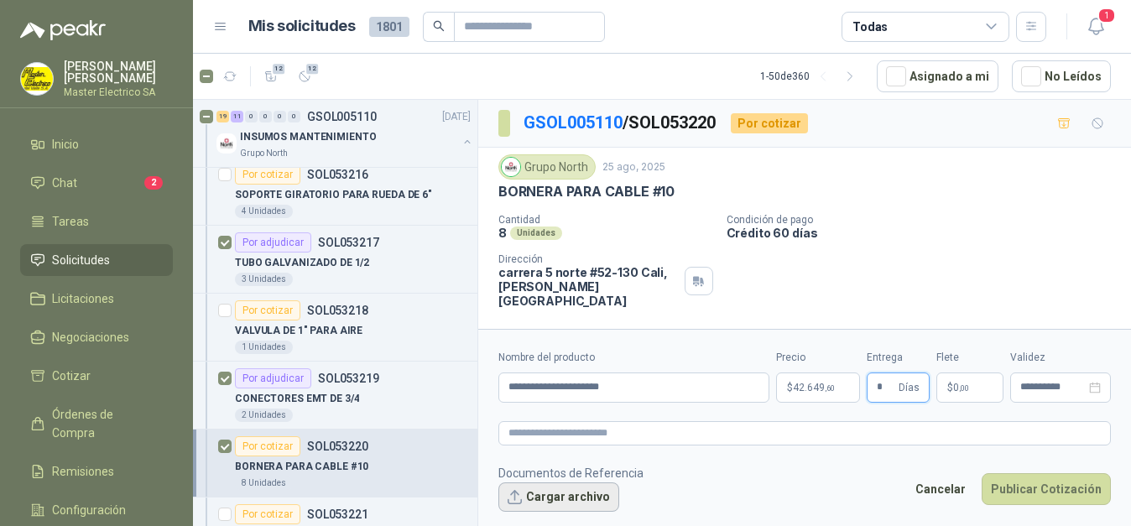
type input "*"
click at [570, 498] on button "Cargar archivo" at bounding box center [558, 497] width 121 height 30
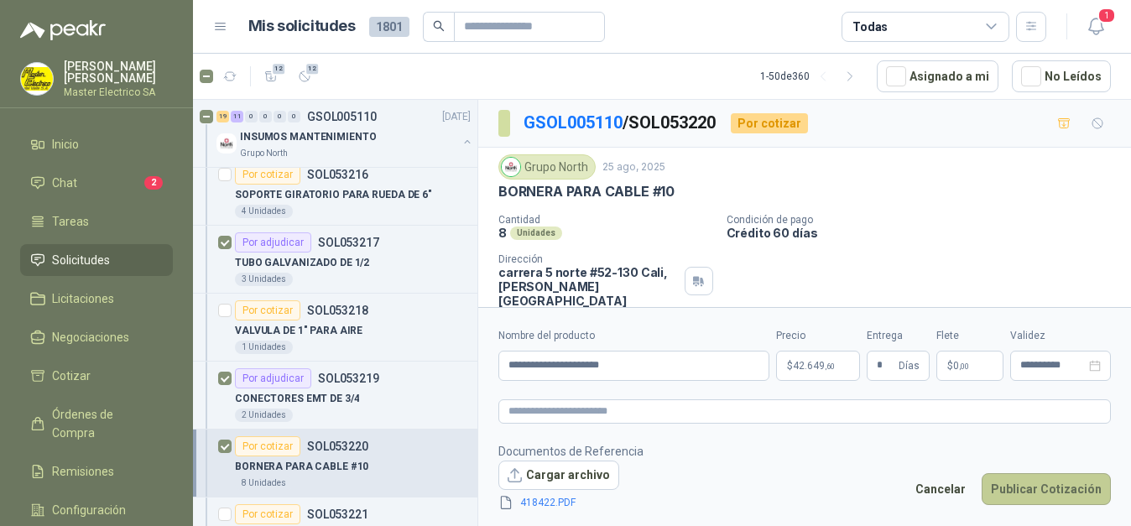
click at [1052, 488] on button "Publicar Cotización" at bounding box center [1045, 489] width 129 height 32
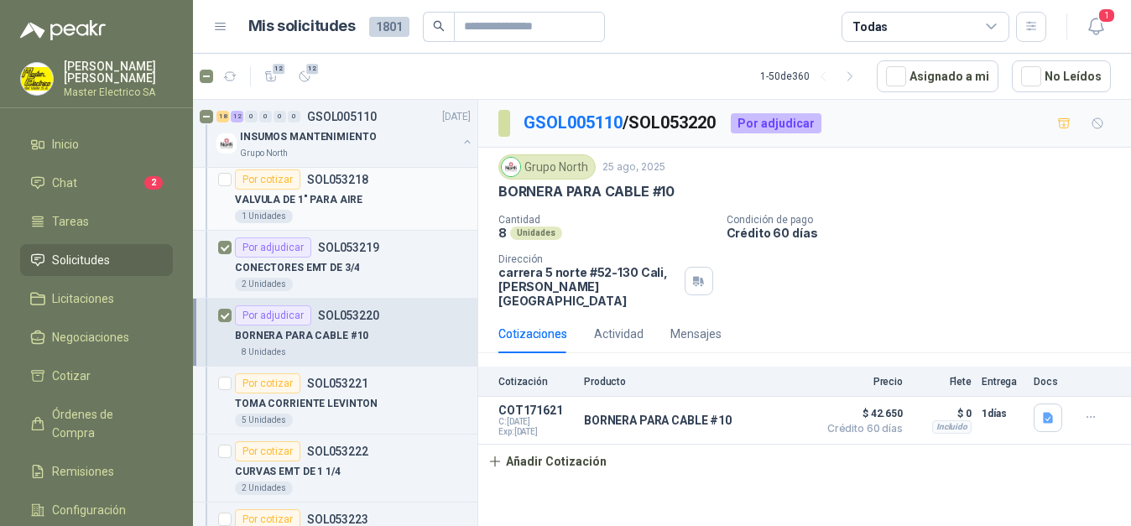
scroll to position [1626, 0]
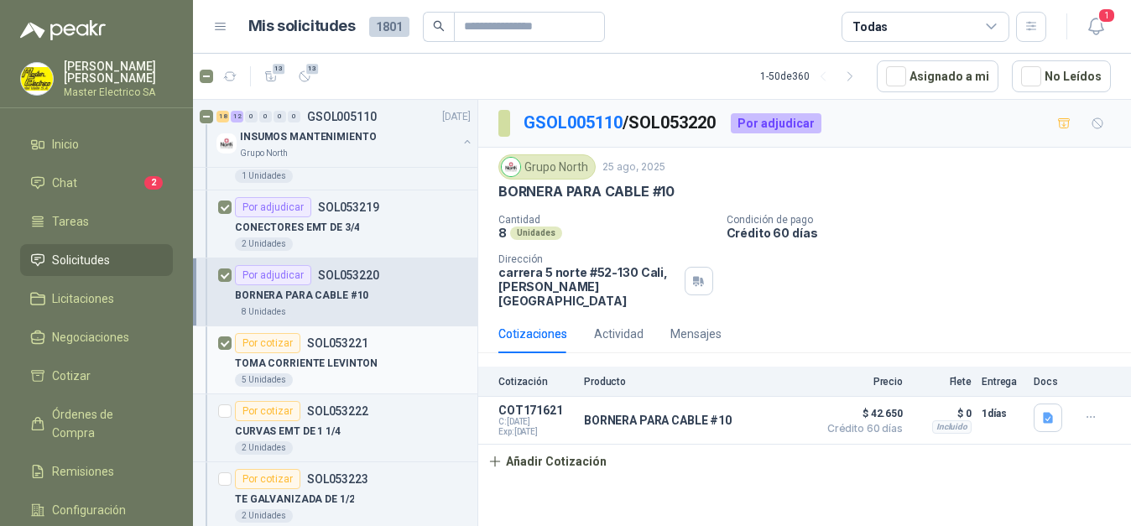
click at [272, 346] on div "Por cotizar" at bounding box center [267, 343] width 65 height 20
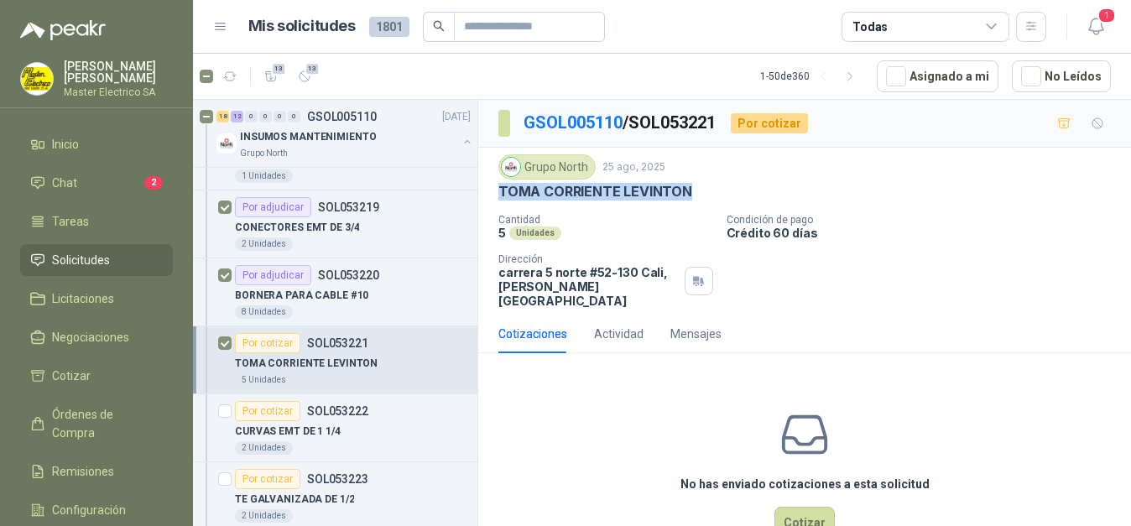
drag, startPoint x: 508, startPoint y: 191, endPoint x: 694, endPoint y: 195, distance: 185.4
click at [694, 195] on div "Grupo North [DATE] TOMA CORRIENTE [PERSON_NAME] Cantidad 5 Unidades Condición d…" at bounding box center [804, 231] width 653 height 167
click at [812, 507] on button "Cotizar" at bounding box center [804, 523] width 60 height 32
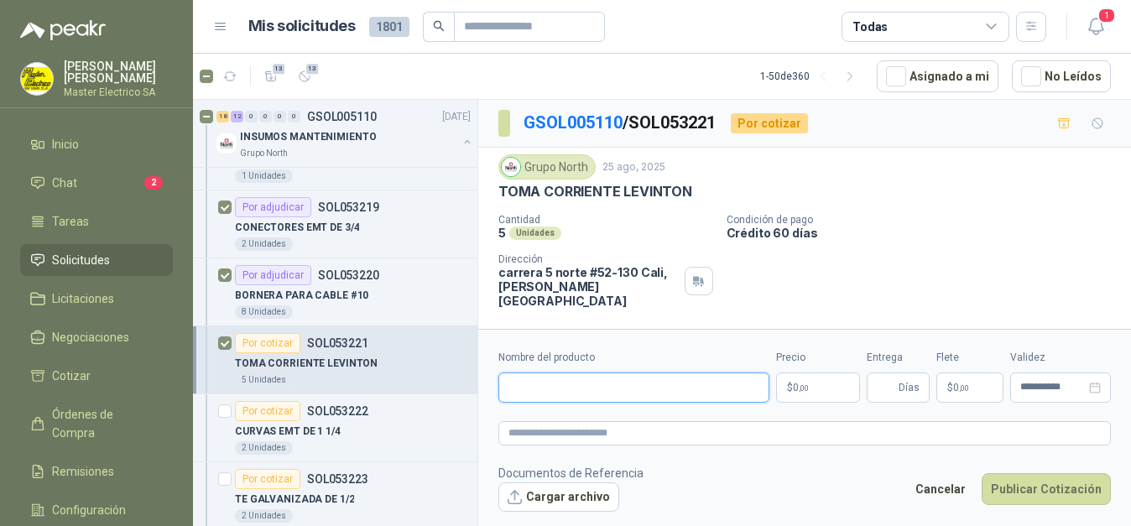
paste input "**********"
click at [507, 386] on input "**********" at bounding box center [633, 387] width 271 height 30
type input "**********"
click at [807, 383] on span ",00" at bounding box center [804, 387] width 10 height 9
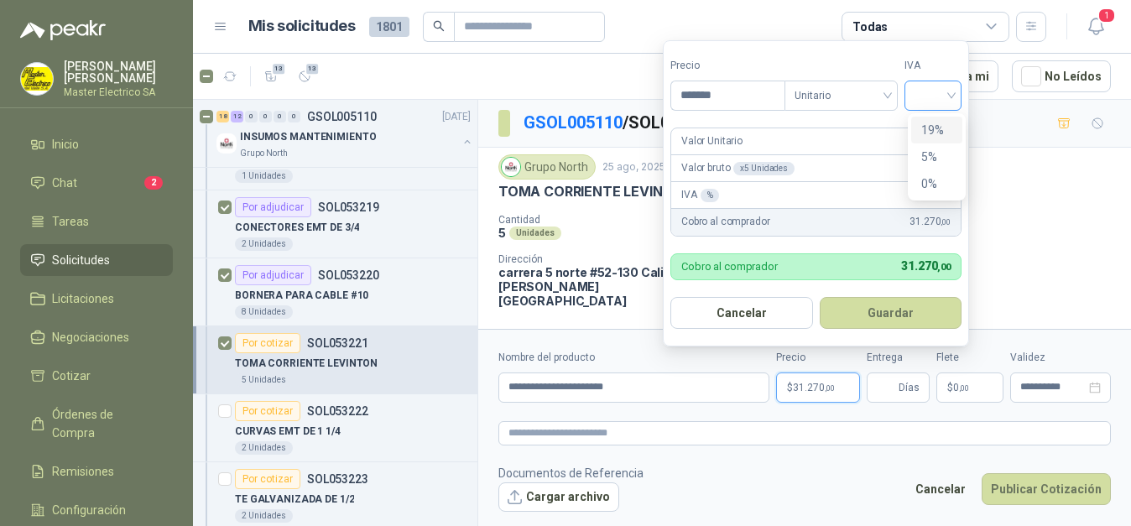
click at [955, 93] on div at bounding box center [932, 96] width 57 height 30
type input "*******"
click at [936, 131] on div "19%" at bounding box center [936, 130] width 31 height 18
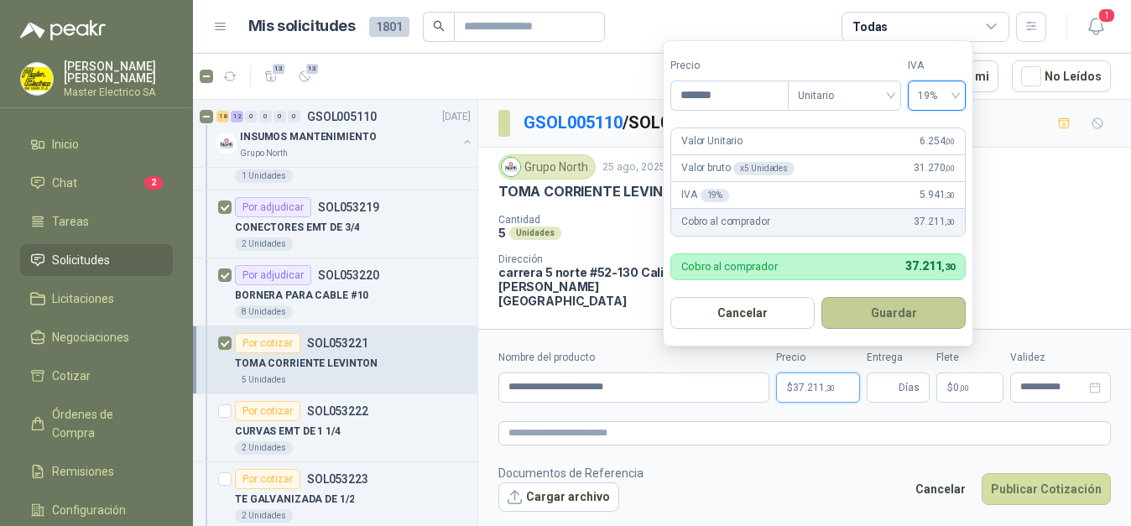
click at [914, 310] on button "Guardar" at bounding box center [893, 313] width 144 height 32
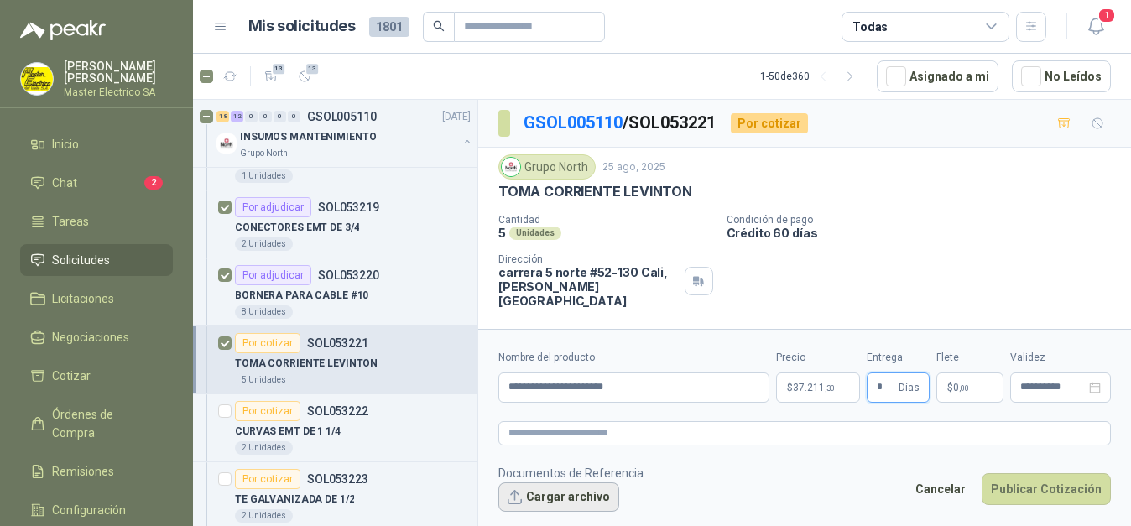
type input "*"
click at [591, 489] on button "Cargar archivo" at bounding box center [558, 497] width 121 height 30
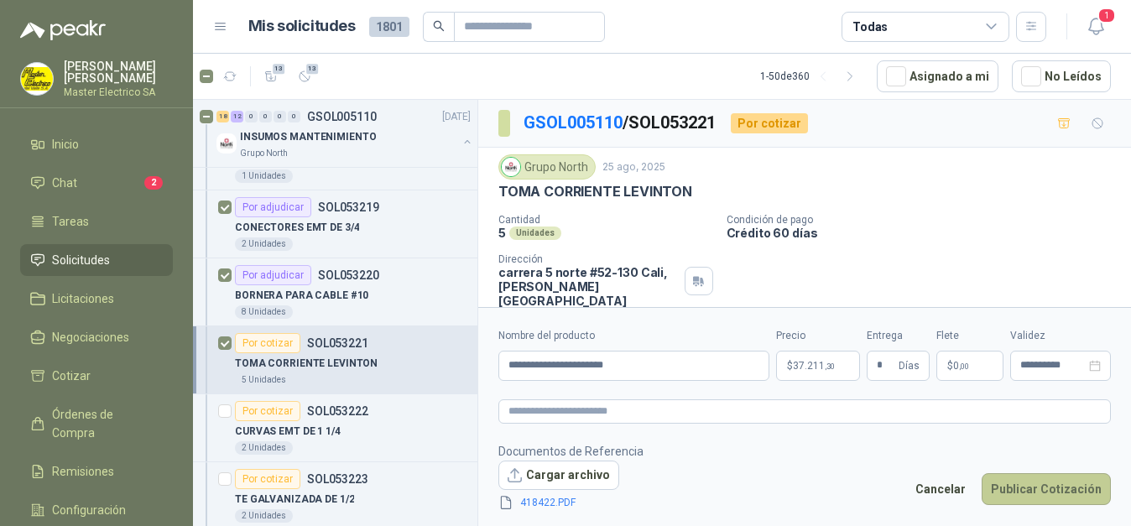
click at [1059, 483] on button "Publicar Cotización" at bounding box center [1045, 489] width 129 height 32
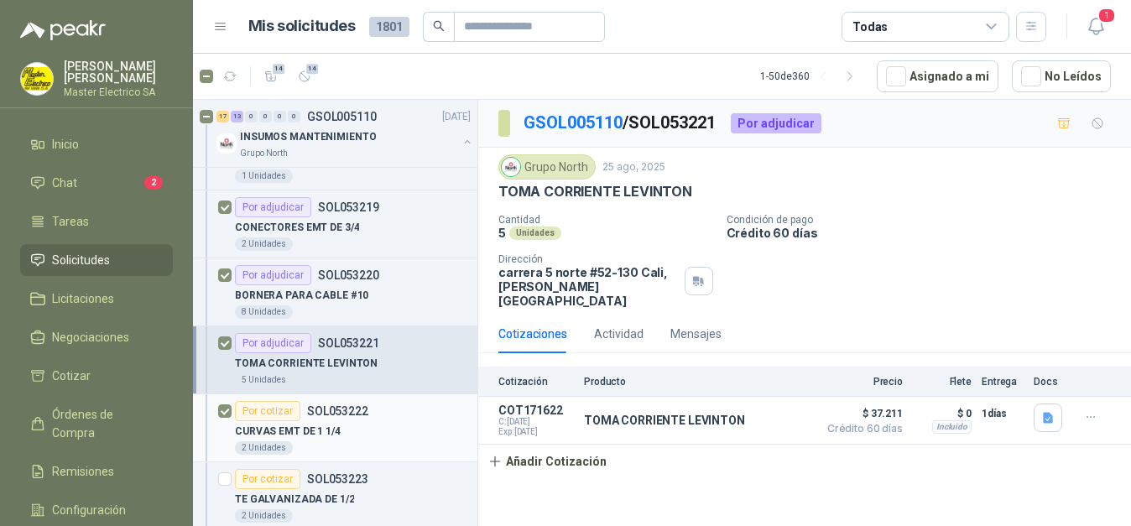
click at [262, 413] on div "Por cotizar" at bounding box center [267, 411] width 65 height 20
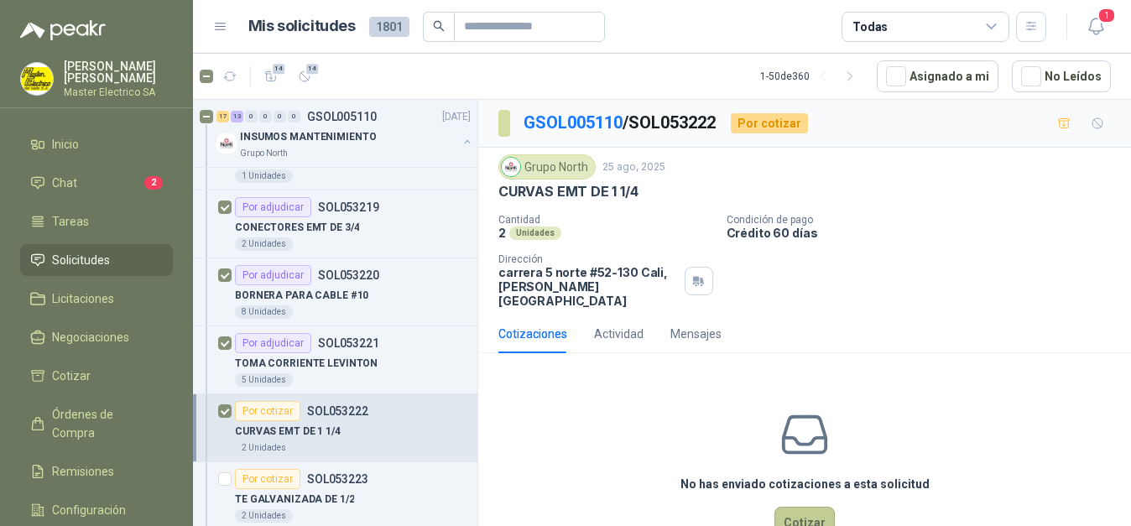
click at [809, 507] on button "Cotizar" at bounding box center [804, 523] width 60 height 32
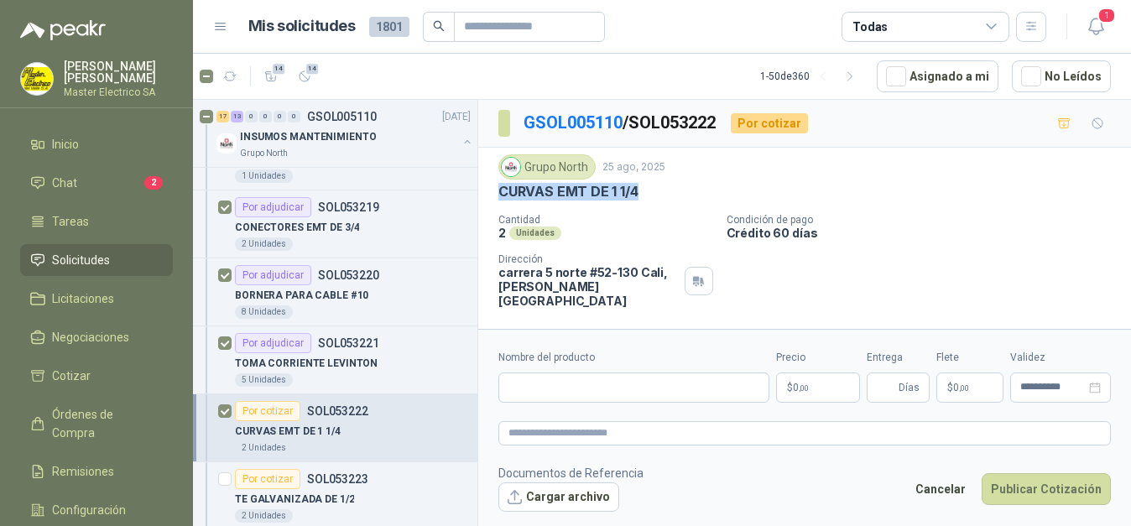
drag, startPoint x: 497, startPoint y: 191, endPoint x: 651, endPoint y: 190, distance: 154.3
click at [661, 189] on div "Grupo North [DATE] CURVAS EMT DE 1 1/4 Cantidad 2 Unidades Condición de pago Cr…" at bounding box center [804, 231] width 653 height 167
click at [621, 393] on input "Nombre del producto" at bounding box center [633, 387] width 271 height 30
paste input "**********"
type input "**********"
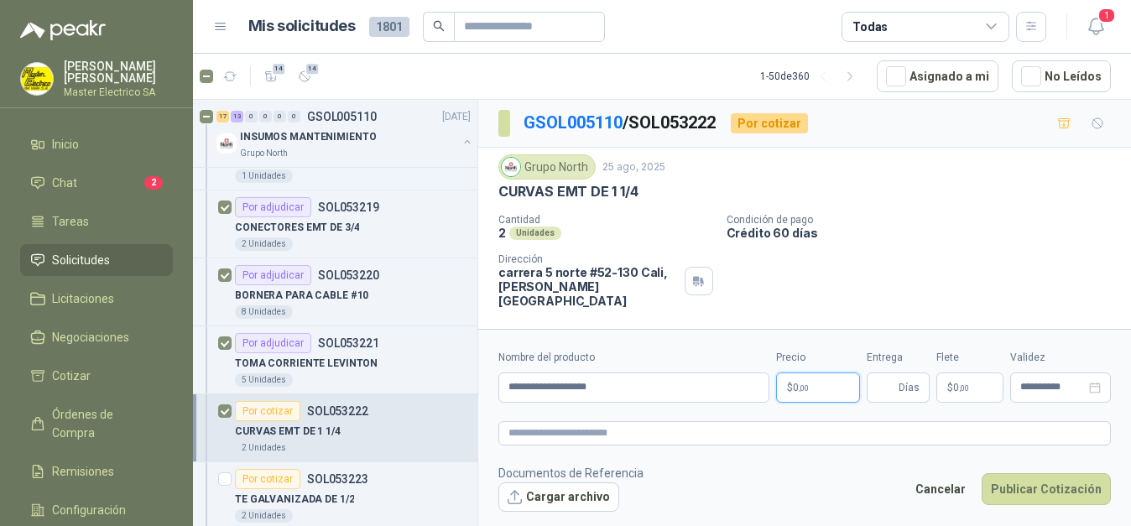
click at [817, 388] on p "$ 0 ,00" at bounding box center [818, 387] width 84 height 30
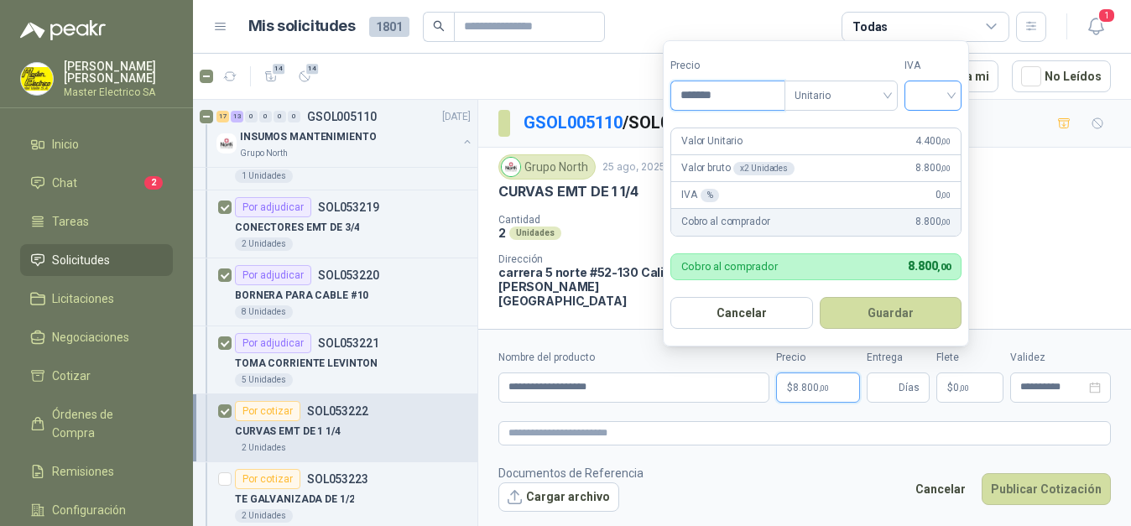
type input "*******"
click at [951, 91] on input "search" at bounding box center [932, 93] width 37 height 25
click at [939, 126] on div "19%" at bounding box center [936, 130] width 31 height 18
click at [899, 315] on button "Guardar" at bounding box center [893, 313] width 144 height 32
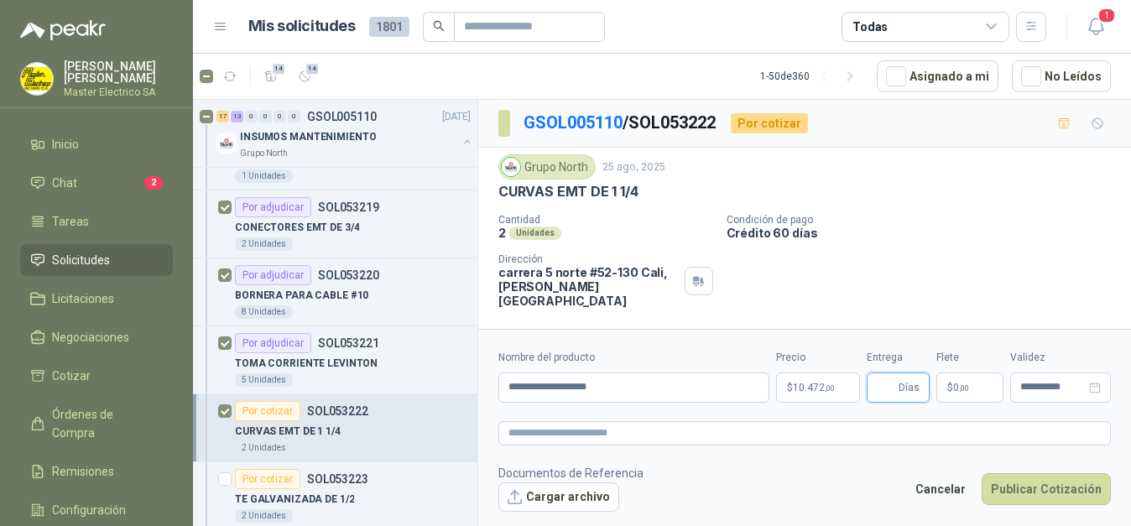
click at [890, 379] on input "Entrega" at bounding box center [886, 387] width 18 height 29
click at [888, 385] on input "Entrega" at bounding box center [886, 387] width 18 height 29
type input "*"
click at [1034, 485] on button "Publicar Cotización" at bounding box center [1045, 489] width 129 height 32
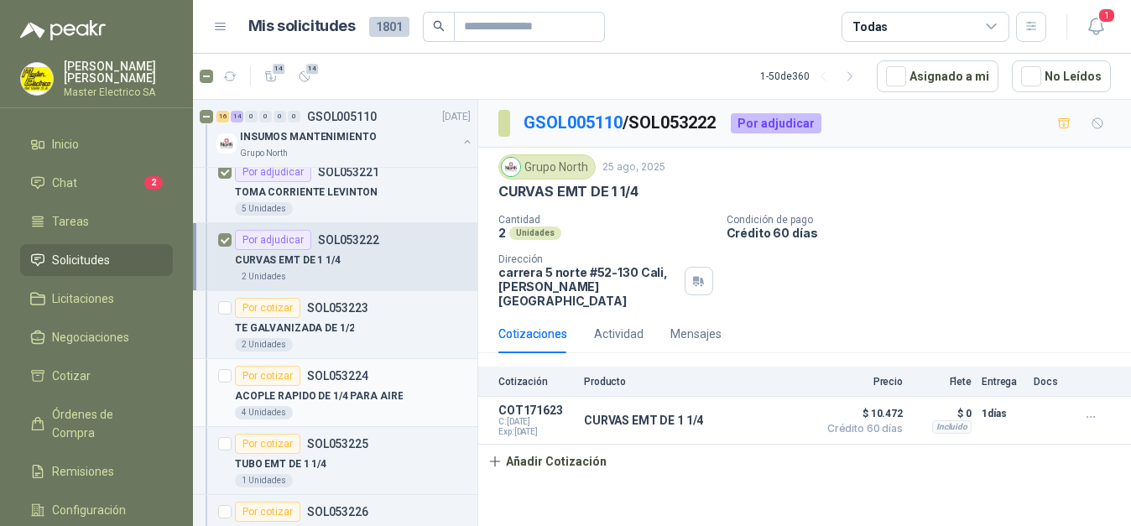
scroll to position [1882, 0]
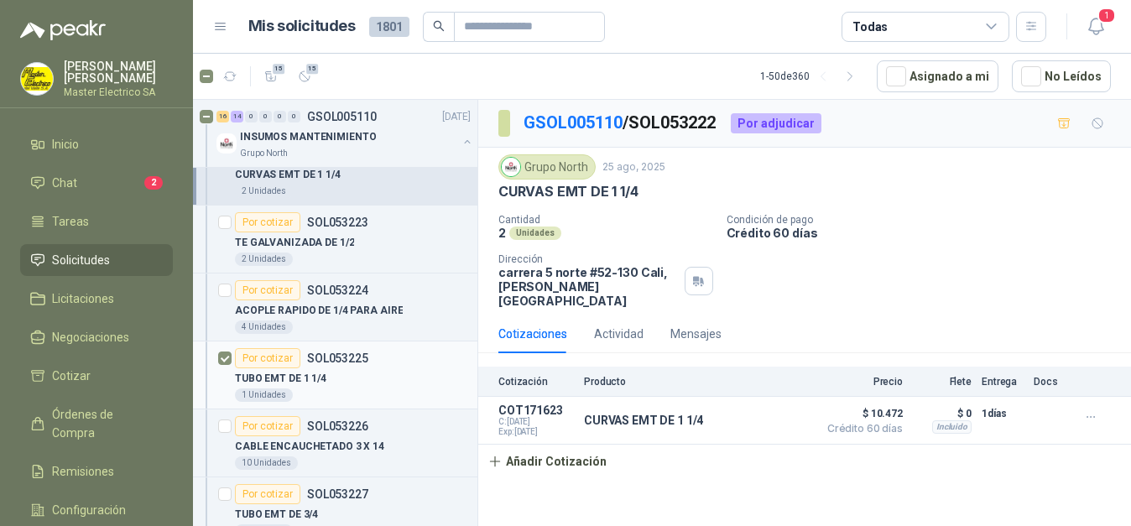
click at [263, 354] on div "Por cotizar" at bounding box center [267, 358] width 65 height 20
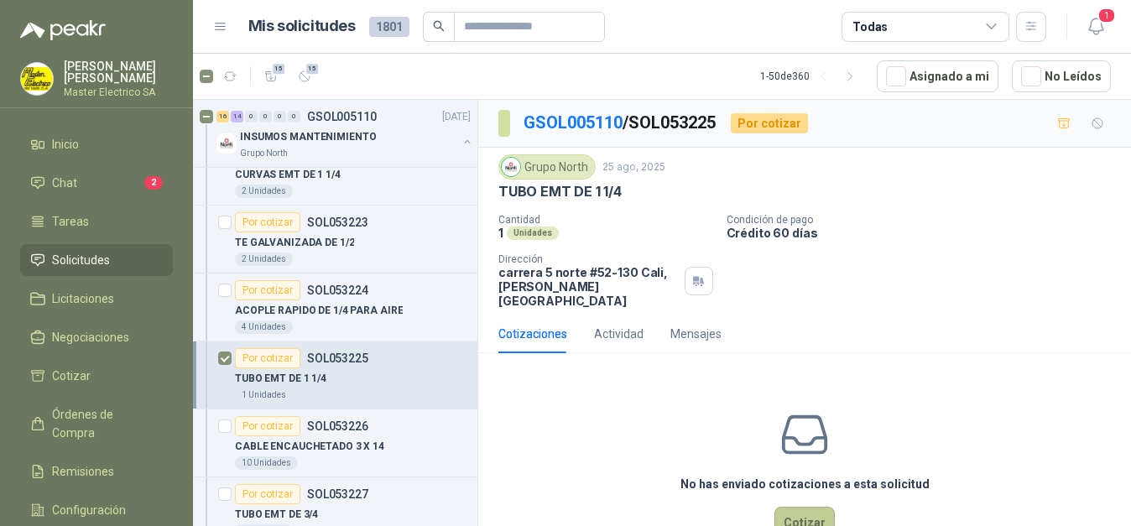
click at [808, 507] on button "Cotizar" at bounding box center [804, 523] width 60 height 32
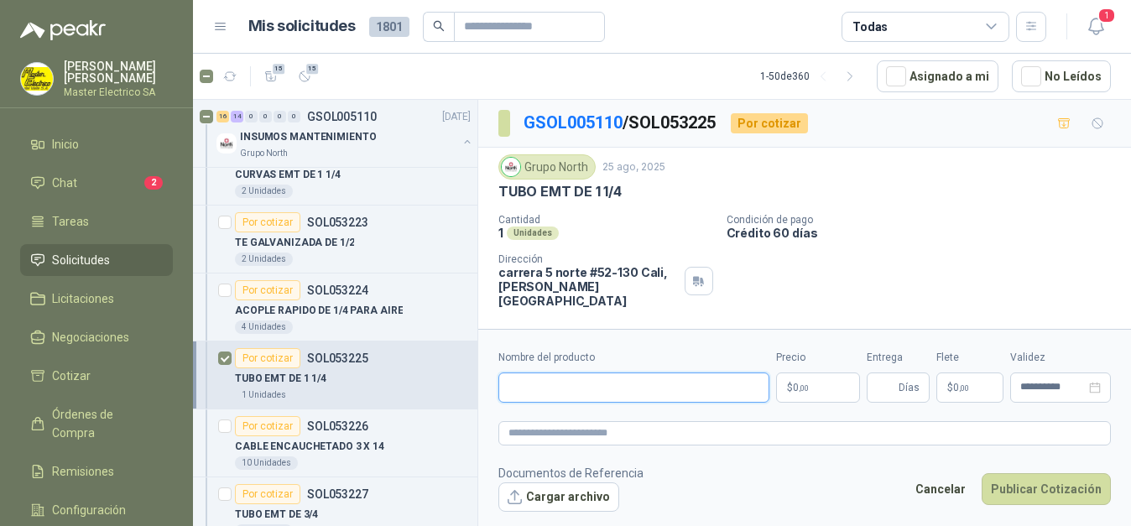
click at [575, 389] on input "Nombre del producto" at bounding box center [633, 387] width 271 height 30
drag, startPoint x: 502, startPoint y: 188, endPoint x: 637, endPoint y: 195, distance: 134.4
click at [647, 195] on div "TUBO EMT DE 1 1/4" at bounding box center [804, 192] width 612 height 18
click at [611, 380] on input "Nombre del producto" at bounding box center [633, 387] width 271 height 30
paste input "**********"
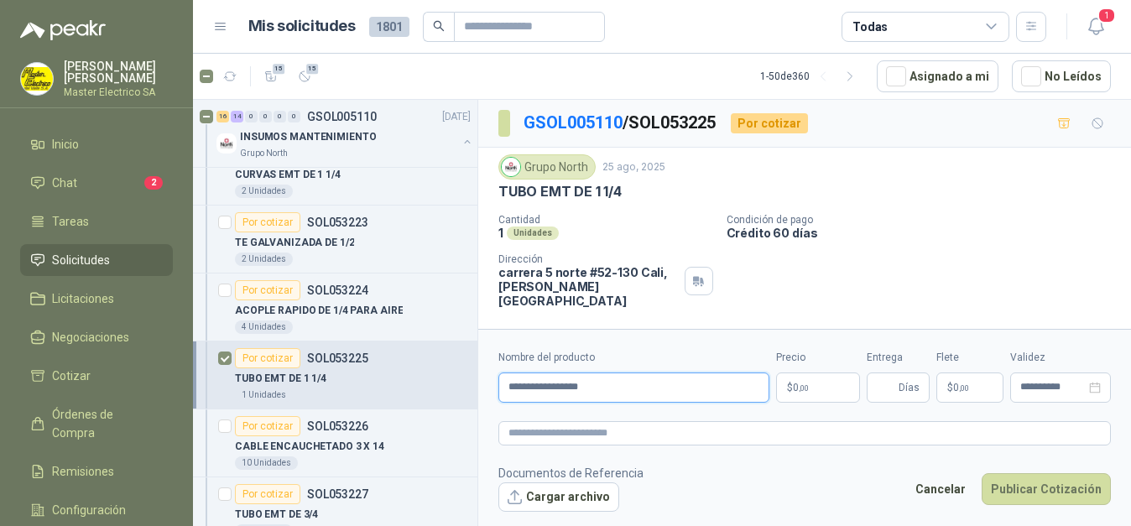
type input "**********"
click at [815, 387] on p "$ 0 ,00" at bounding box center [818, 387] width 84 height 30
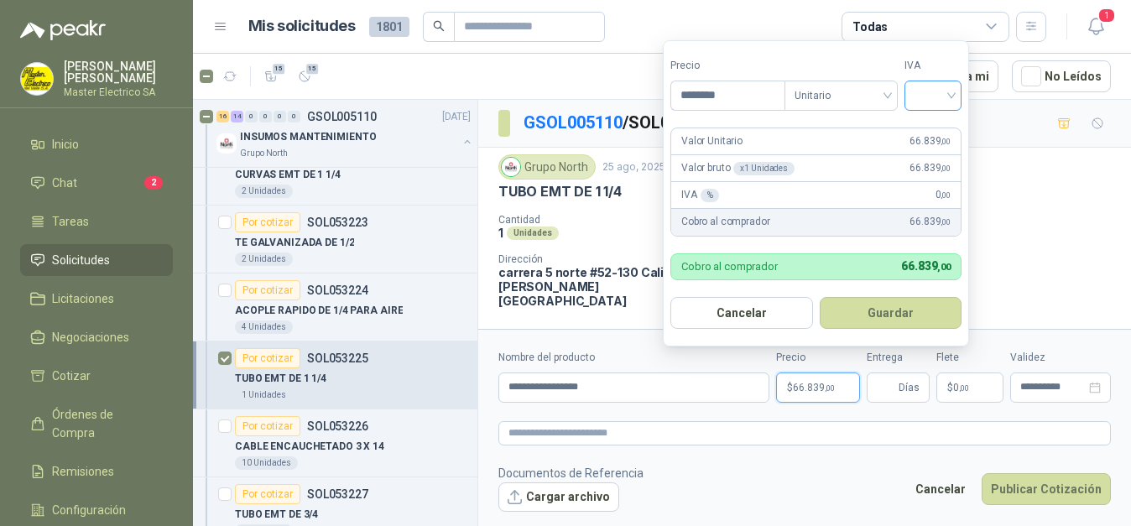
click at [955, 97] on div at bounding box center [932, 96] width 57 height 30
type input "********"
click at [924, 128] on div "19%" at bounding box center [936, 130] width 31 height 18
click at [896, 313] on button "Guardar" at bounding box center [893, 313] width 144 height 32
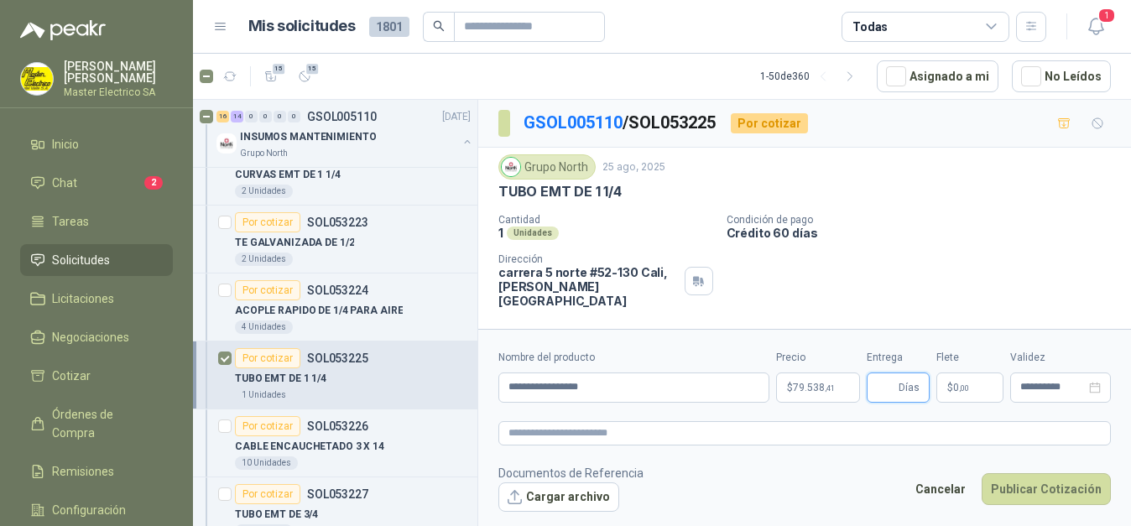
click at [890, 388] on input "Entrega" at bounding box center [886, 387] width 18 height 29
type input "*"
click at [550, 494] on button "Cargar archivo" at bounding box center [558, 497] width 121 height 30
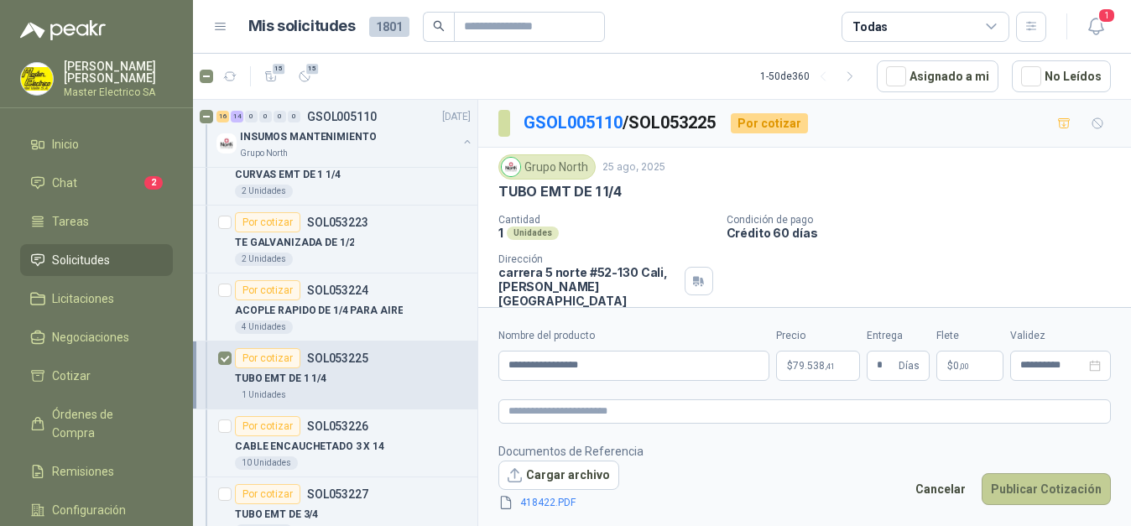
click at [1032, 486] on button "Publicar Cotización" at bounding box center [1045, 489] width 129 height 32
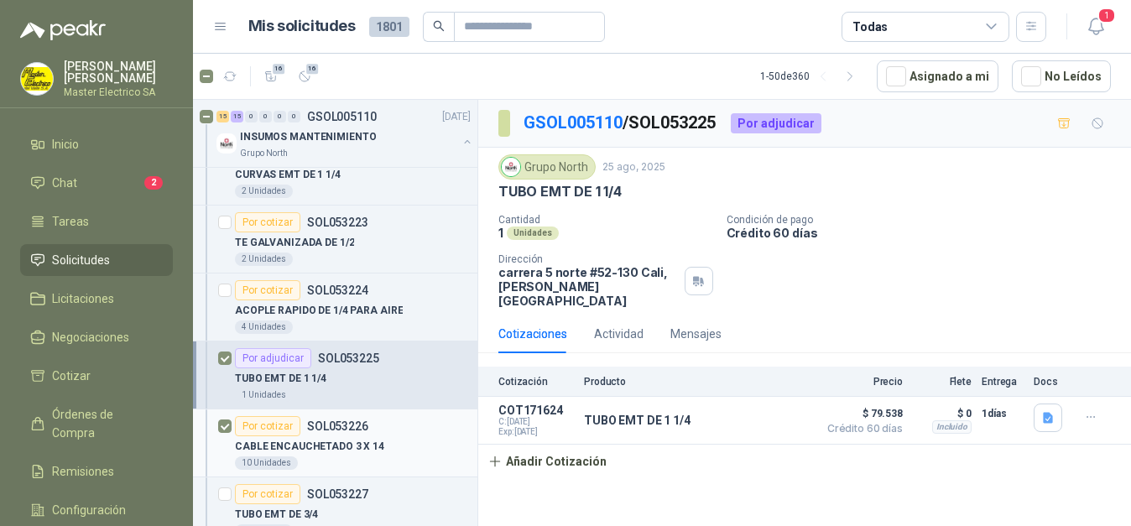
click at [268, 425] on div "Por cotizar" at bounding box center [267, 426] width 65 height 20
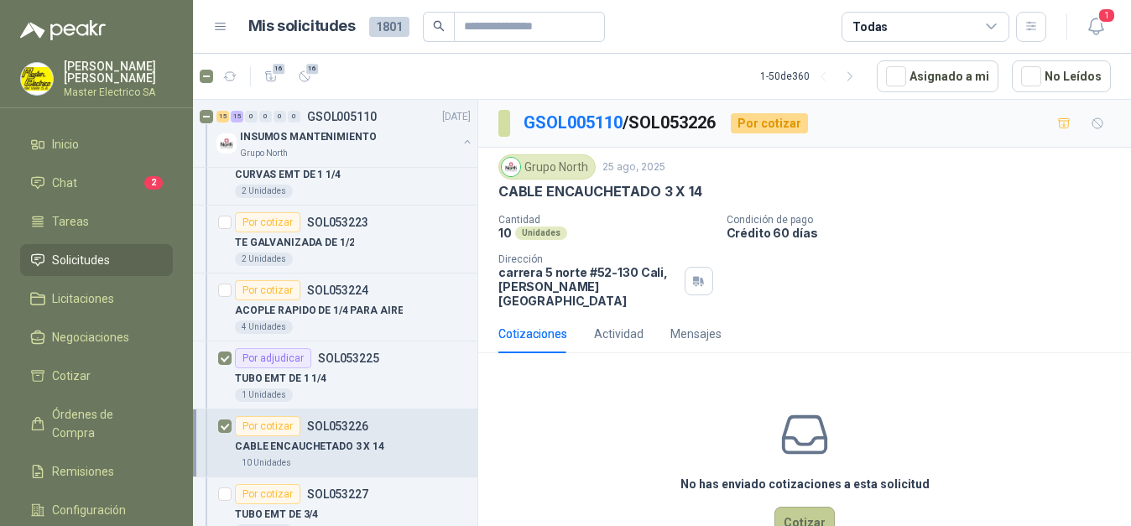
click at [815, 507] on button "Cotizar" at bounding box center [804, 523] width 60 height 32
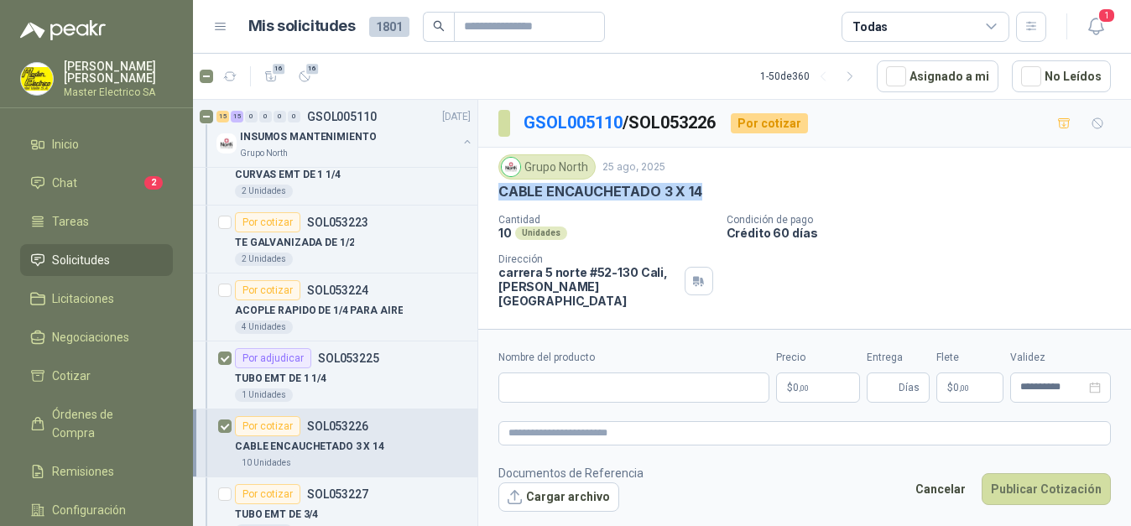
drag, startPoint x: 511, startPoint y: 192, endPoint x: 721, endPoint y: 194, distance: 210.5
click at [721, 194] on div "CABLE ENCAUCHETADO 3 X 14" at bounding box center [804, 192] width 612 height 18
click at [641, 391] on input "Nombre del producto" at bounding box center [633, 387] width 271 height 30
paste input "**********"
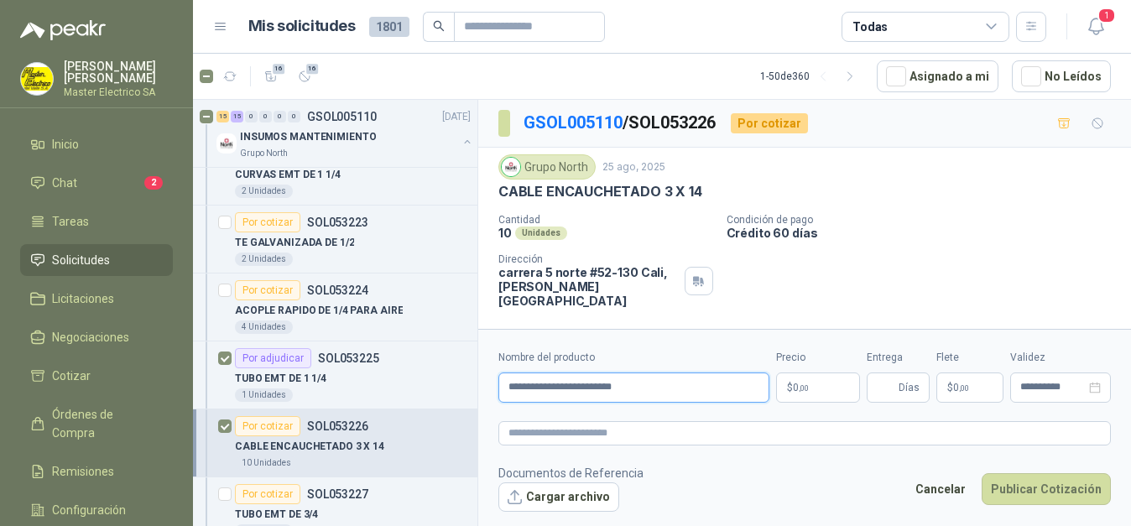
type input "**********"
click at [823, 374] on p "$ 0 ,00" at bounding box center [818, 387] width 84 height 30
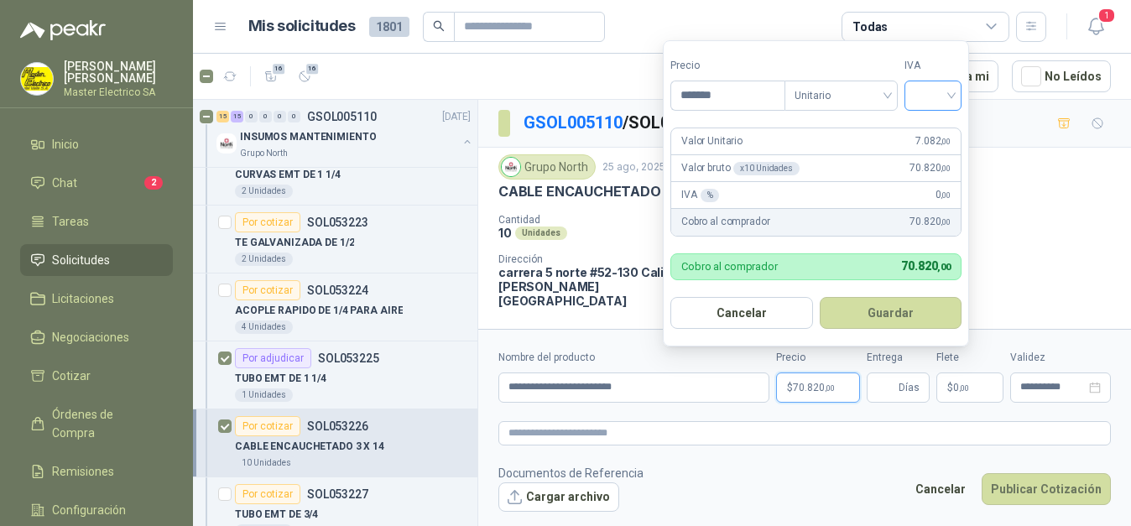
click at [956, 96] on div at bounding box center [932, 96] width 57 height 30
type input "*******"
click at [939, 129] on div "19%" at bounding box center [936, 130] width 31 height 18
click at [874, 320] on button "Guardar" at bounding box center [893, 313] width 144 height 32
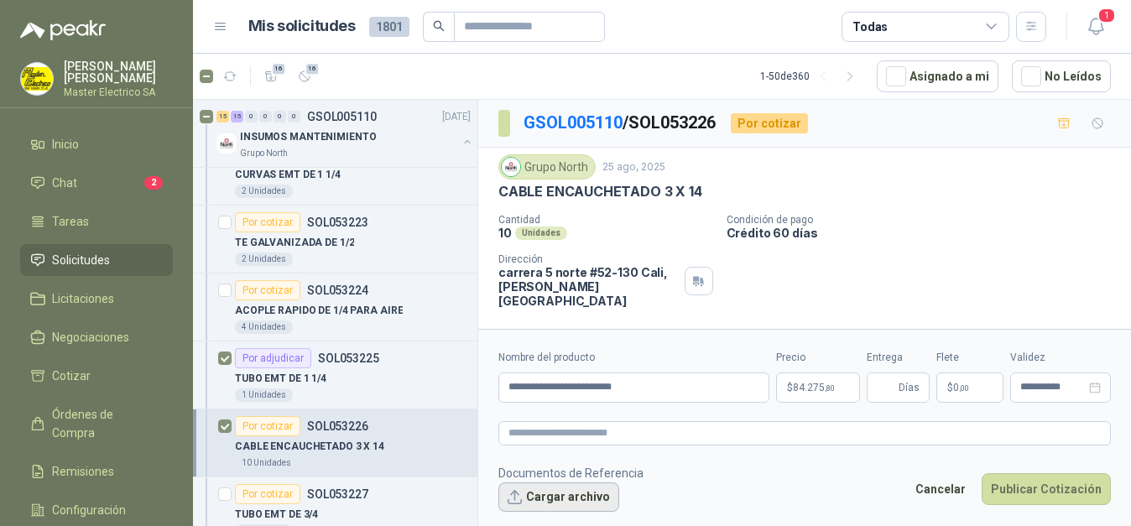
click at [560, 497] on button "Cargar archivo" at bounding box center [558, 497] width 121 height 30
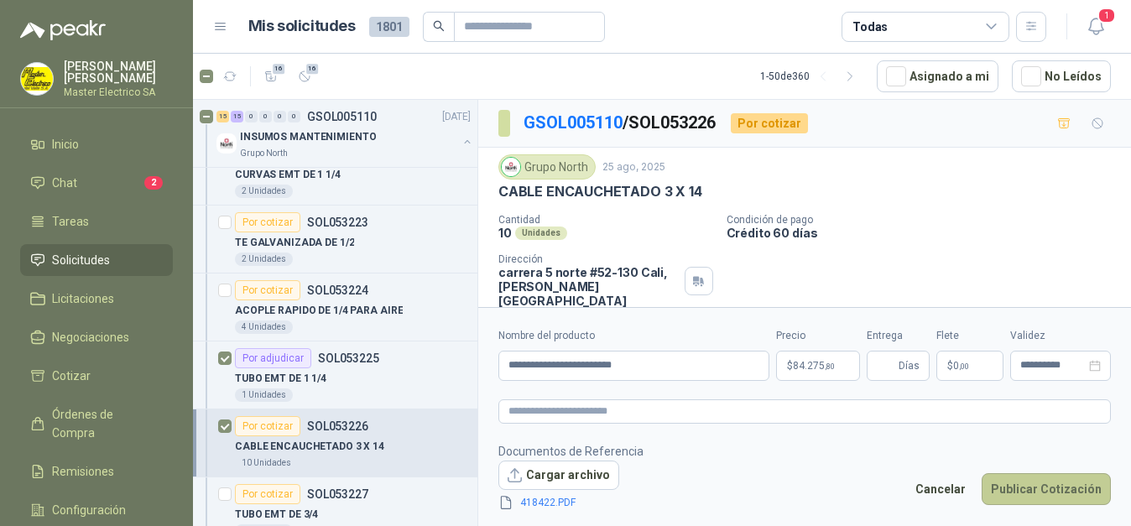
click at [1054, 487] on button "Publicar Cotización" at bounding box center [1045, 489] width 129 height 32
type input "*"
click at [1044, 481] on button "Publicar Cotización" at bounding box center [1045, 489] width 129 height 32
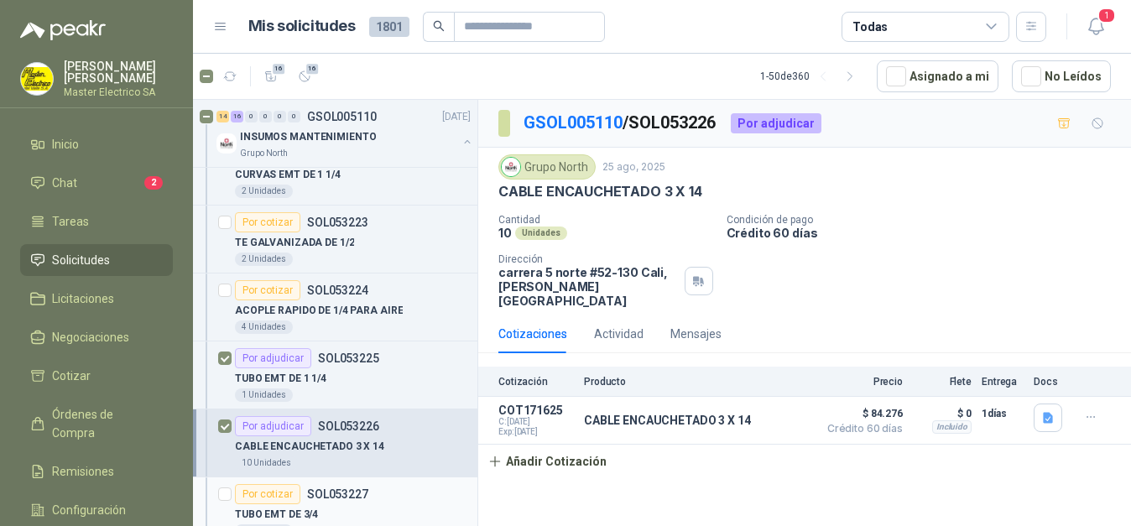
scroll to position [1968, 0]
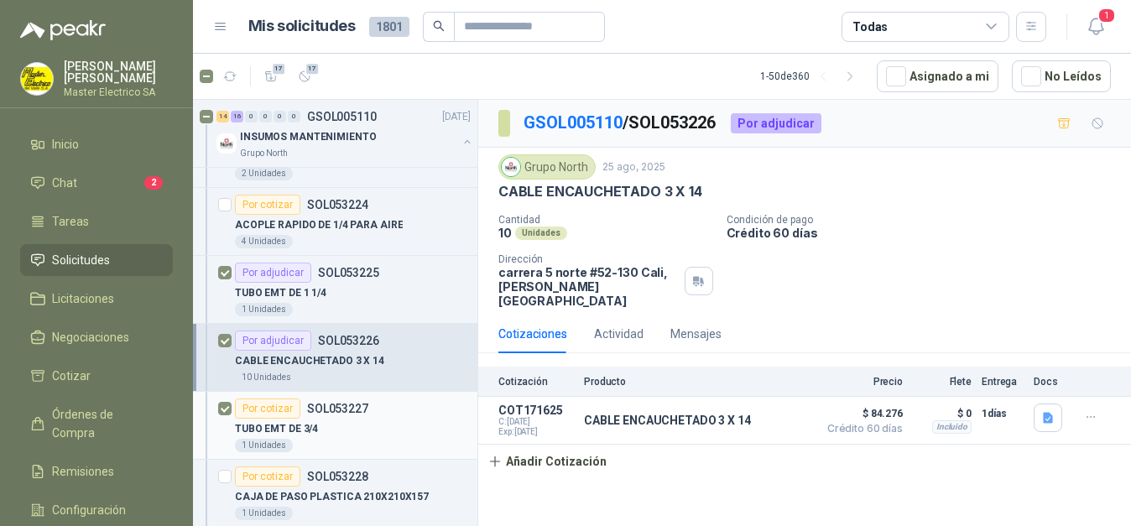
click at [269, 411] on div "Por cotizar" at bounding box center [267, 408] width 65 height 20
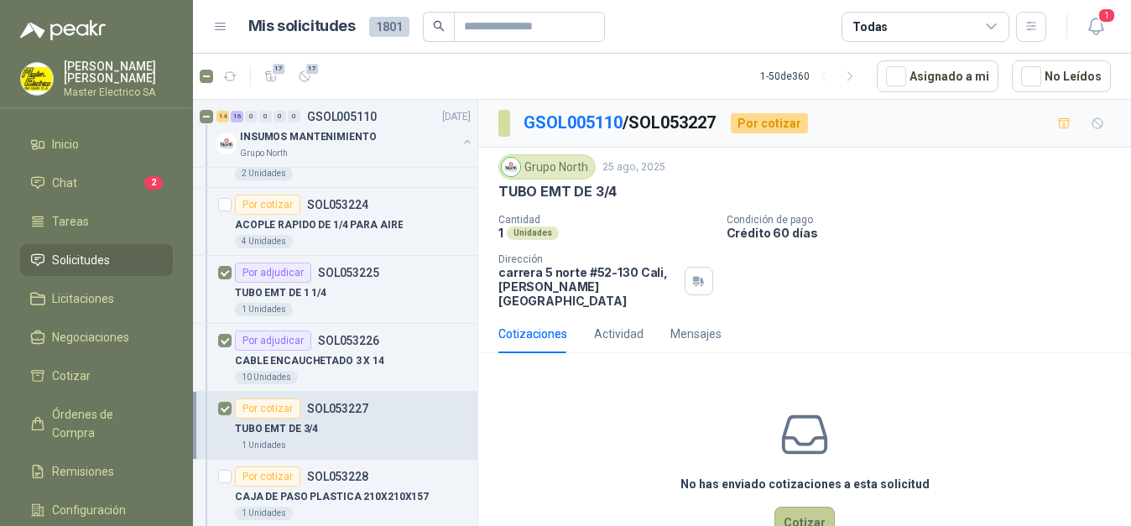
click at [795, 507] on button "Cotizar" at bounding box center [804, 523] width 60 height 32
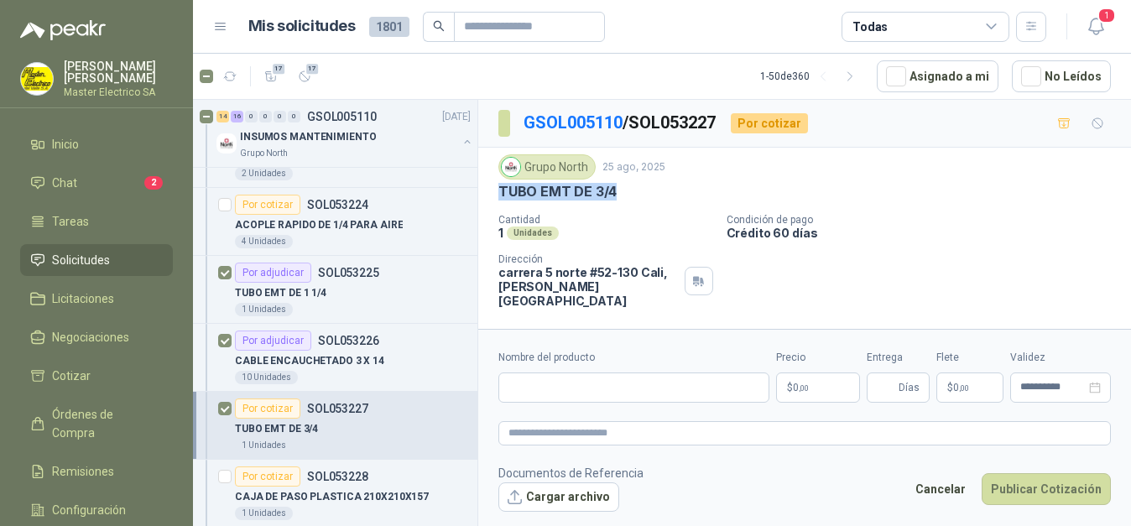
drag, startPoint x: 528, startPoint y: 194, endPoint x: 614, endPoint y: 195, distance: 86.4
click at [615, 195] on div "Grupo North [DATE] TUBO EMT DE 3/4 Cantidad 1 Unidades Condición de pago Crédit…" at bounding box center [804, 231] width 653 height 167
click at [623, 388] on input "Nombre del producto" at bounding box center [633, 387] width 271 height 30
paste input "**********"
type input "**********"
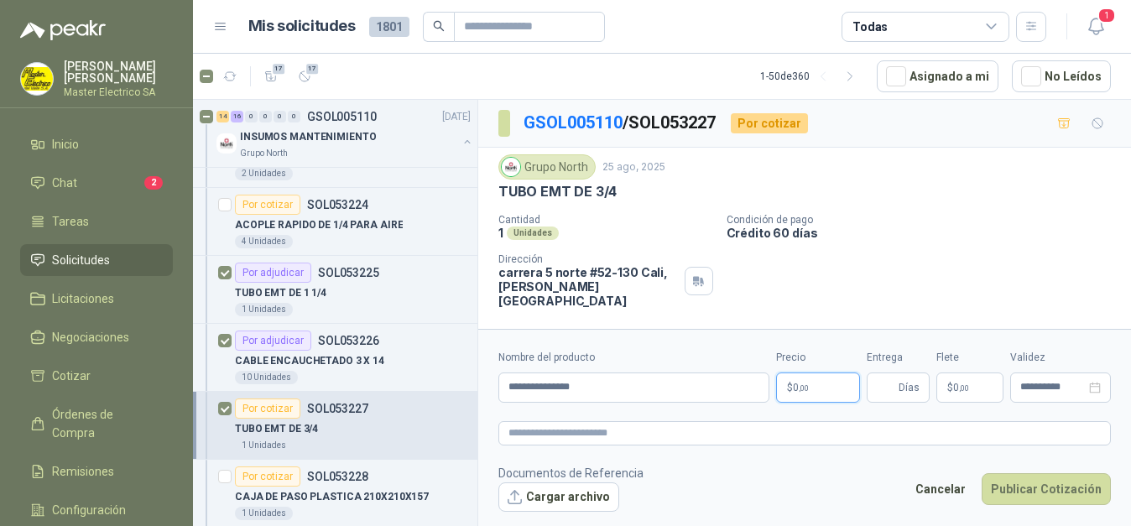
click at [824, 391] on p "$ 0 ,00" at bounding box center [818, 387] width 84 height 30
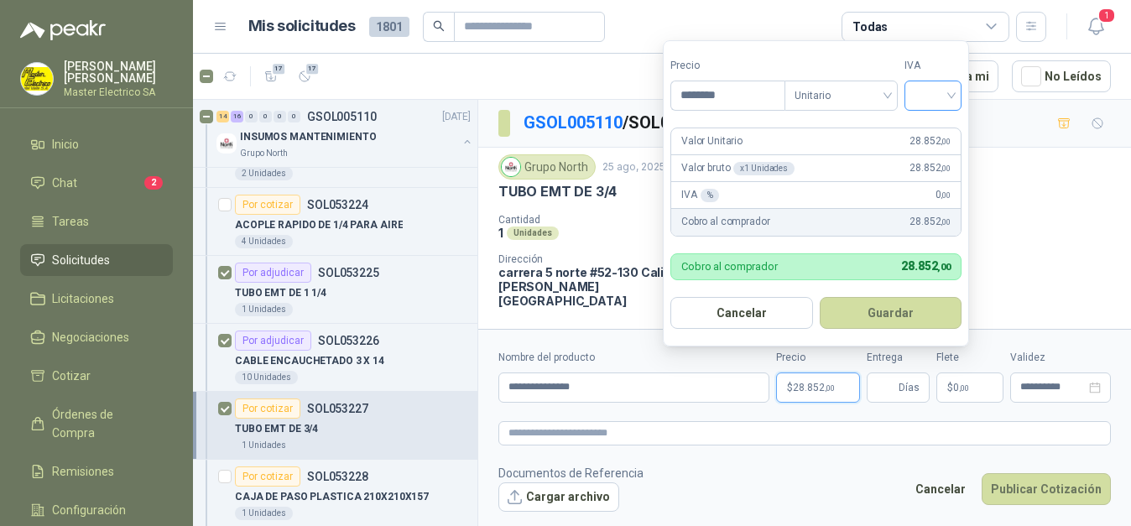
click at [956, 98] on div at bounding box center [932, 96] width 57 height 30
type input "********"
click at [940, 124] on div "19%" at bounding box center [936, 130] width 31 height 18
click at [905, 318] on button "Guardar" at bounding box center [893, 313] width 144 height 32
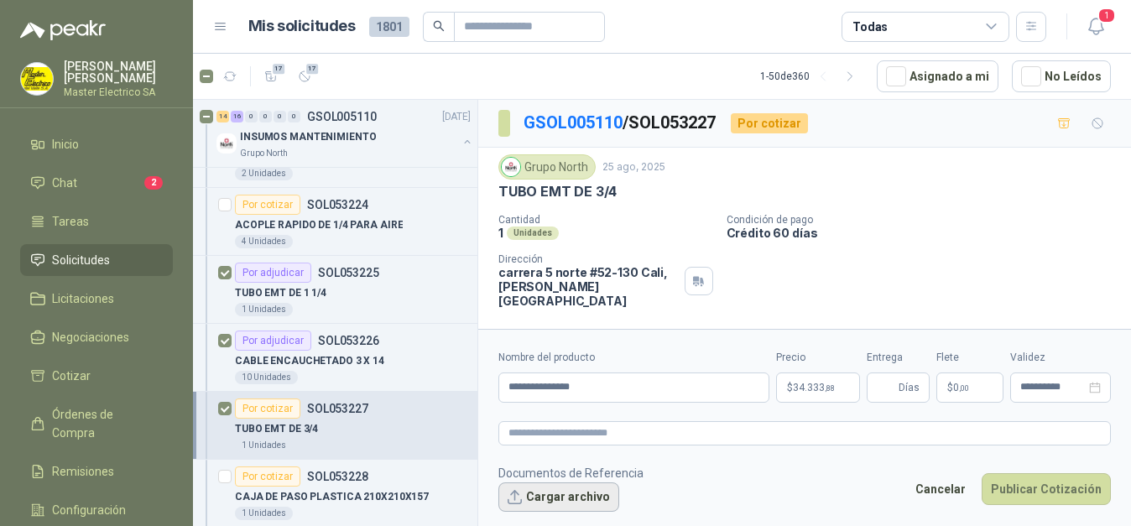
click at [574, 497] on button "Cargar archivo" at bounding box center [558, 497] width 121 height 30
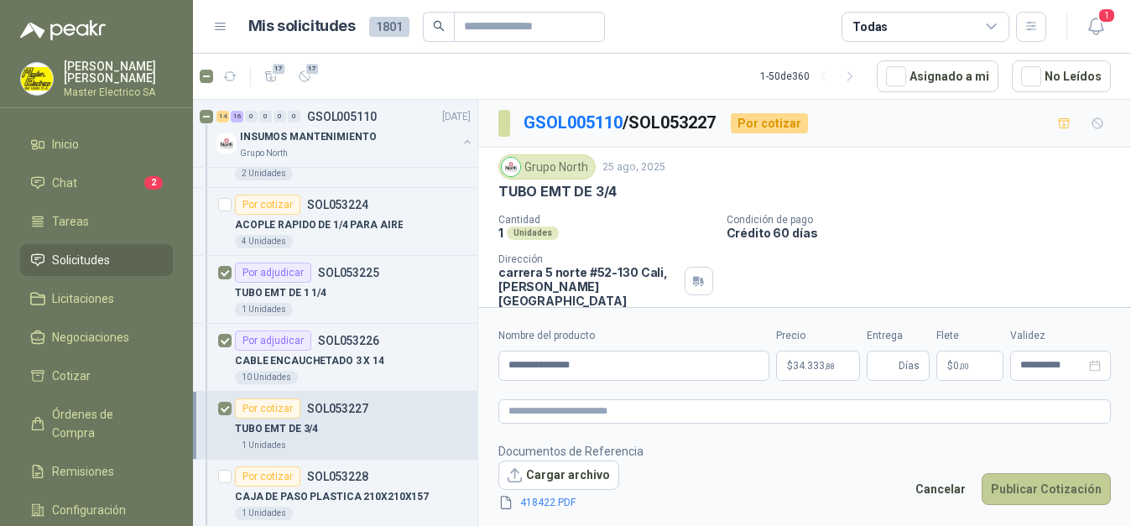
click at [1059, 486] on button "Publicar Cotización" at bounding box center [1045, 489] width 129 height 32
type input "*"
click at [1064, 488] on button "Publicar Cotización" at bounding box center [1045, 489] width 129 height 32
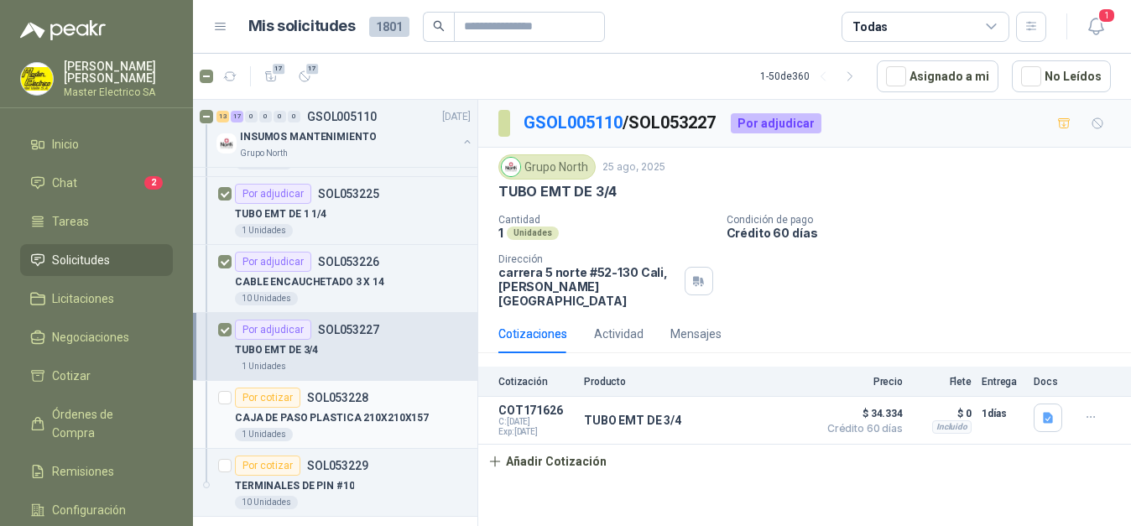
scroll to position [2053, 0]
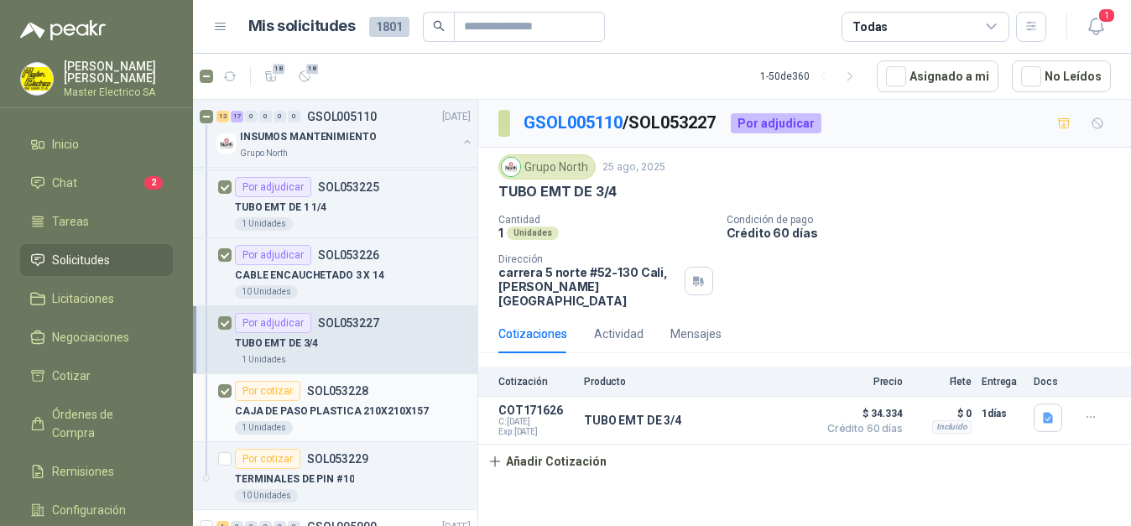
click at [274, 392] on div "Por cotizar" at bounding box center [267, 391] width 65 height 20
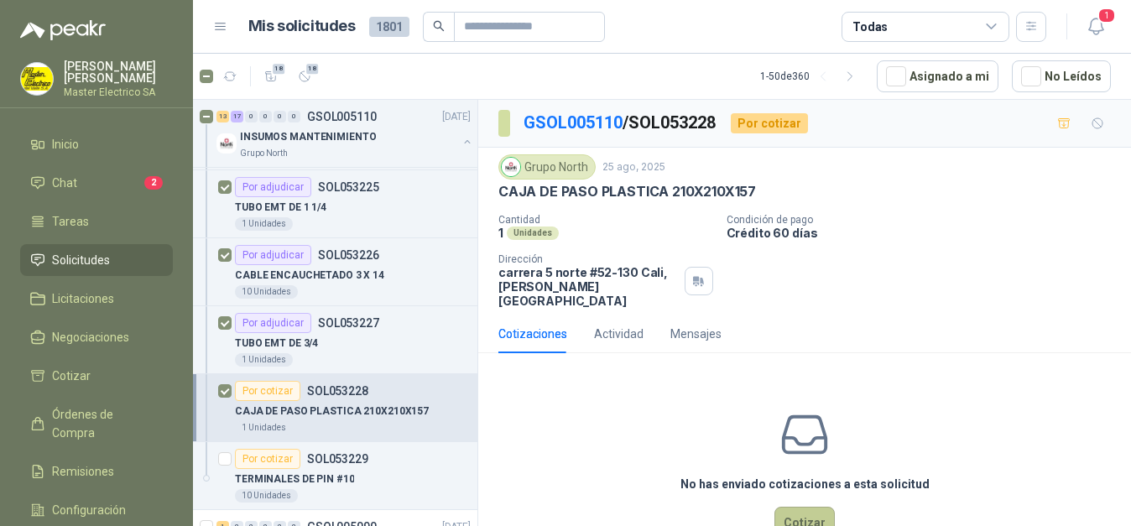
click at [804, 508] on button "Cotizar" at bounding box center [804, 523] width 60 height 32
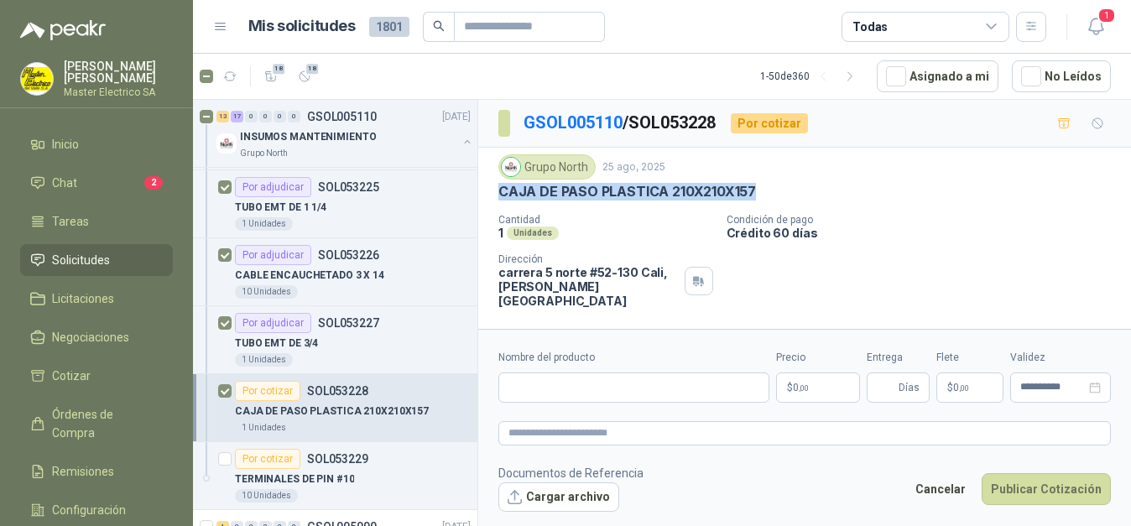
drag, startPoint x: 513, startPoint y: 195, endPoint x: 723, endPoint y: 191, distance: 209.7
click at [762, 188] on div "CAJA DE PASO PLASTICA 210X210X157" at bounding box center [804, 192] width 612 height 18
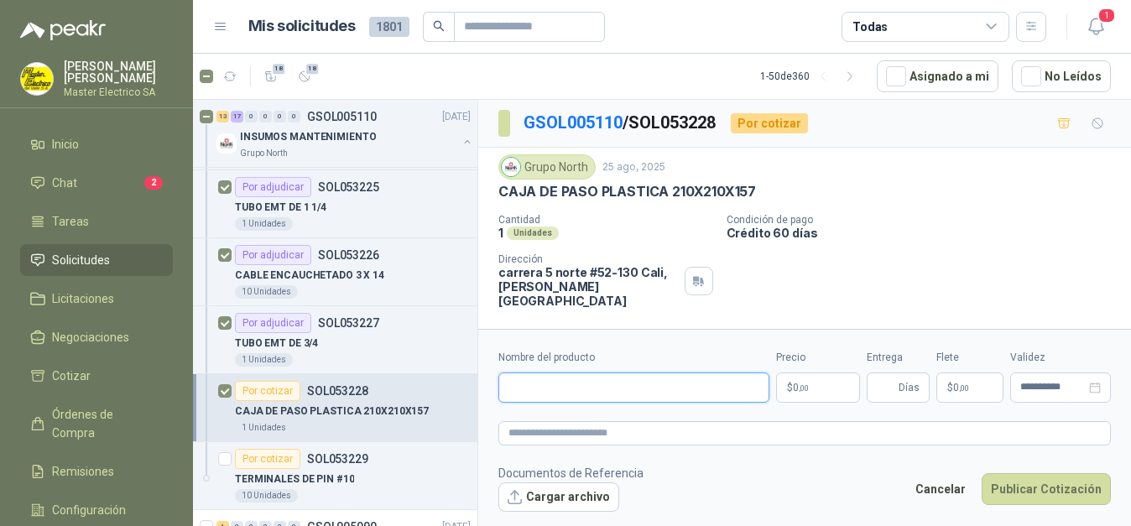
click at [617, 391] on input "Nombre del producto" at bounding box center [633, 387] width 271 height 30
paste input "**********"
type input "**********"
click at [826, 391] on p "$ 0 ,00" at bounding box center [818, 387] width 84 height 30
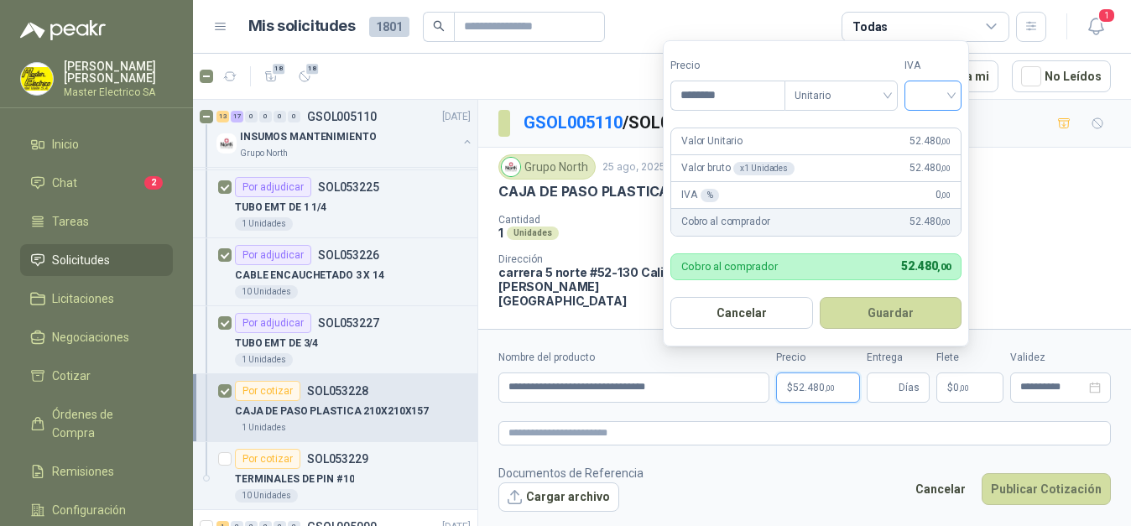
click at [956, 96] on div at bounding box center [932, 96] width 57 height 30
type input "********"
click at [939, 127] on div "19%" at bounding box center [936, 130] width 31 height 18
click at [884, 312] on button "Guardar" at bounding box center [893, 313] width 144 height 32
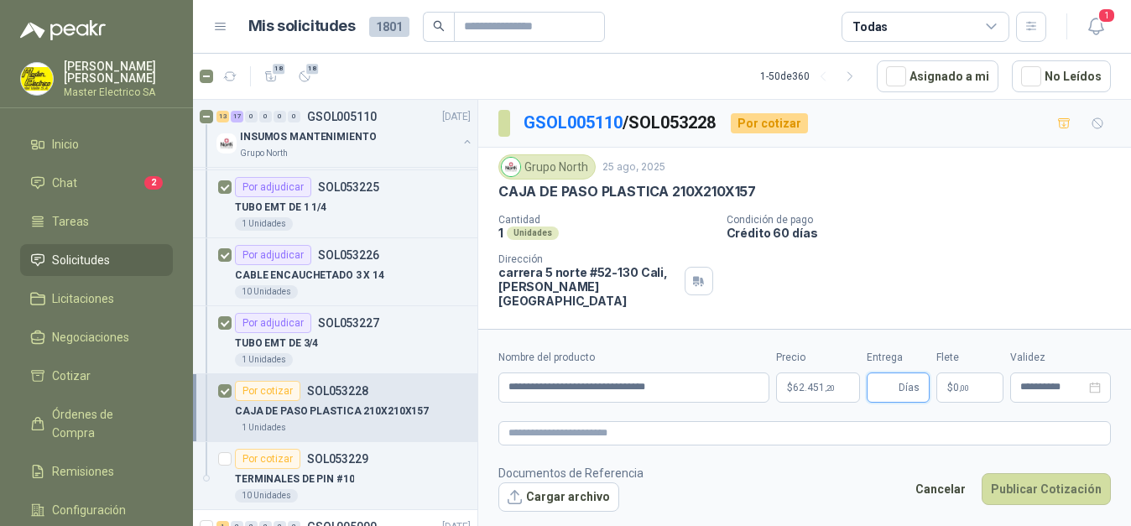
click at [895, 383] on input "Entrega" at bounding box center [886, 387] width 18 height 29
type input "*"
click at [578, 493] on button "Cargar archivo" at bounding box center [558, 497] width 121 height 30
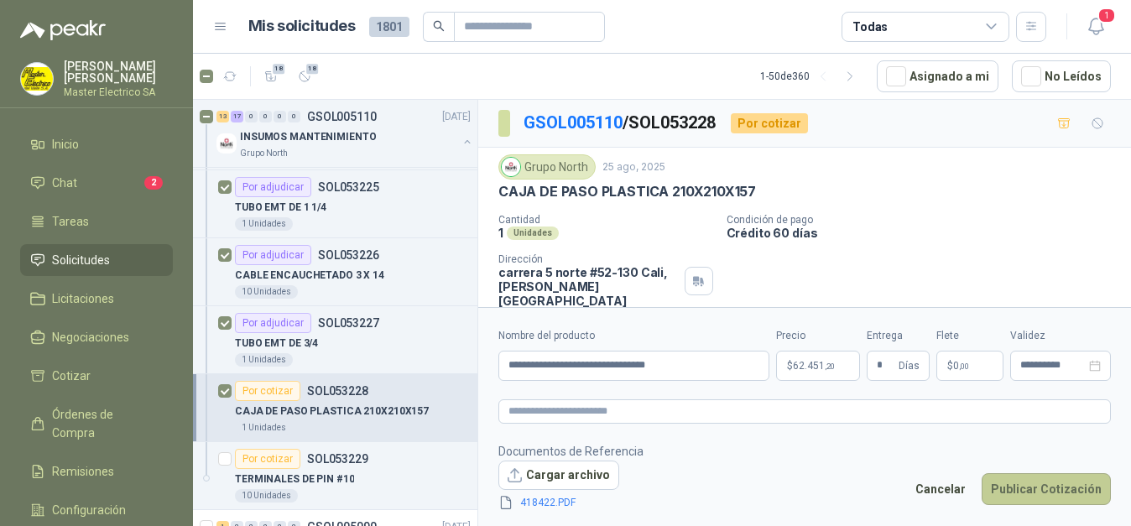
click at [1046, 487] on button "Publicar Cotización" at bounding box center [1045, 489] width 129 height 32
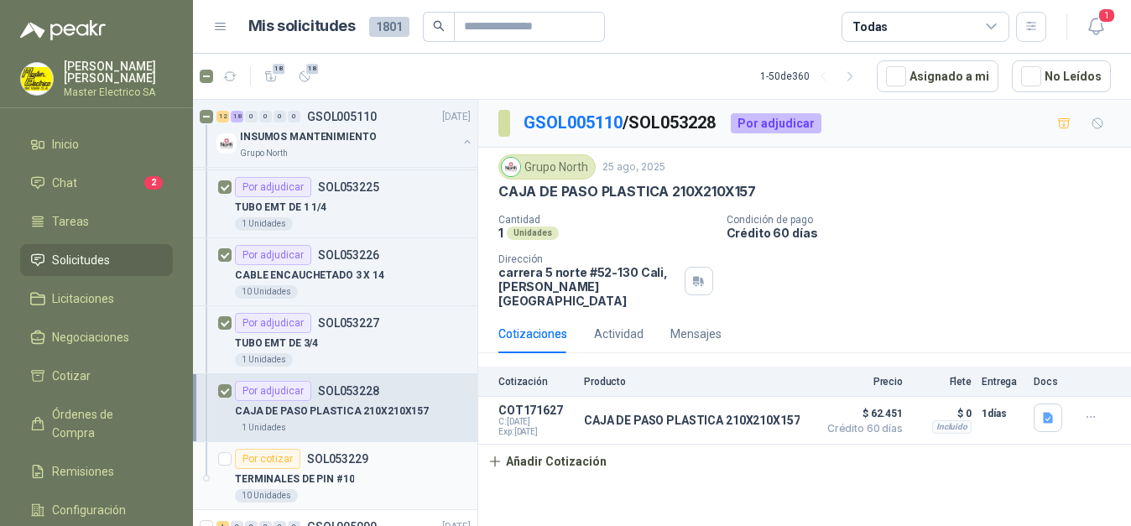
scroll to position [2139, 0]
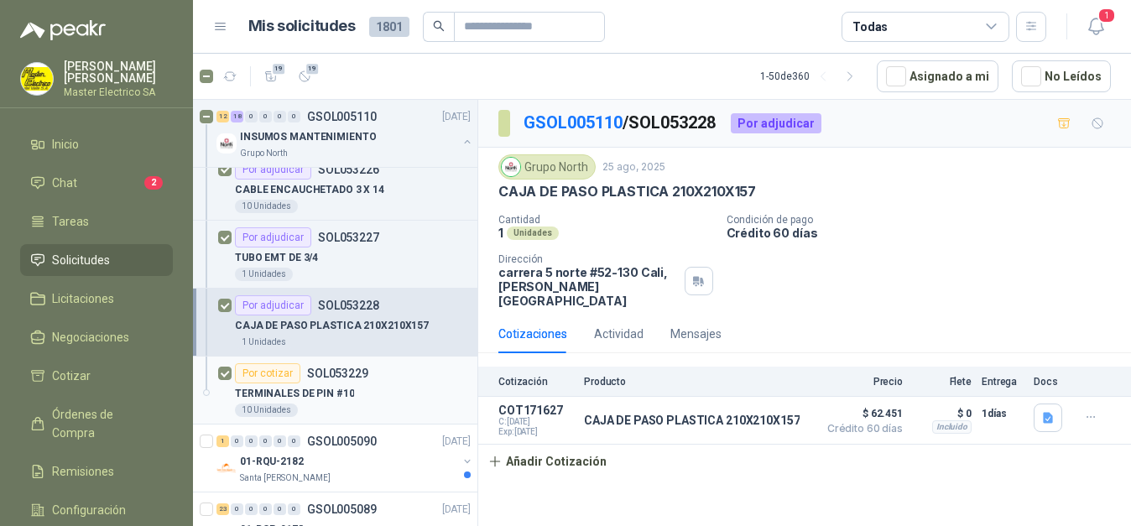
click at [273, 376] on div "Por cotizar" at bounding box center [267, 373] width 65 height 20
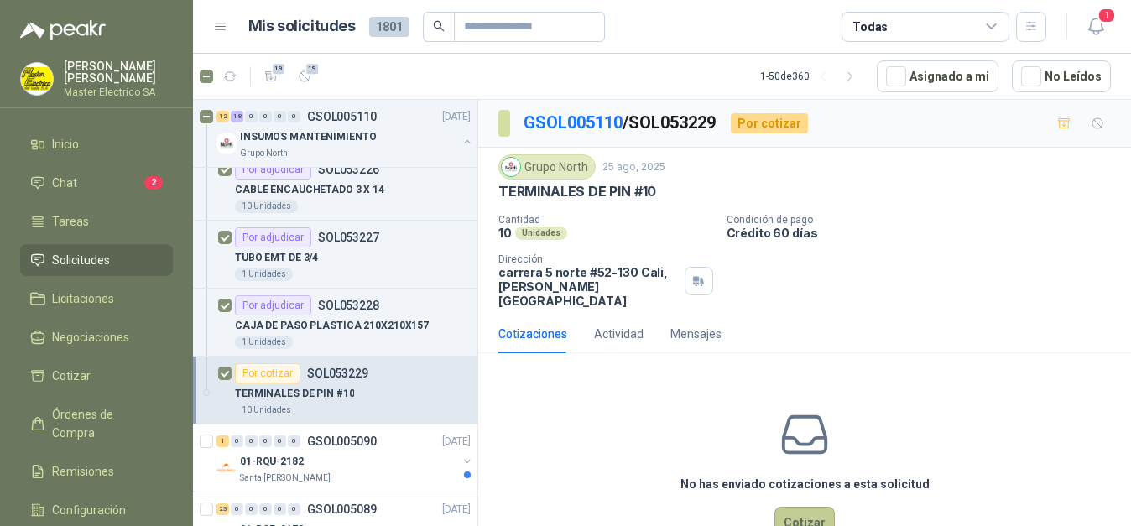
click at [805, 507] on button "Cotizar" at bounding box center [804, 523] width 60 height 32
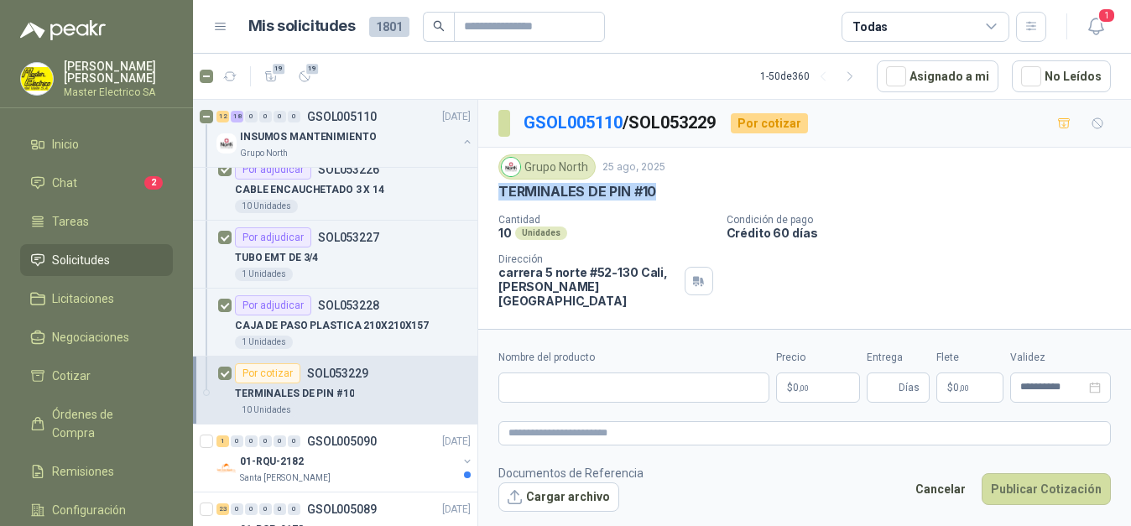
drag, startPoint x: 498, startPoint y: 190, endPoint x: 660, endPoint y: 187, distance: 161.9
click at [660, 187] on div "TERMINALES DE PIN #10" at bounding box center [804, 192] width 612 height 18
click at [624, 388] on input "Nombre del producto" at bounding box center [633, 387] width 271 height 30
paste input "**********"
type input "**********"
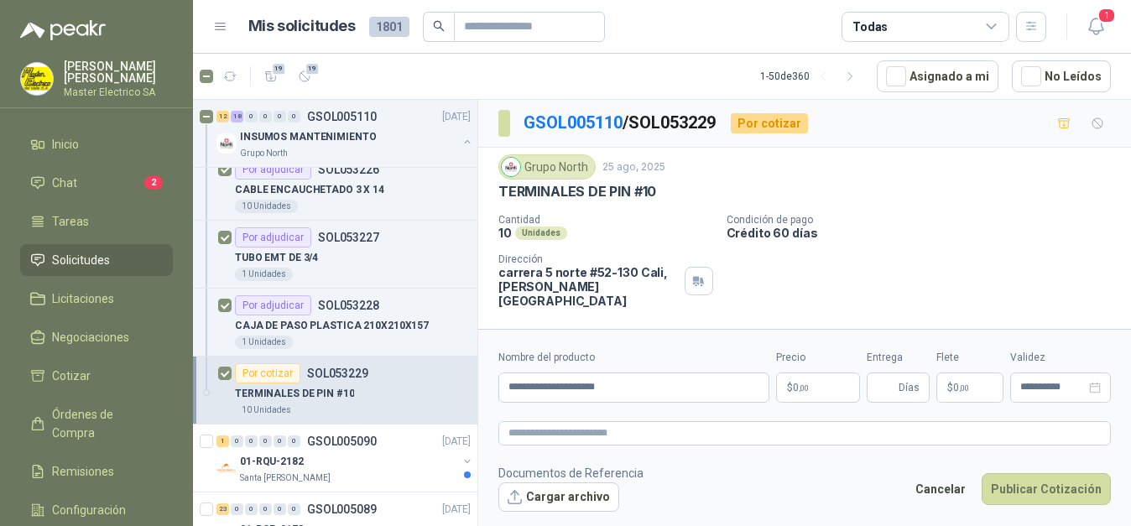
click at [814, 388] on p "$ 0 ,00" at bounding box center [818, 387] width 84 height 30
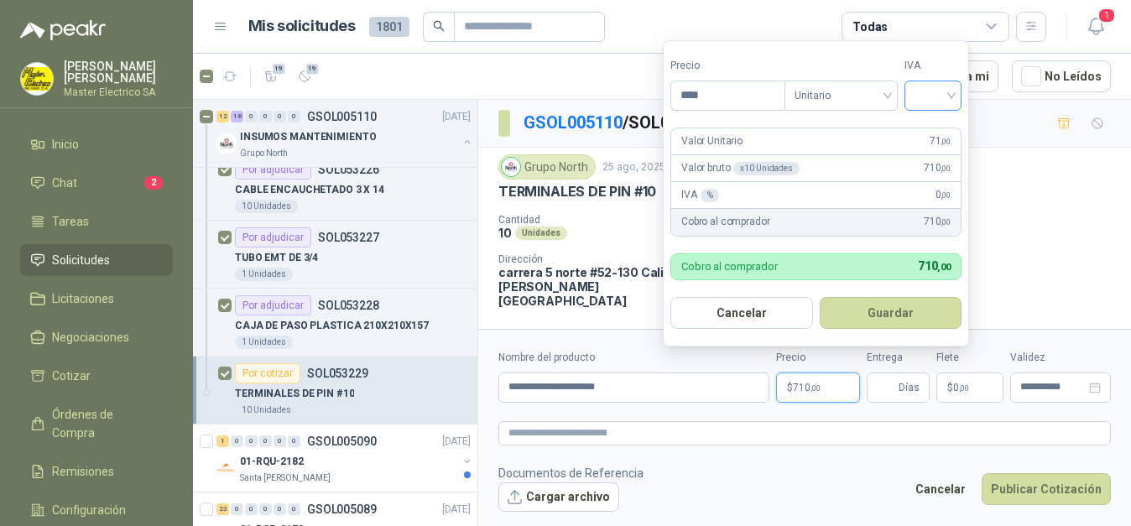
type input "****"
click at [951, 95] on input "search" at bounding box center [932, 93] width 37 height 25
click at [939, 131] on div "19%" at bounding box center [936, 130] width 31 height 18
click at [924, 316] on button "Guardar" at bounding box center [893, 313] width 144 height 32
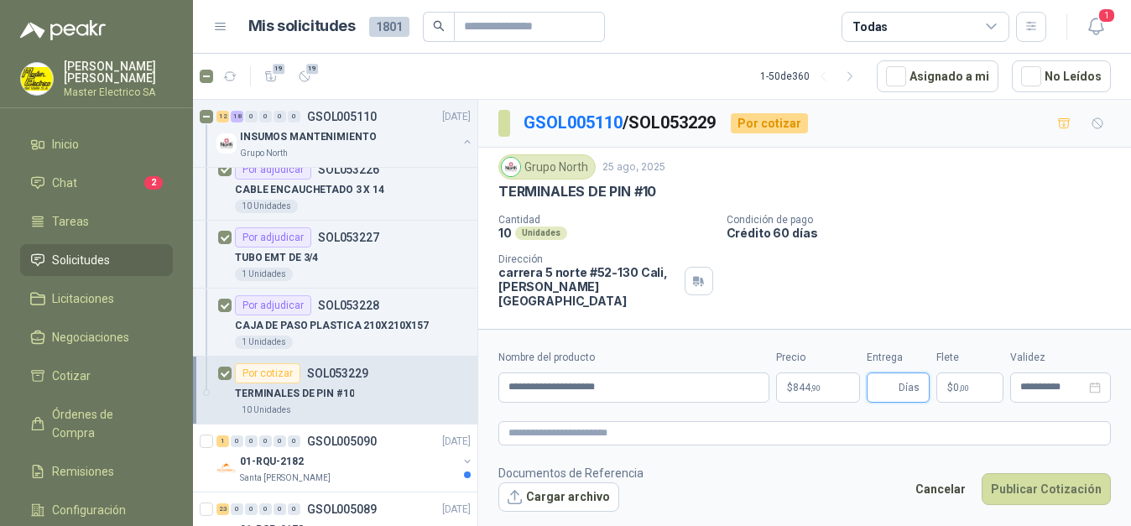
click at [887, 387] on input "Entrega" at bounding box center [886, 387] width 18 height 29
type input "*"
click at [555, 498] on button "Cargar archivo" at bounding box center [558, 497] width 121 height 30
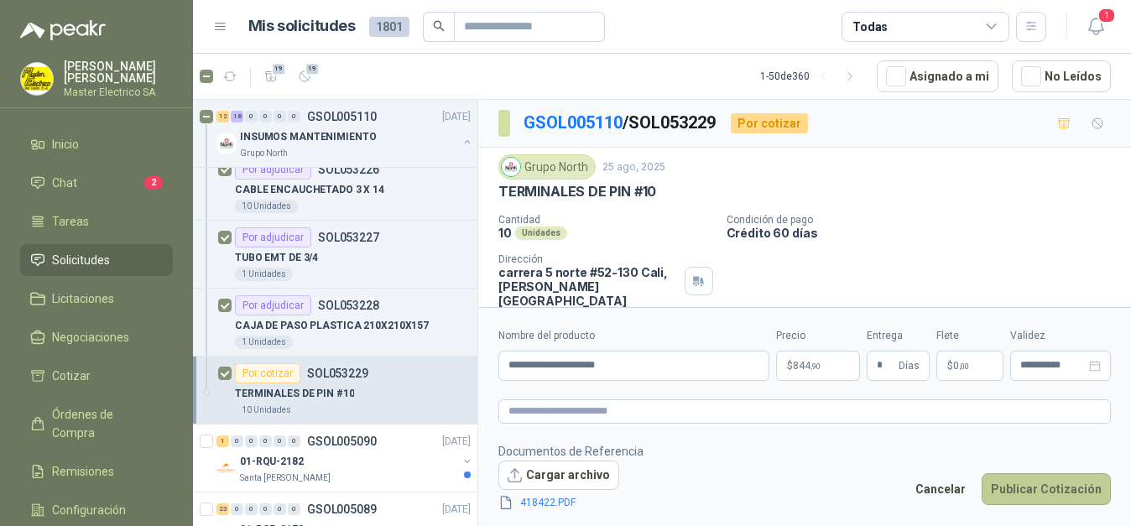
click at [1056, 486] on button "Publicar Cotización" at bounding box center [1045, 489] width 129 height 32
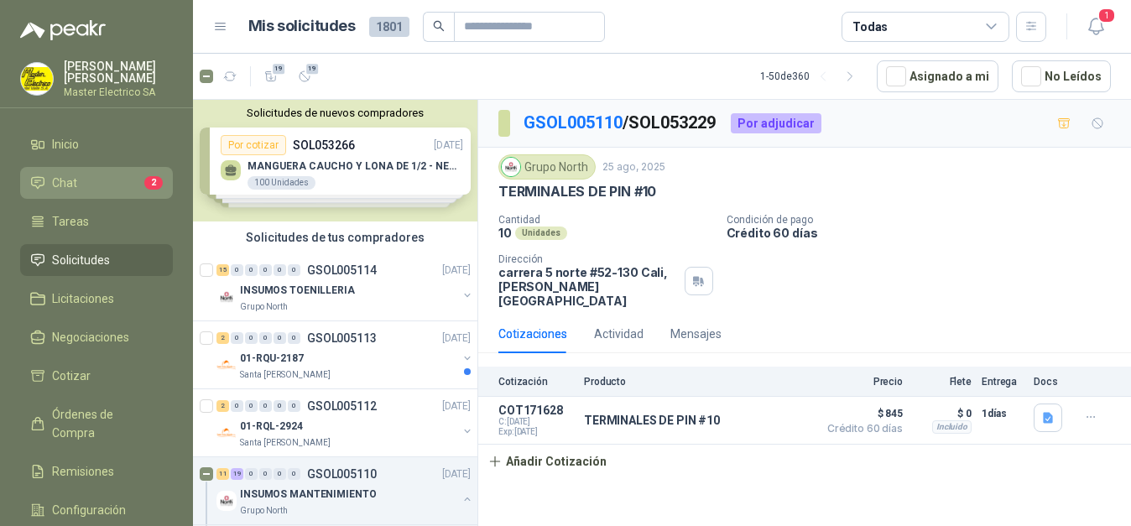
click at [86, 183] on li "Chat 2" at bounding box center [96, 183] width 133 height 18
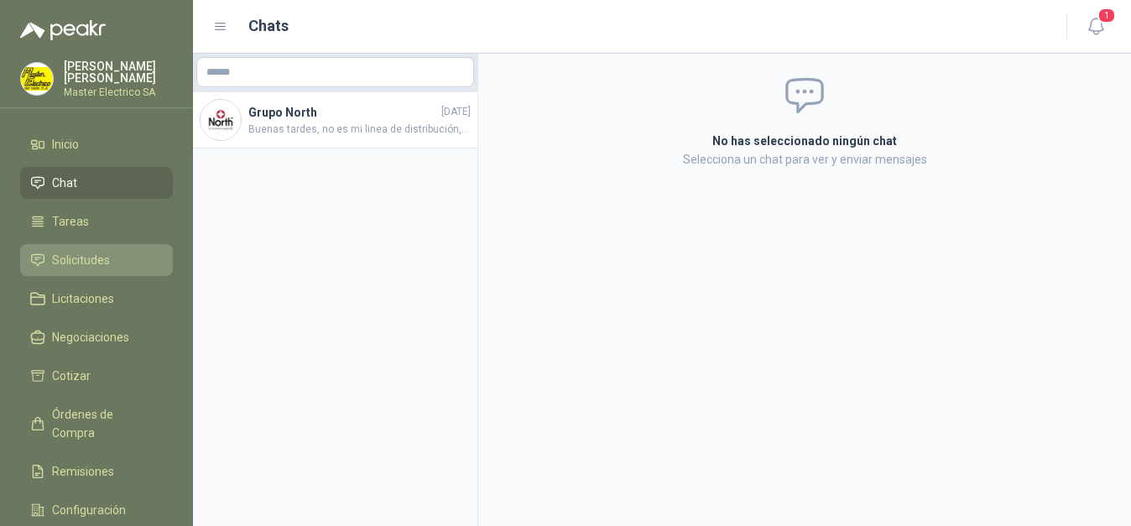
click at [84, 252] on span "Solicitudes" at bounding box center [81, 260] width 58 height 18
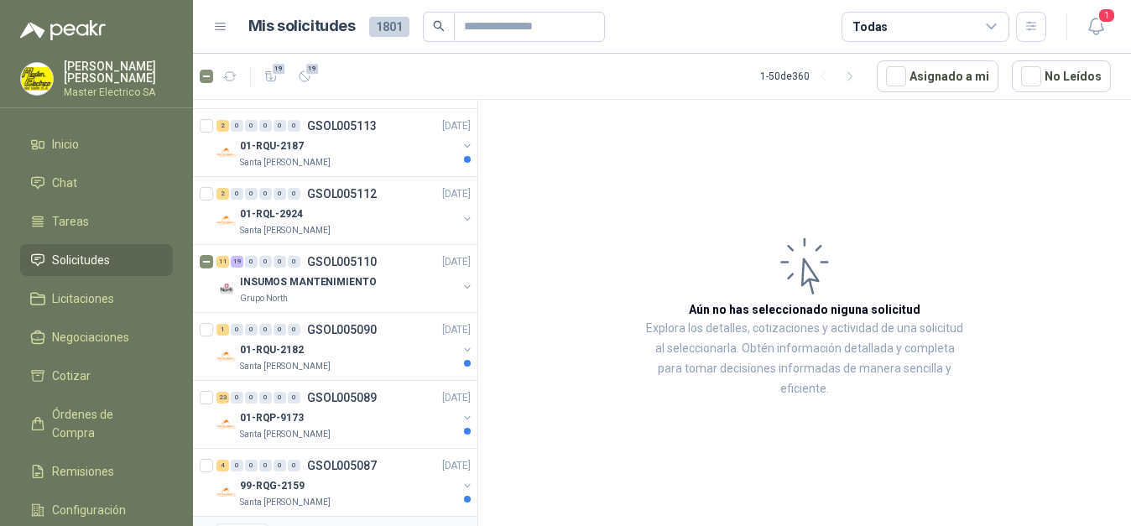
scroll to position [171, 0]
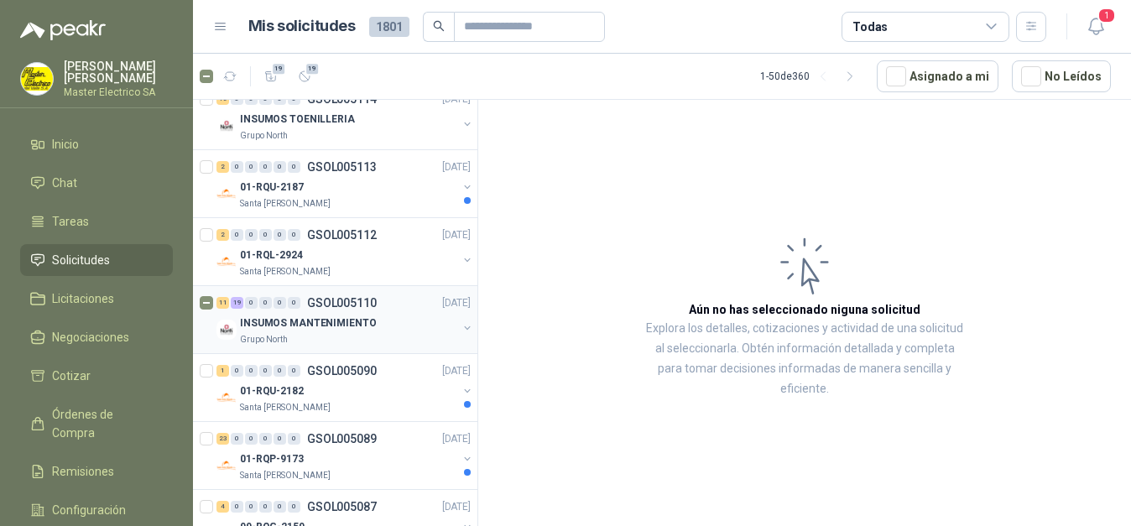
click at [283, 325] on p "INSUMOS MANTENIMIENTO" at bounding box center [308, 323] width 136 height 16
